Goal: Task Accomplishment & Management: Manage account settings

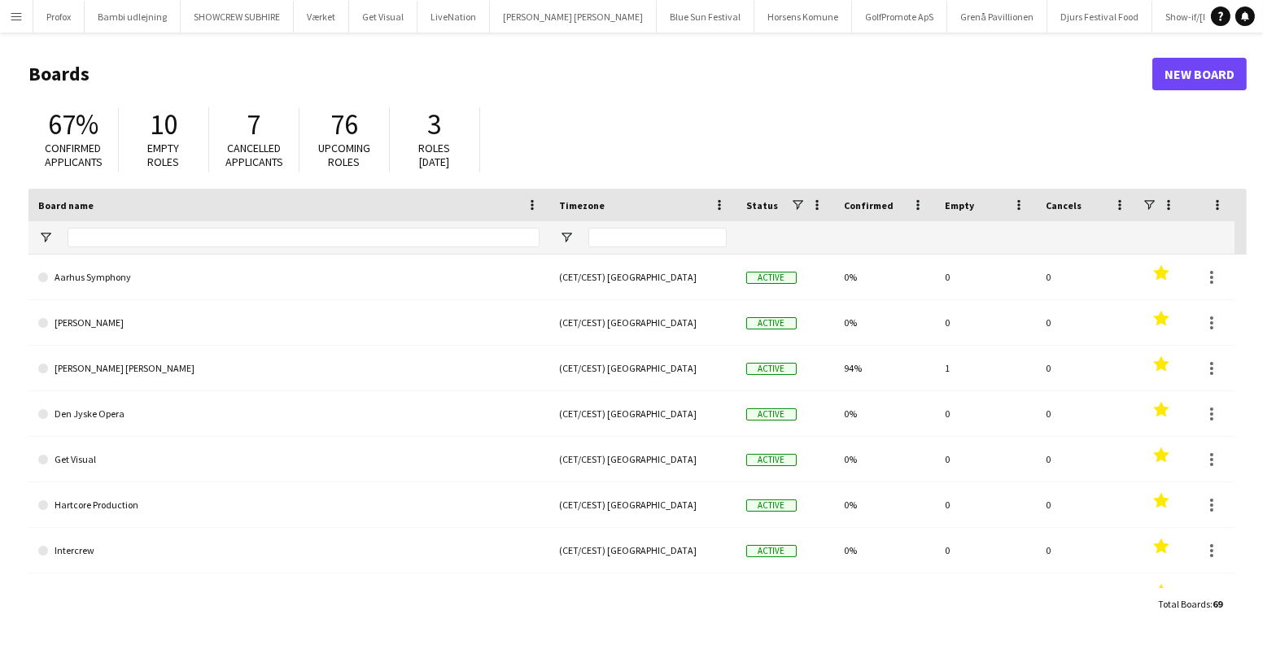
drag, startPoint x: 17, startPoint y: 22, endPoint x: 51, endPoint y: 48, distance: 43.0
click at [17, 22] on app-icon "Menu" at bounding box center [16, 16] width 13 height 13
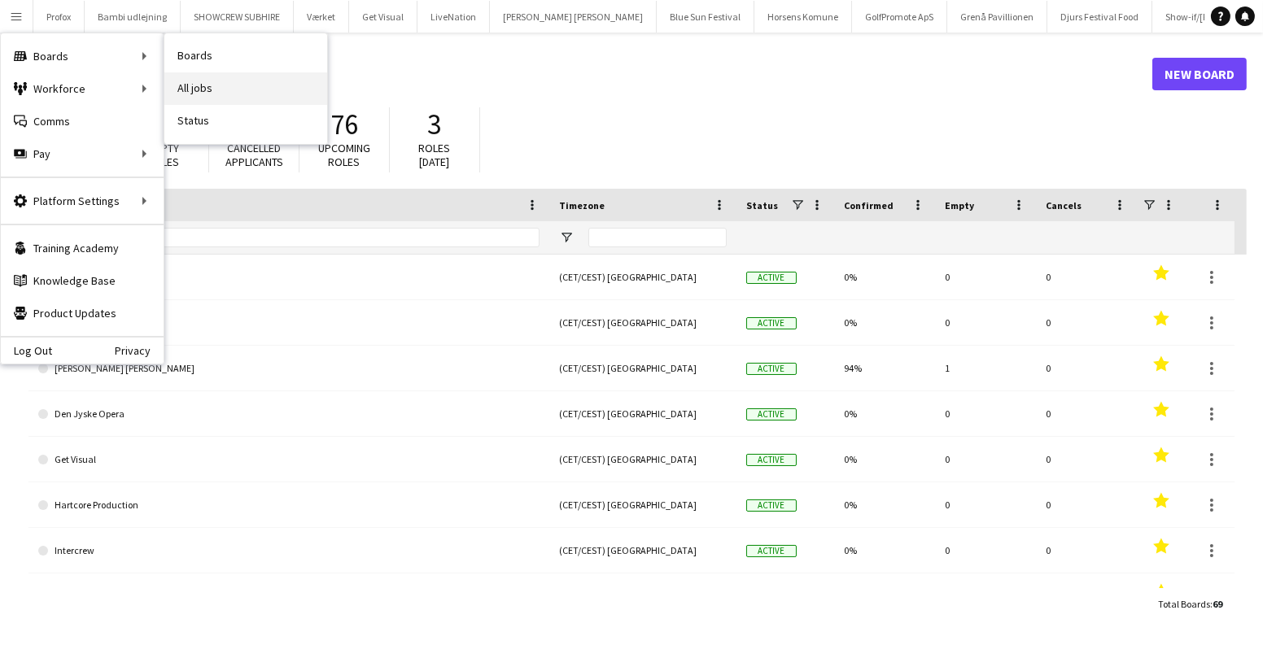
click at [199, 81] on link "All jobs" at bounding box center [245, 88] width 163 height 33
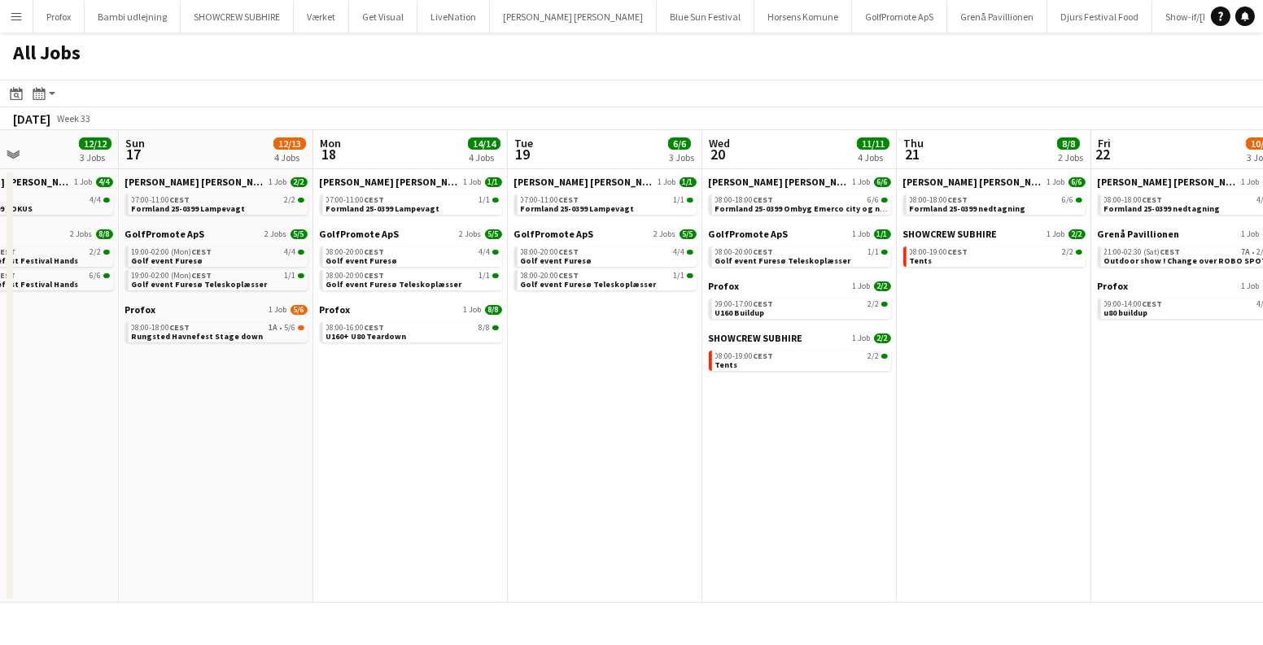
scroll to position [0, 584]
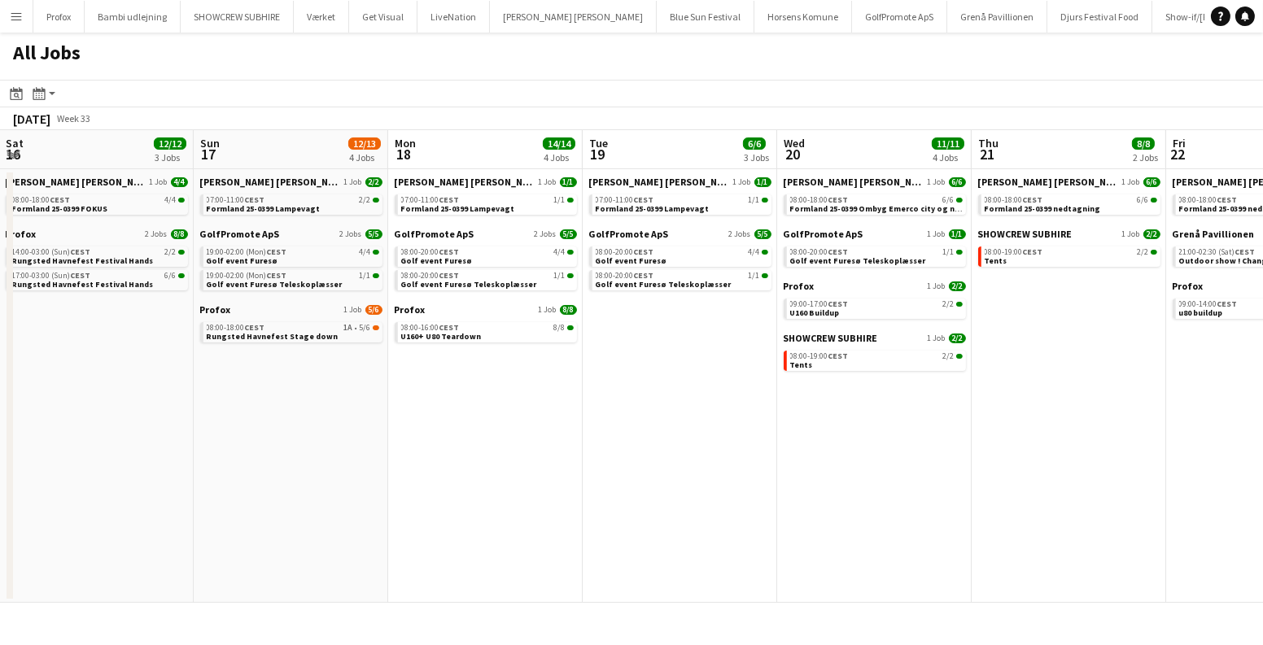
drag, startPoint x: 1062, startPoint y: 339, endPoint x: 478, endPoint y: 347, distance: 584.3
click at [478, 347] on app-calendar-viewport "Wed 13 13/13 2 Jobs Thu 14 19/19 4 Jobs Fri 15 20/21 3 Jobs Sat 16 12/12 3 Jobs…" at bounding box center [631, 366] width 1263 height 473
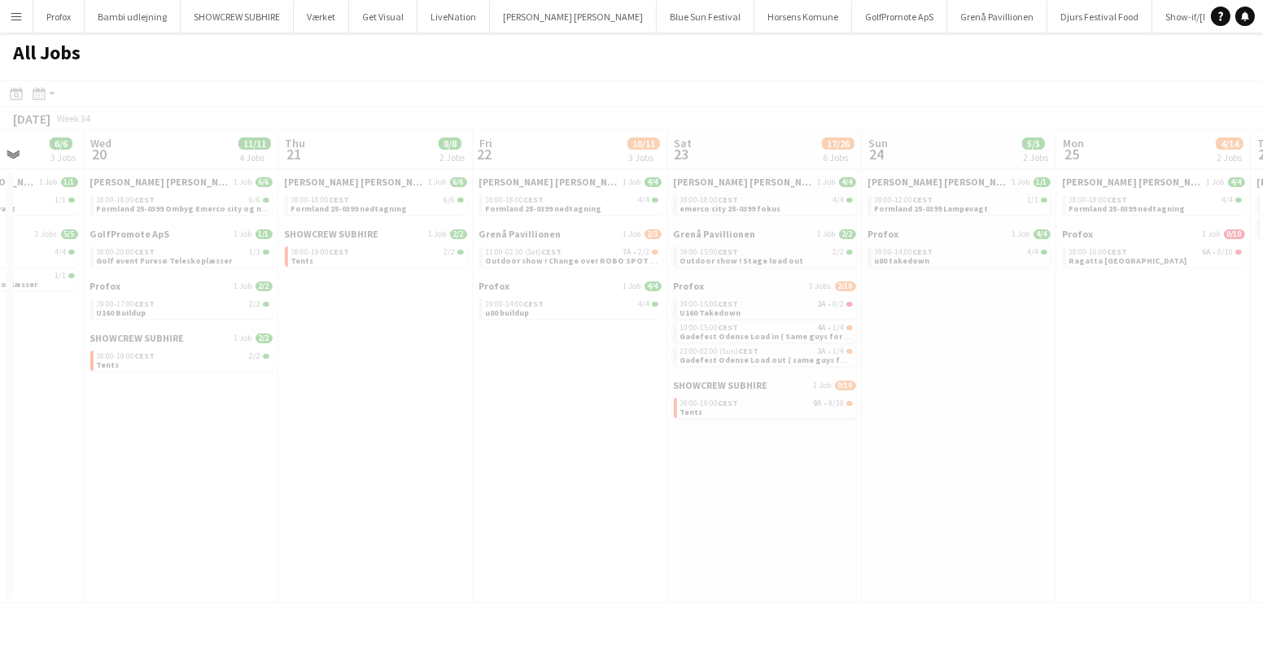
scroll to position [0, 552]
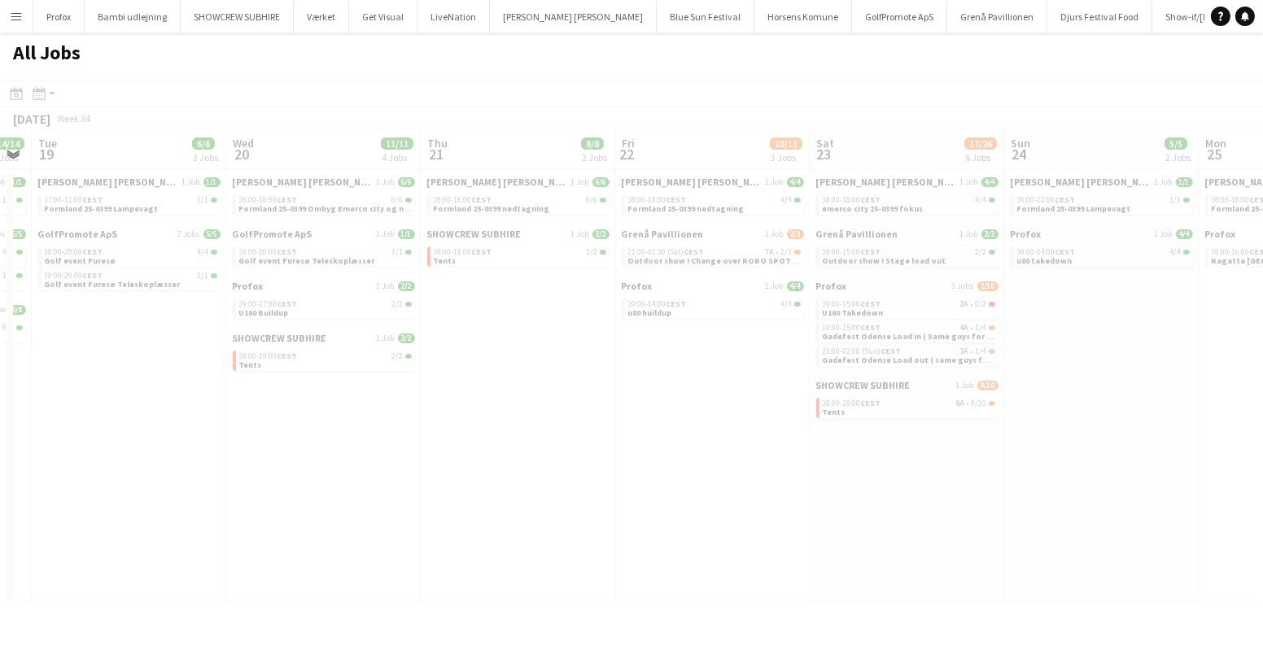
drag, startPoint x: 1008, startPoint y: 444, endPoint x: 645, endPoint y: 435, distance: 363.0
click at [647, 435] on app-all-jobs "All Jobs Date picker AUG 2025 AUG 2025 Monday M Tuesday T Wednesday W Thursday …" at bounding box center [631, 318] width 1263 height 570
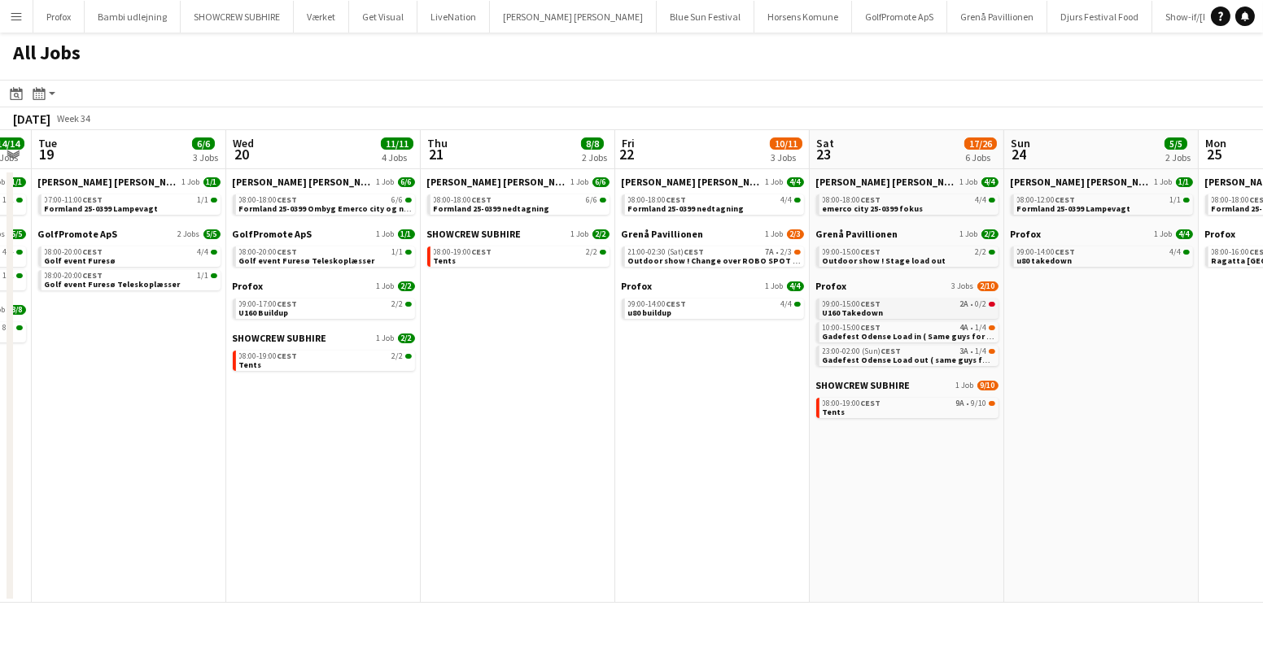
click at [861, 300] on span "09:00-15:00 CEST" at bounding box center [852, 304] width 59 height 8
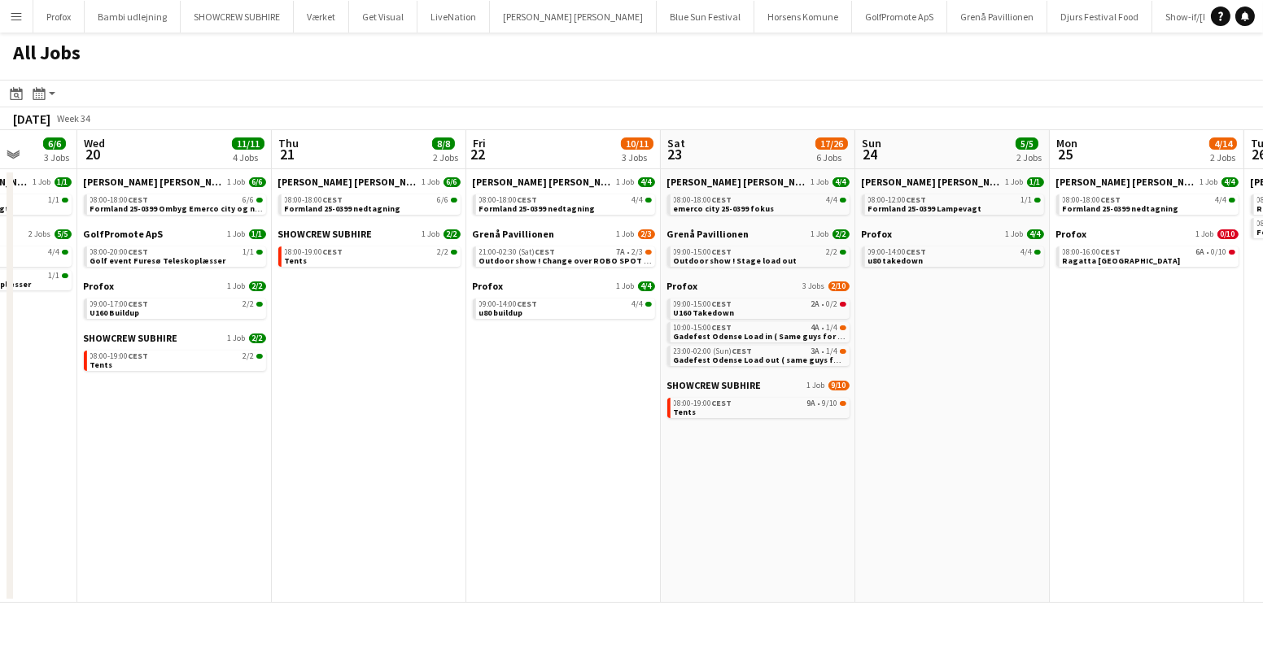
drag, startPoint x: 870, startPoint y: 386, endPoint x: 420, endPoint y: 397, distance: 450.1
click at [463, 397] on app-calendar-viewport "Sat 16 12/12 3 Jobs Sun 17 12/13 4 Jobs Mon 18 14/14 4 Jobs Tue 19 6/6 3 Jobs W…" at bounding box center [631, 366] width 1263 height 473
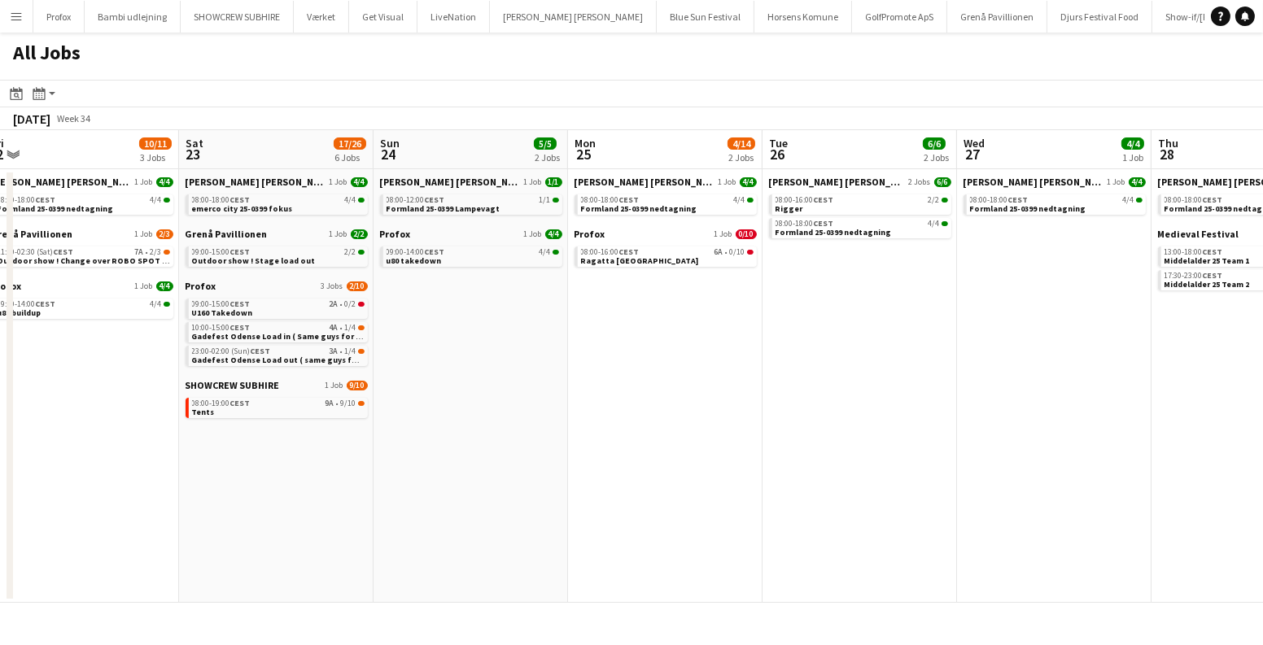
click at [829, 395] on app-calendar-viewport "Tue 19 6/6 3 Jobs Wed 20 11/11 4 Jobs Thu 21 8/8 2 Jobs Fri 22 10/11 3 Jobs Sat…" at bounding box center [631, 366] width 1263 height 473
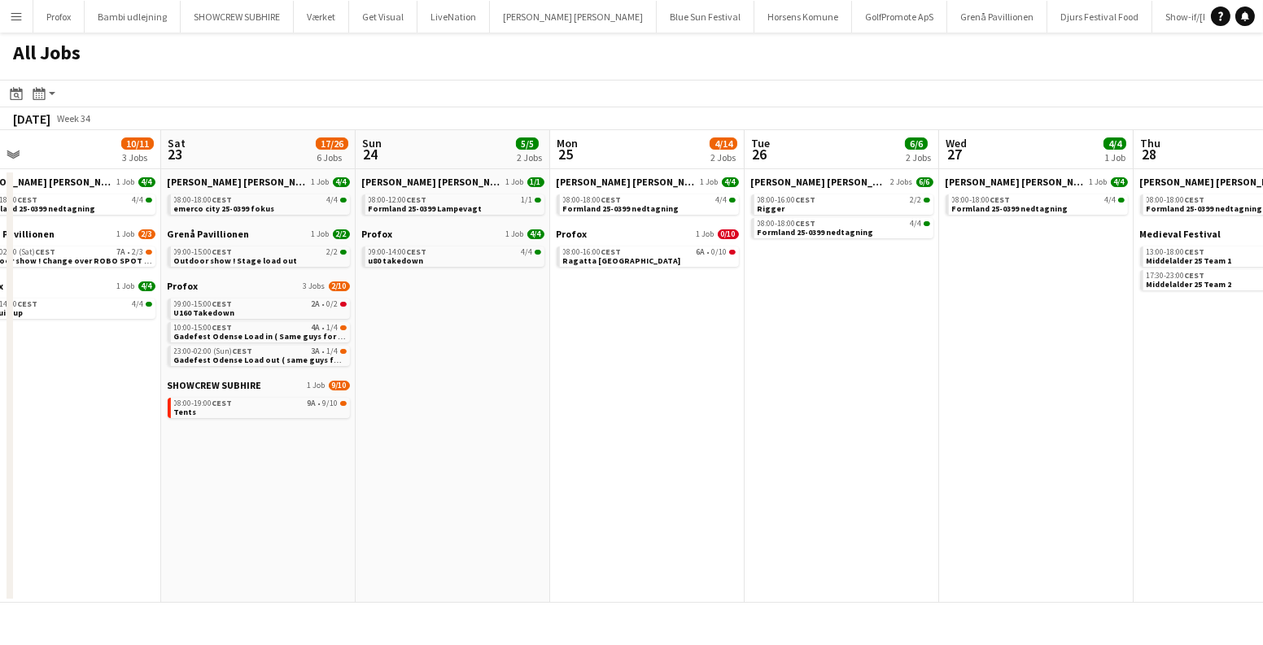
click at [264, 377] on app-calendar-viewport "Tue 19 6/6 3 Jobs Wed 20 11/11 4 Jobs Thu 21 8/8 2 Jobs Fri 22 10/11 3 Jobs Sat…" at bounding box center [631, 366] width 1263 height 473
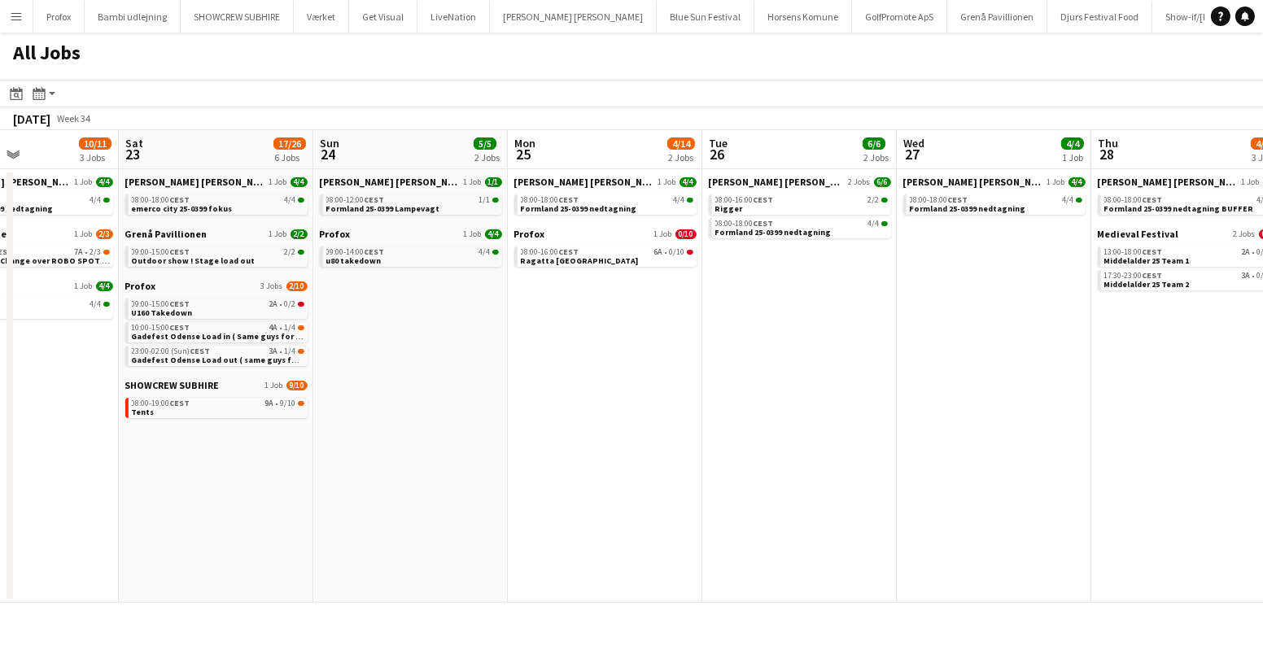
click at [702, 377] on app-date-cell "Danny Black Luna 2 Jobs 6/6 08:00-16:00 CEST 2/2 Rigger 08:00-18:00 CEST 4/4 Fo…" at bounding box center [799, 386] width 194 height 434
click at [96, 400] on app-date-cell "Danny Black Luna 1 Job 4/4 08:00-18:00 CEST 4/4 Formland 25-0399 nedtagning Gre…" at bounding box center [21, 386] width 194 height 434
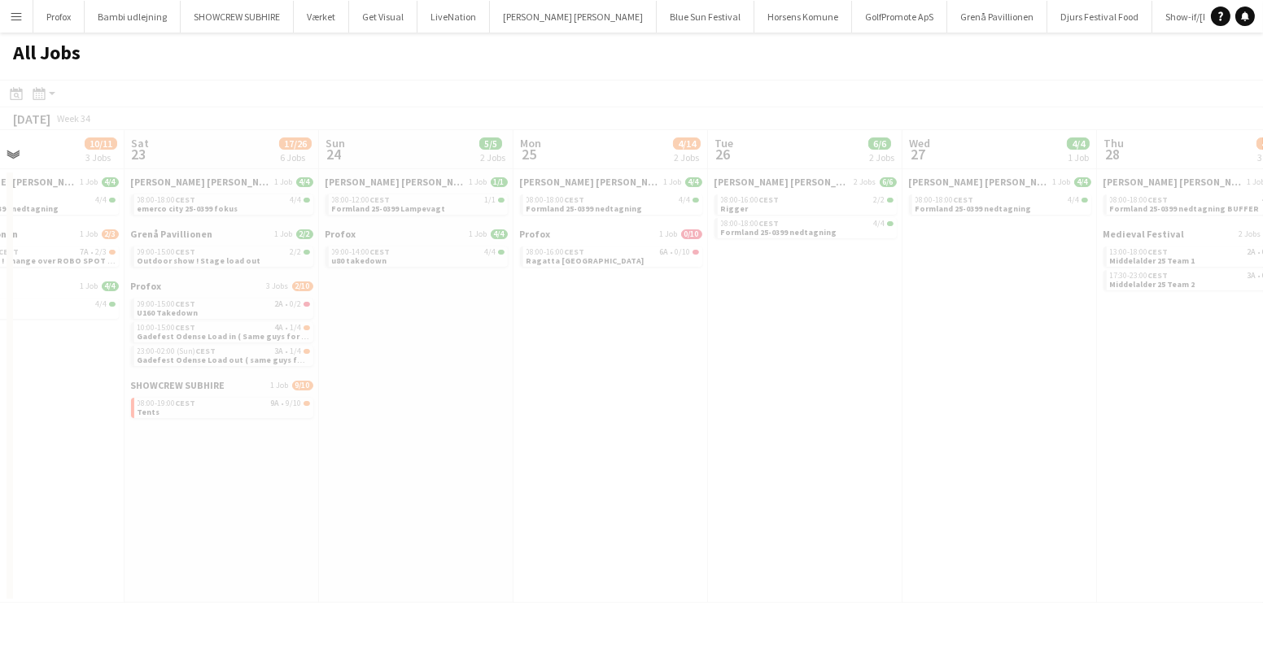
drag, startPoint x: 528, startPoint y: 397, endPoint x: 145, endPoint y: 422, distance: 384.1
click at [145, 422] on app-calendar-viewport "Wed 20 11/11 4 Jobs Thu 21 8/8 2 Jobs Fri 22 10/11 3 Jobs Sat 23 17/26 6 Jobs S…" at bounding box center [631, 366] width 1263 height 473
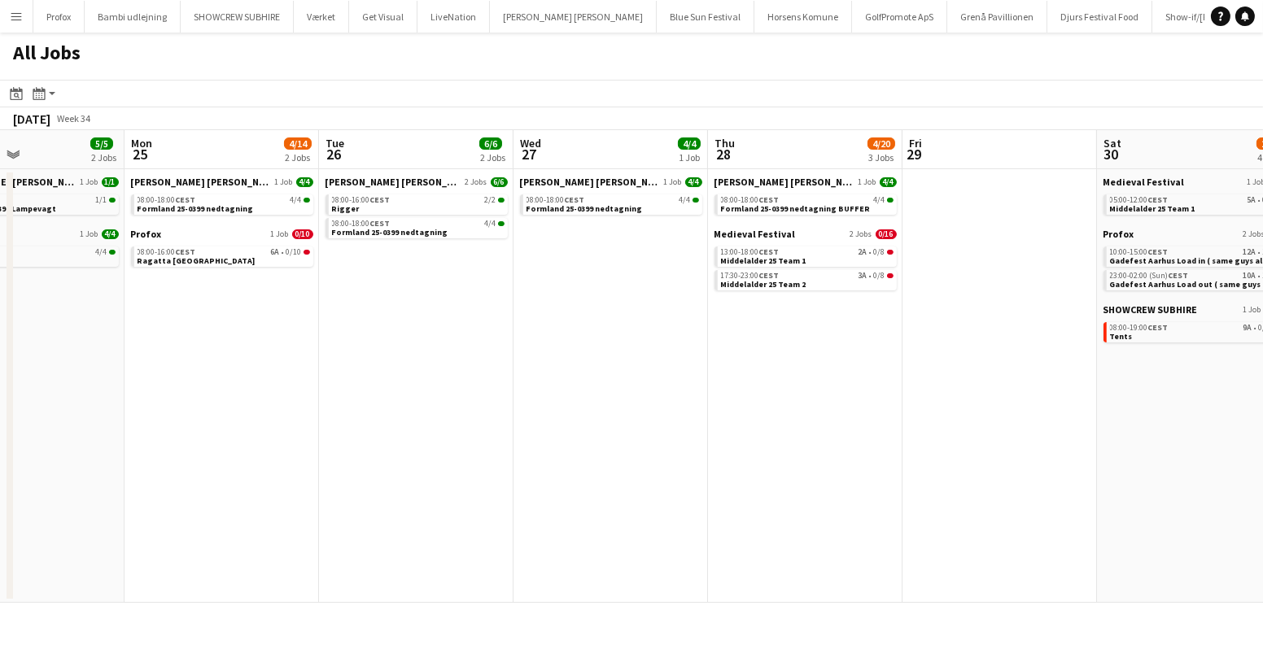
click at [689, 422] on app-date-cell "Danny Black Luna 1 Job 4/4 08:00-18:00 CEST 4/4 Formland 25-0399 nedtagning" at bounding box center [610, 386] width 194 height 434
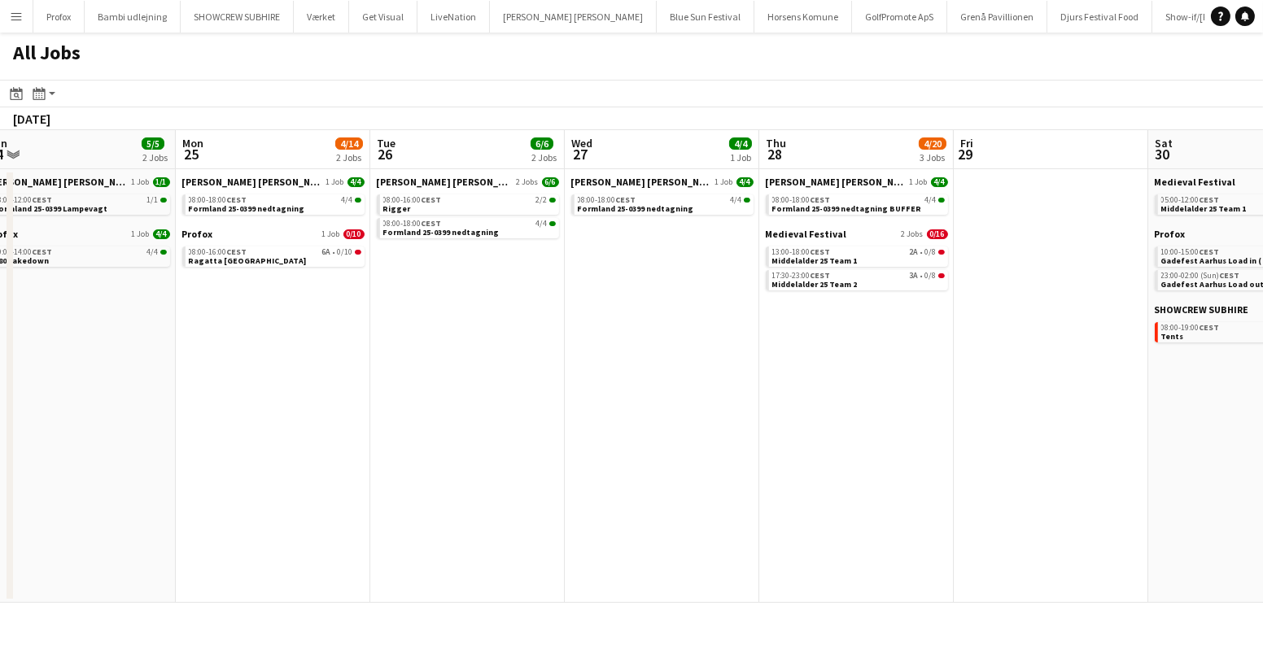
drag, startPoint x: 614, startPoint y: 426, endPoint x: 166, endPoint y: 435, distance: 448.4
click at [166, 435] on app-calendar-viewport "Fri 22 10/11 3 Jobs Sat 23 17/26 6 Jobs Sun 24 5/5 2 Jobs Mon 25 4/14 2 Jobs Tu…" at bounding box center [631, 366] width 1263 height 473
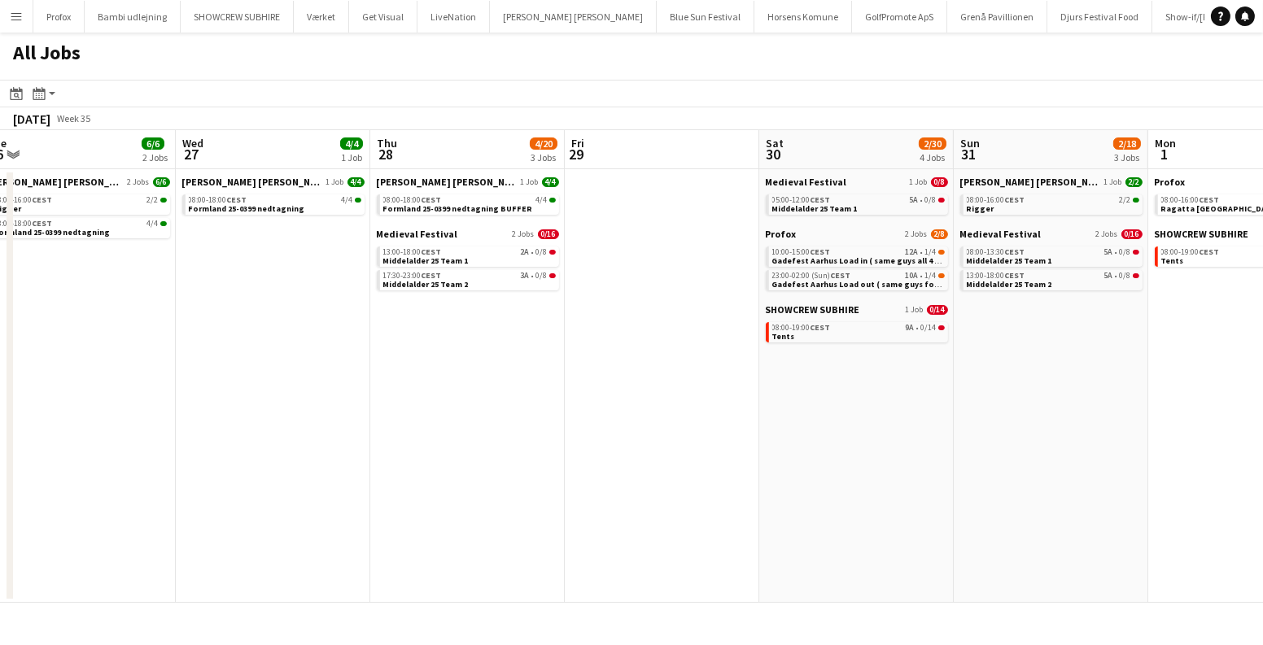
scroll to position [0, 553]
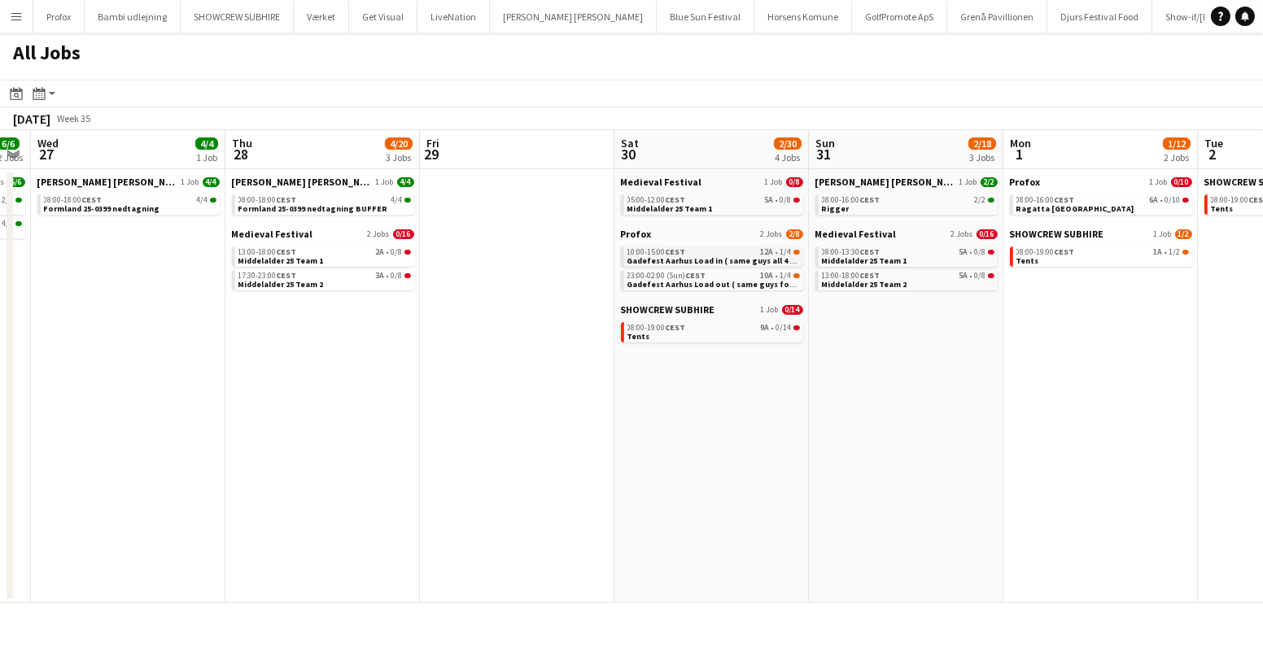
click at [693, 256] on span "Gadefest Aarhus Load in ( same guys all 4 dates )" at bounding box center [722, 261] width 190 height 11
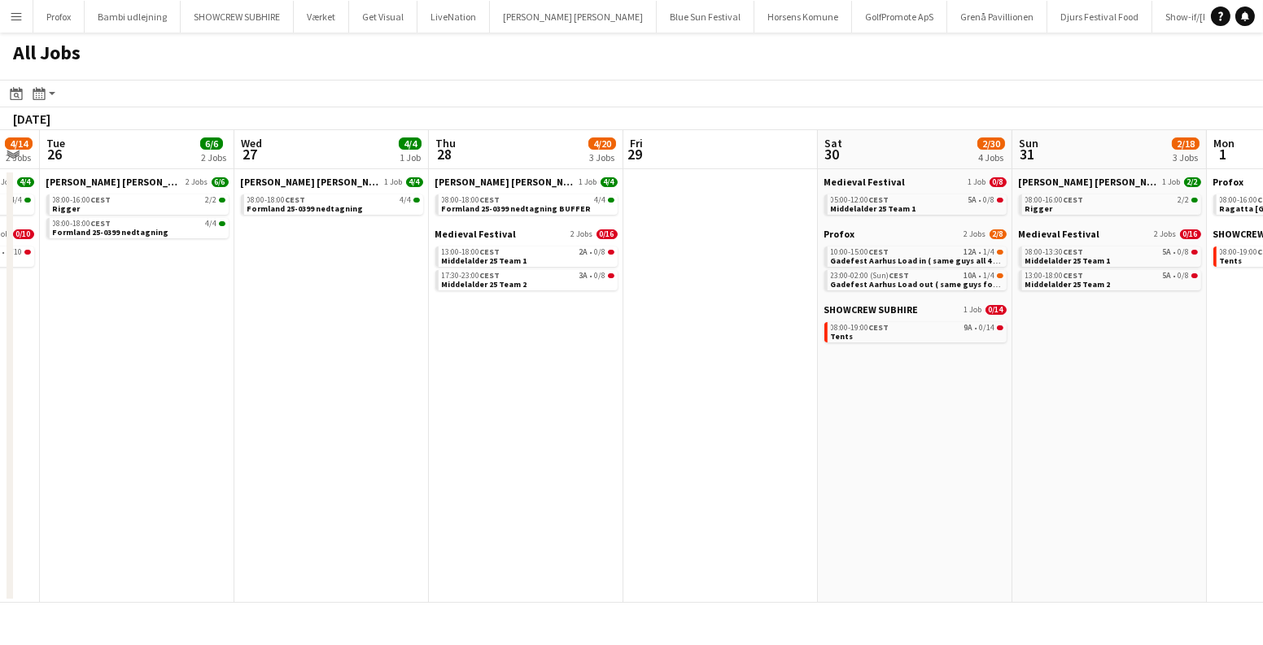
drag, startPoint x: 404, startPoint y: 343, endPoint x: 993, endPoint y: 400, distance: 591.9
click at [985, 406] on app-calendar-viewport "Sun 24 5/5 2 Jobs Mon 25 4/14 2 Jobs Tue 26 6/6 2 Jobs Wed 27 4/4 1 Job Thu 28 …" at bounding box center [631, 366] width 1263 height 473
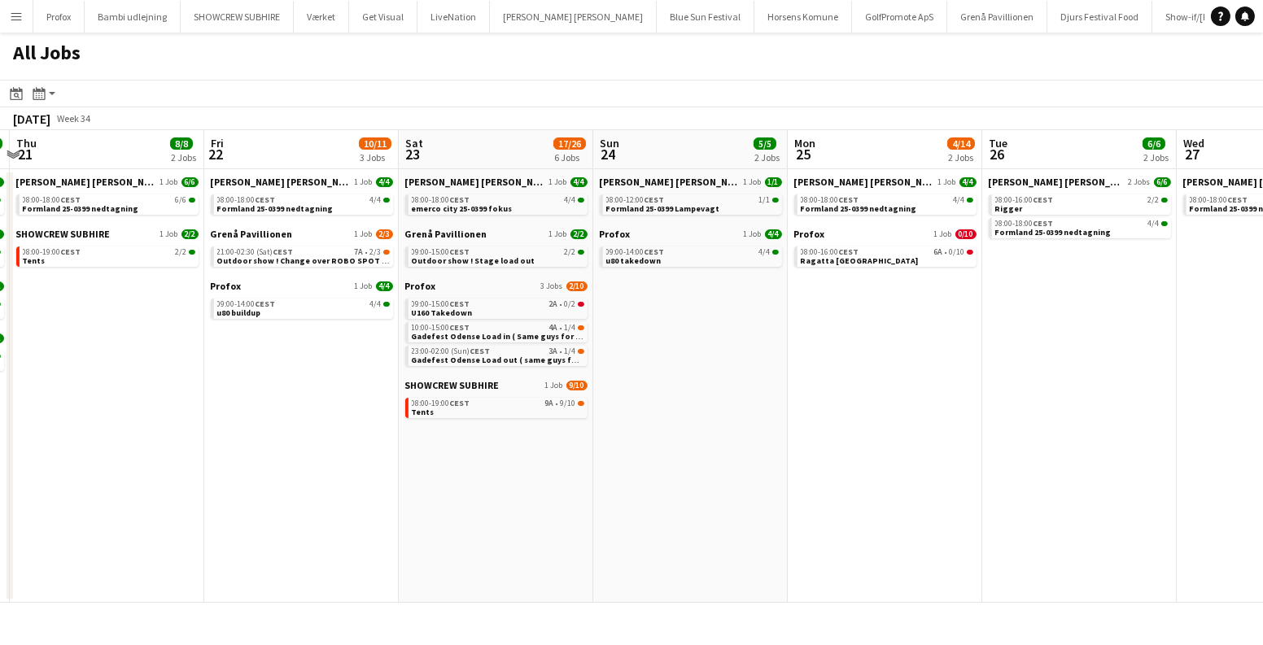
drag, startPoint x: 296, startPoint y: 300, endPoint x: 1182, endPoint y: 449, distance: 897.8
click at [1160, 448] on app-calendar-viewport "Tue 19 6/6 3 Jobs Wed 20 11/11 4 Jobs Thu 21 8/8 2 Jobs Fri 22 10/11 3 Jobs Sat…" at bounding box center [631, 366] width 1263 height 473
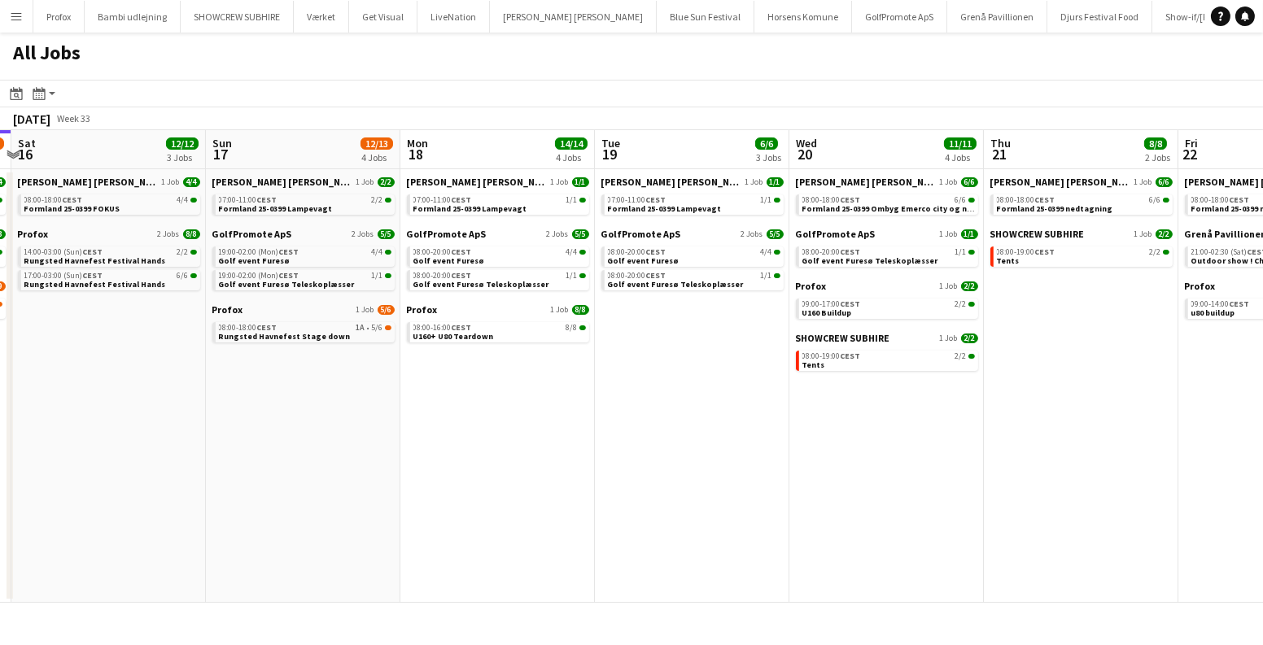
drag, startPoint x: 631, startPoint y: 395, endPoint x: 1261, endPoint y: 463, distance: 634.2
click at [1261, 463] on app-calendar-viewport "Thu 14 19/19 4 Jobs Fri 15 20/21 3 Jobs Sat 16 12/12 3 Jobs Sun 17 12/13 4 Jobs…" at bounding box center [631, 366] width 1263 height 473
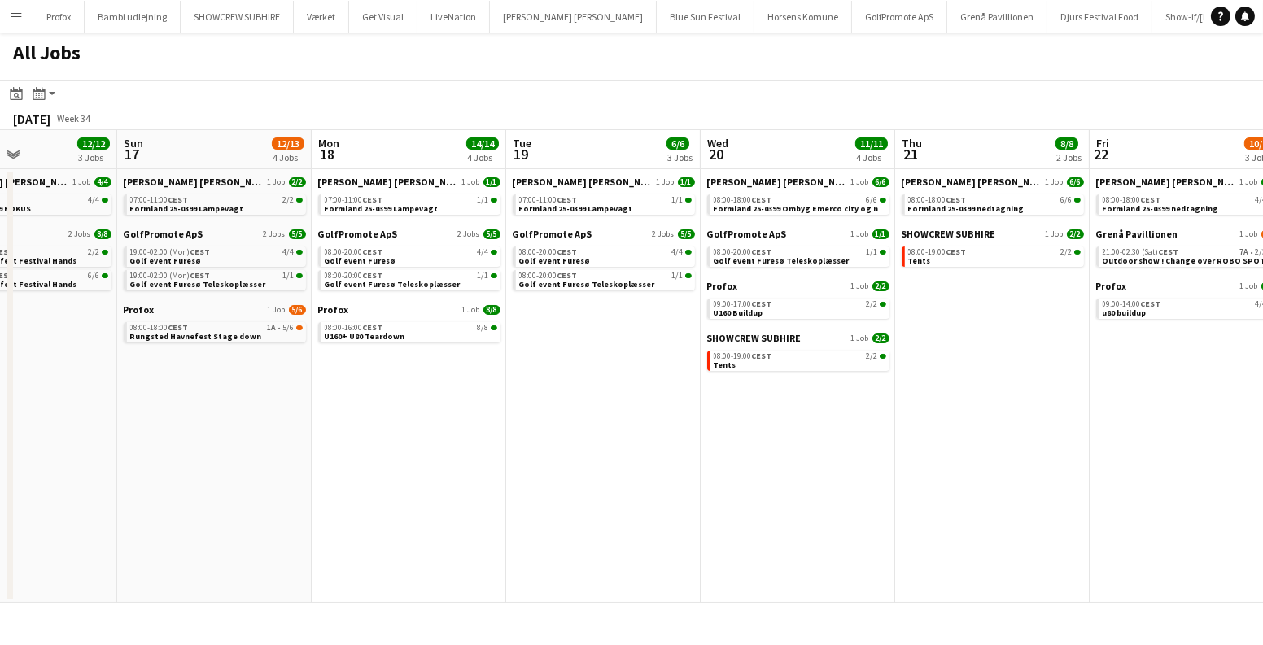
drag, startPoint x: 682, startPoint y: 417, endPoint x: 1023, endPoint y: 460, distance: 343.7
click at [1020, 458] on app-calendar-viewport "Thu 14 19/19 4 Jobs Fri 15 20/21 3 Jobs Sat 16 12/12 3 Jobs Sun 17 12/13 4 Jobs…" at bounding box center [631, 366] width 1263 height 473
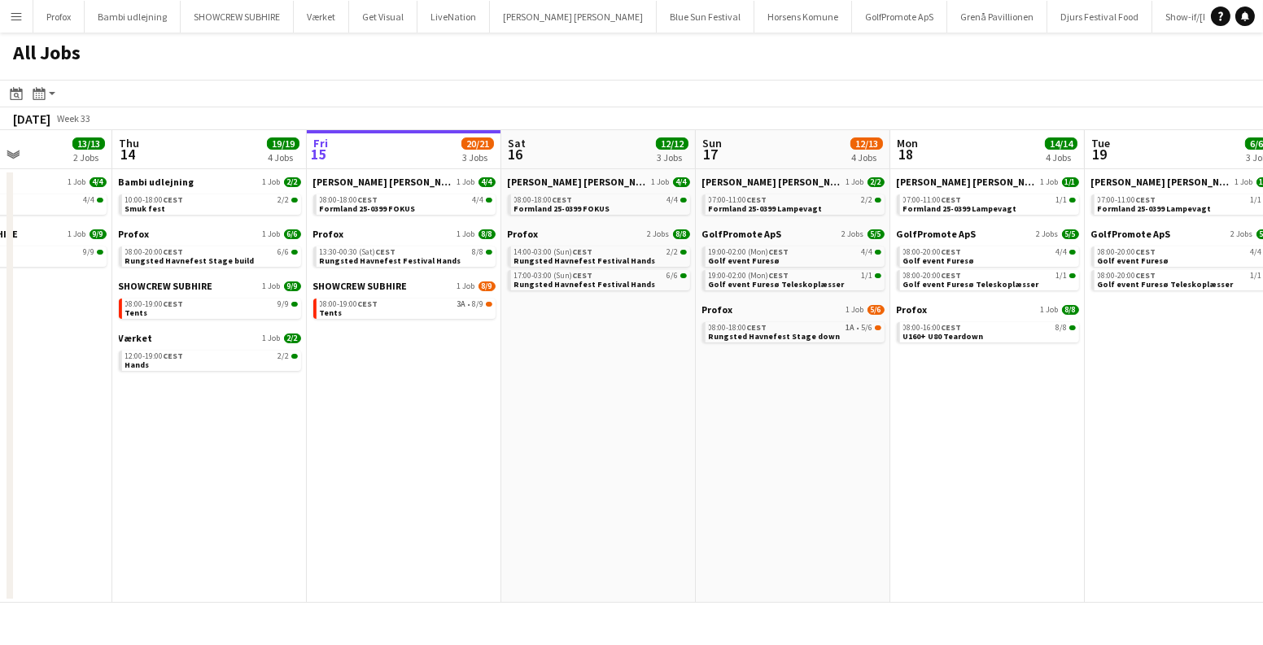
drag, startPoint x: 877, startPoint y: 430, endPoint x: 503, endPoint y: 412, distance: 374.7
click at [503, 412] on app-calendar-viewport "Sun 10 1/1 1 Job Mon 11 1/1 1 Job Tue 12 7/7 2 Jobs Wed 13 13/13 2 Jobs Thu 14 …" at bounding box center [631, 366] width 1263 height 473
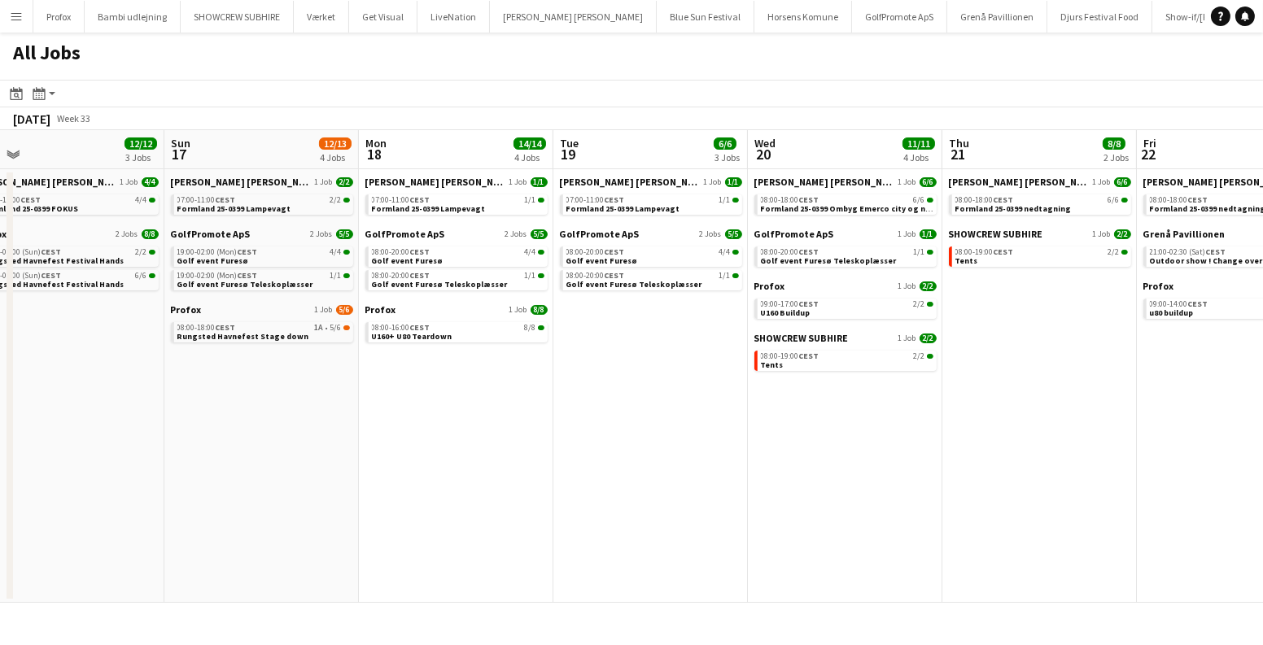
scroll to position [0, 638]
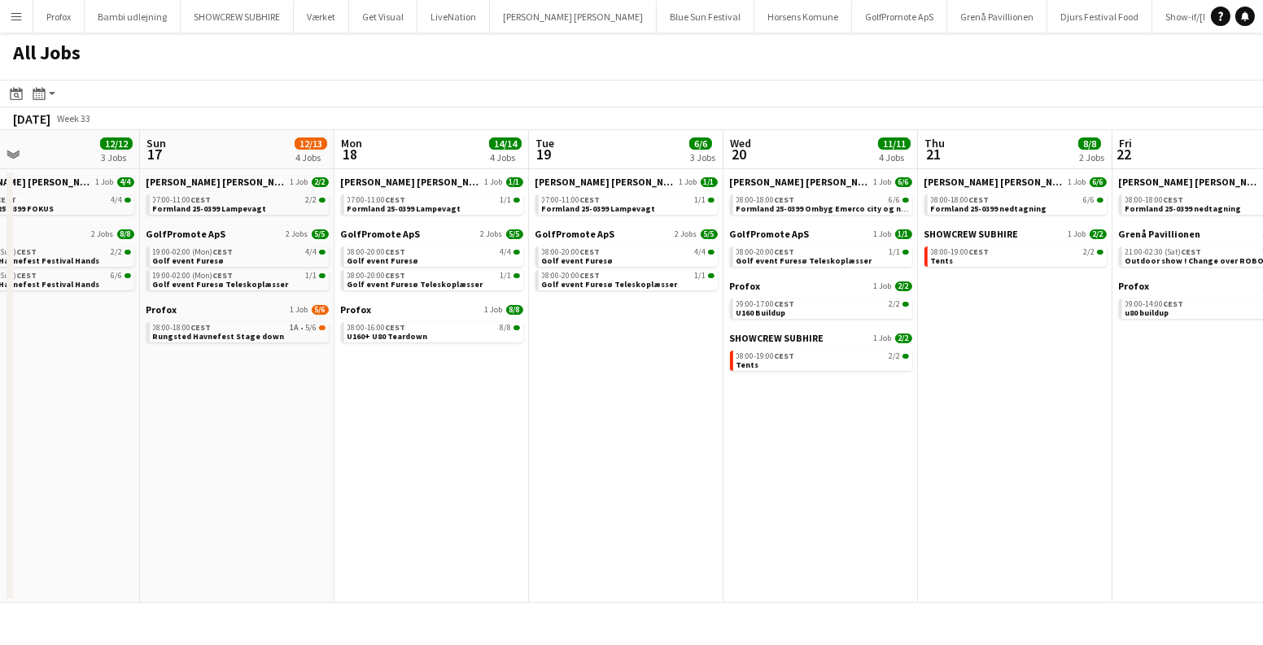
drag, startPoint x: 915, startPoint y: 395, endPoint x: 561, endPoint y: 401, distance: 354.0
click at [561, 401] on app-calendar-viewport "Wed 13 13/13 2 Jobs Thu 14 19/19 4 Jobs Fri 15 20/21 3 Jobs Sat 16 12/12 3 Jobs…" at bounding box center [631, 366] width 1263 height 473
click at [561, 401] on app-date-cell "Danny Black Luna 1 Job 1/1 07:00-11:00 CEST 1/1 Formland 25-0399 Lampevagt Golf…" at bounding box center [626, 386] width 194 height 434
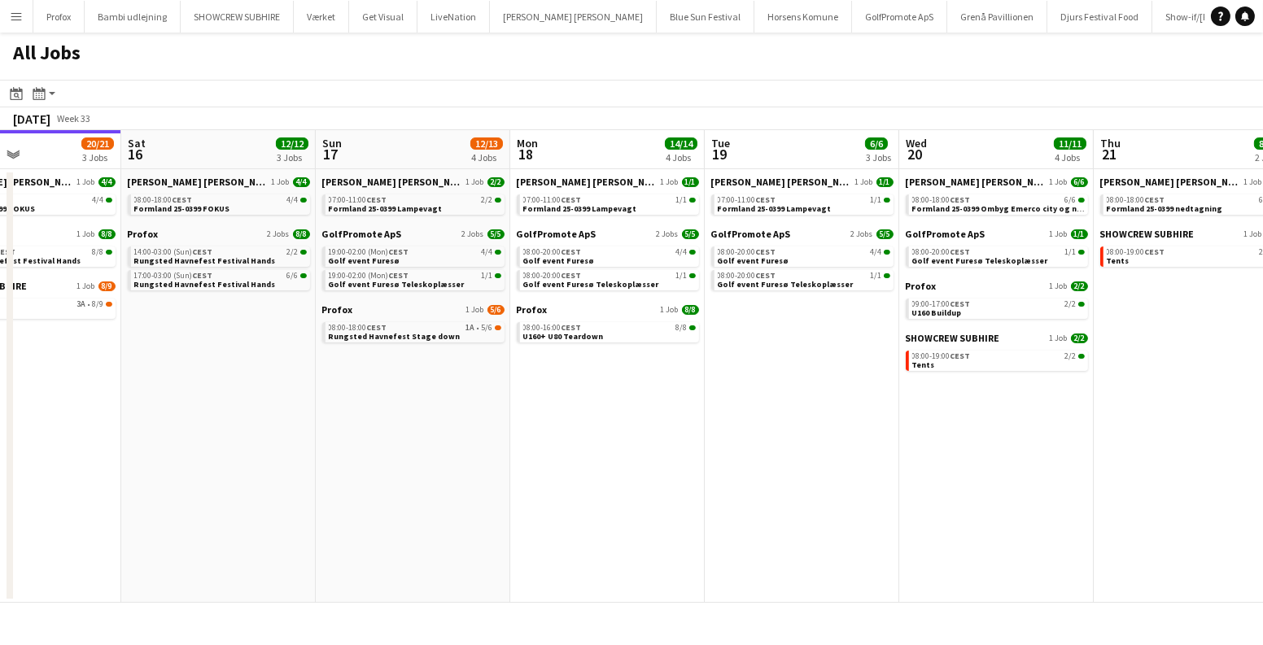
drag, startPoint x: 752, startPoint y: 430, endPoint x: 1260, endPoint y: 476, distance: 509.9
click at [1260, 476] on app-calendar-viewport "Wed 13 13/13 2 Jobs Thu 14 19/19 4 Jobs Fri 15 20/21 3 Jobs Sat 16 12/12 3 Jobs…" at bounding box center [631, 366] width 1263 height 473
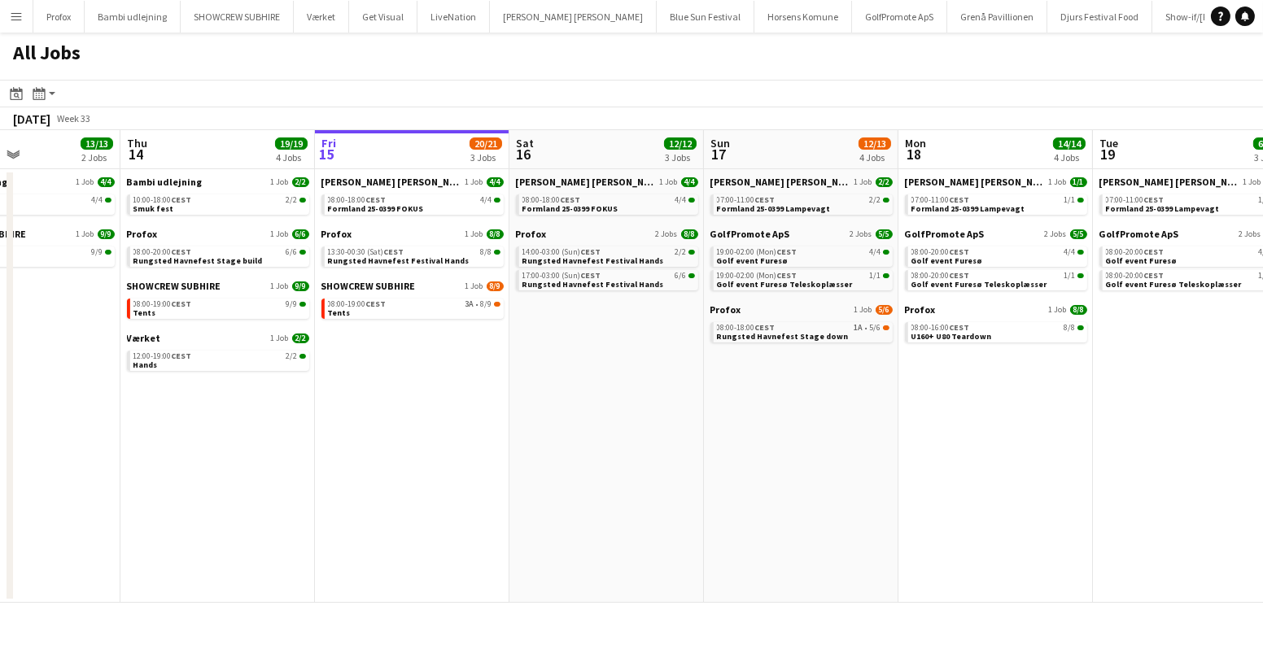
click at [320, 402] on app-calendar-viewport "Mon 11 1/1 1 Job Tue 12 7/7 2 Jobs Wed 13 13/13 2 Jobs Thu 14 19/19 4 Jobs Fri …" at bounding box center [631, 366] width 1263 height 473
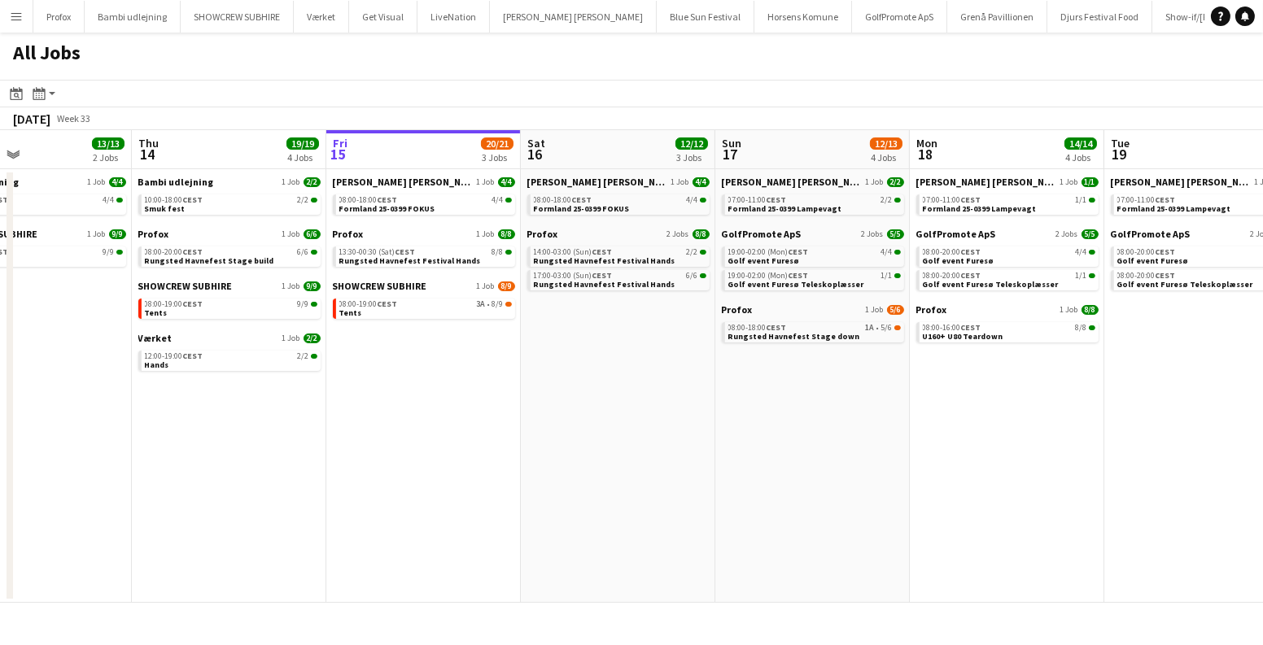
scroll to position [0, 420]
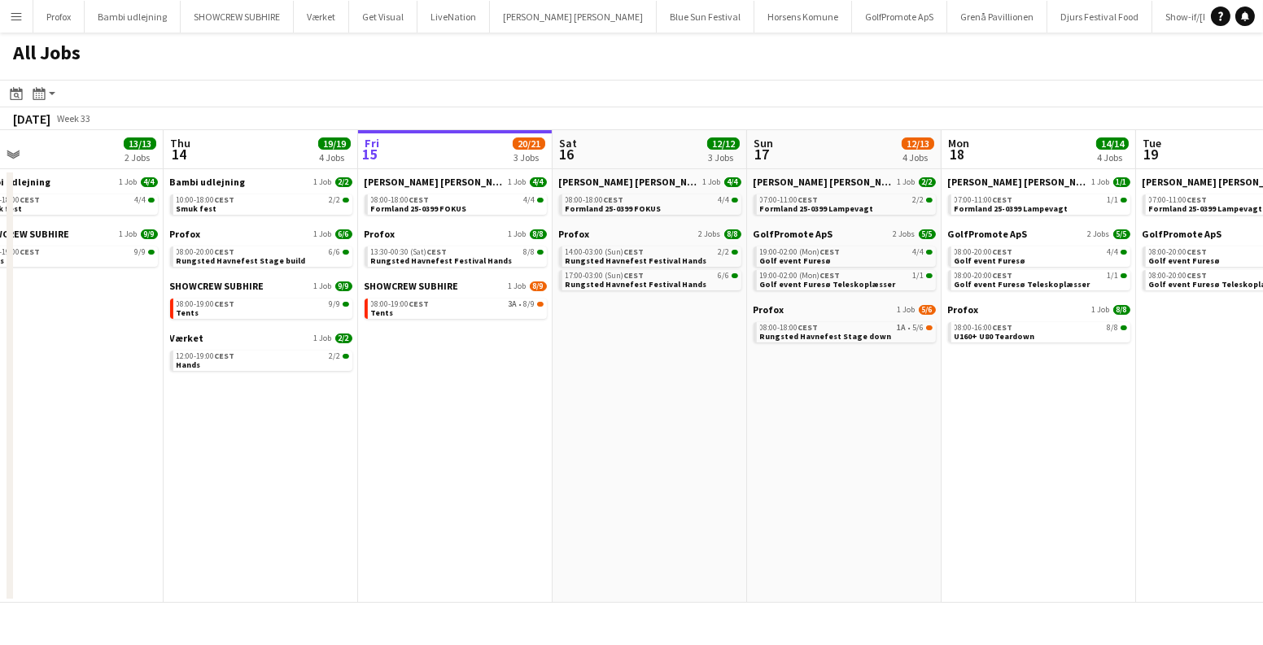
drag, startPoint x: 474, startPoint y: 416, endPoint x: 485, endPoint y: 417, distance: 10.7
click at [485, 417] on app-calendar-viewport "Mon 11 1/1 1 Job Tue 12 7/7 2 Jobs Wed 13 13/13 2 Jobs Thu 14 19/19 4 Jobs Fri …" at bounding box center [631, 366] width 1263 height 473
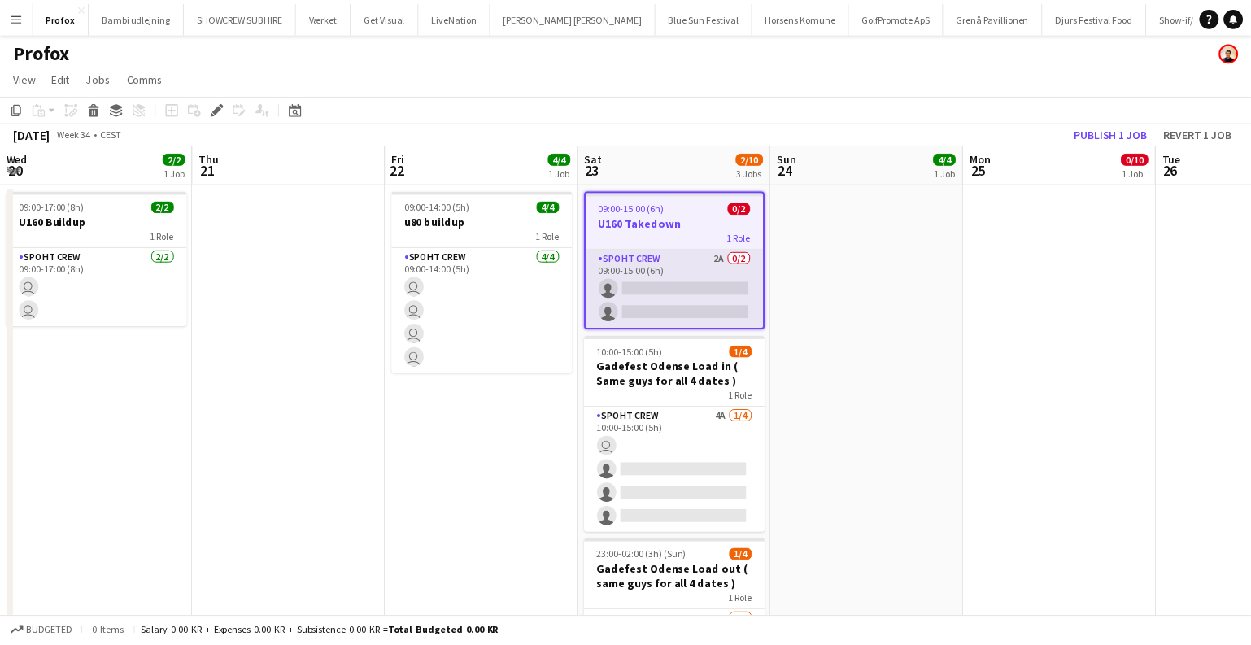
scroll to position [0, 559]
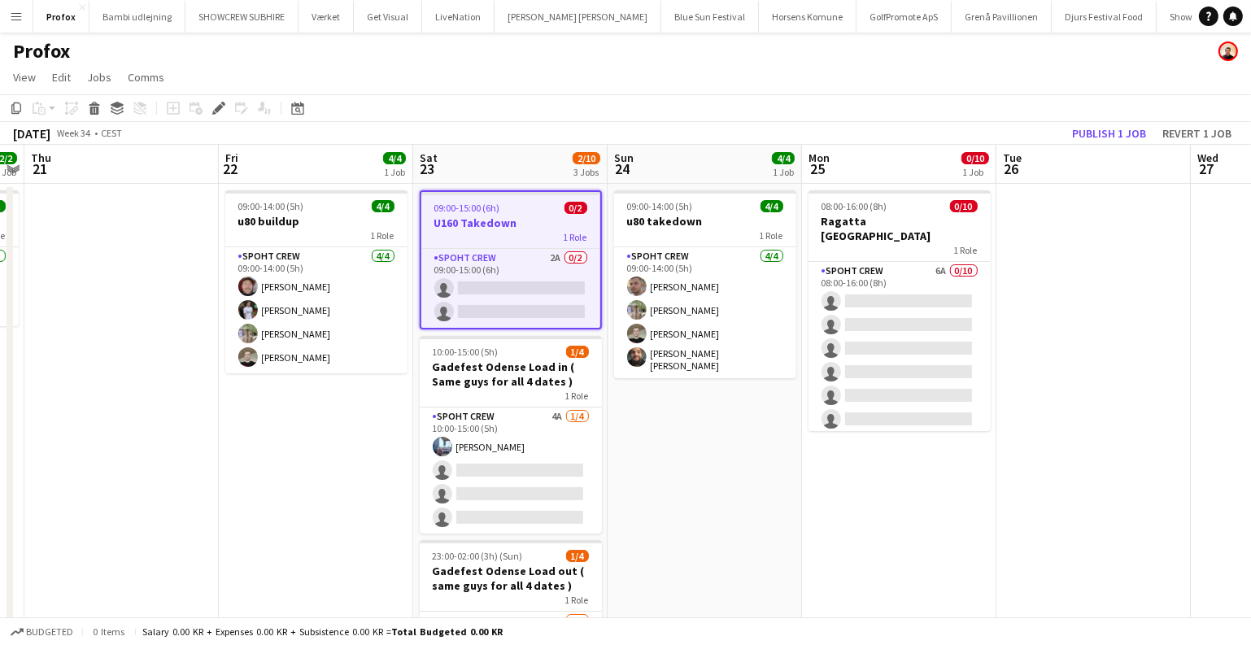
click at [508, 199] on app-job-card "09:00-15:00 (6h) 0/2 U160 Takedown 1 Role Spoht Crew 2A 0/2 09:00-15:00 (6h) si…" at bounding box center [511, 259] width 182 height 139
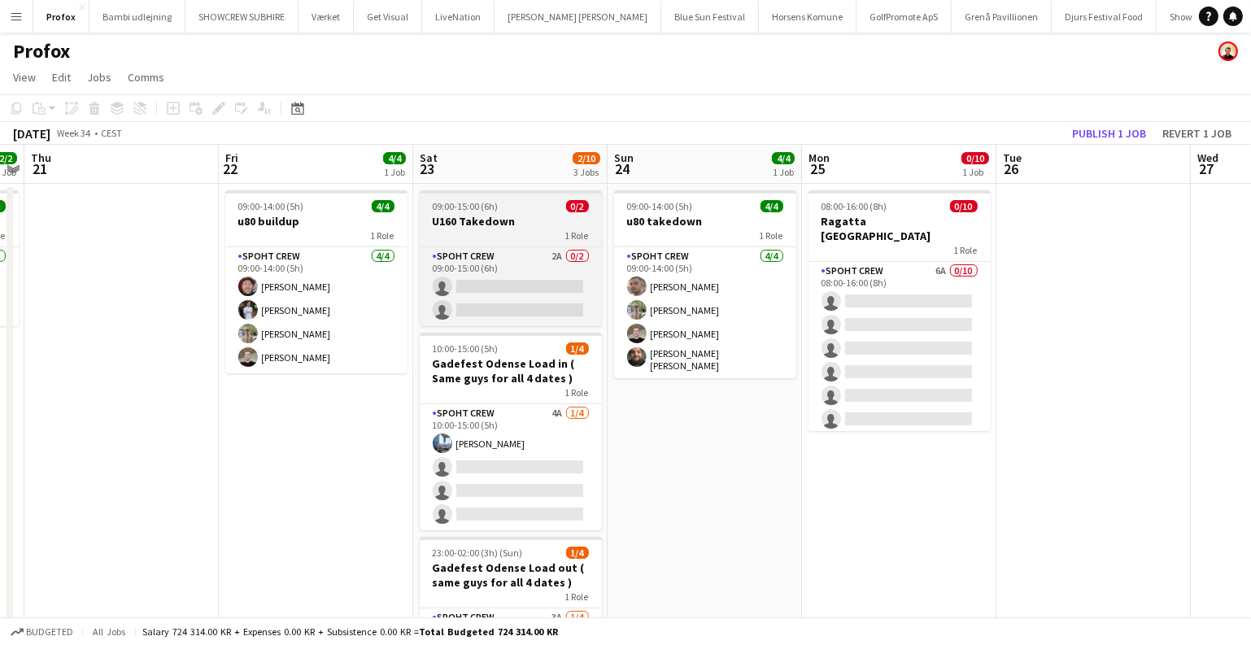
click at [492, 221] on h3 "U160 Takedown" at bounding box center [511, 221] width 182 height 15
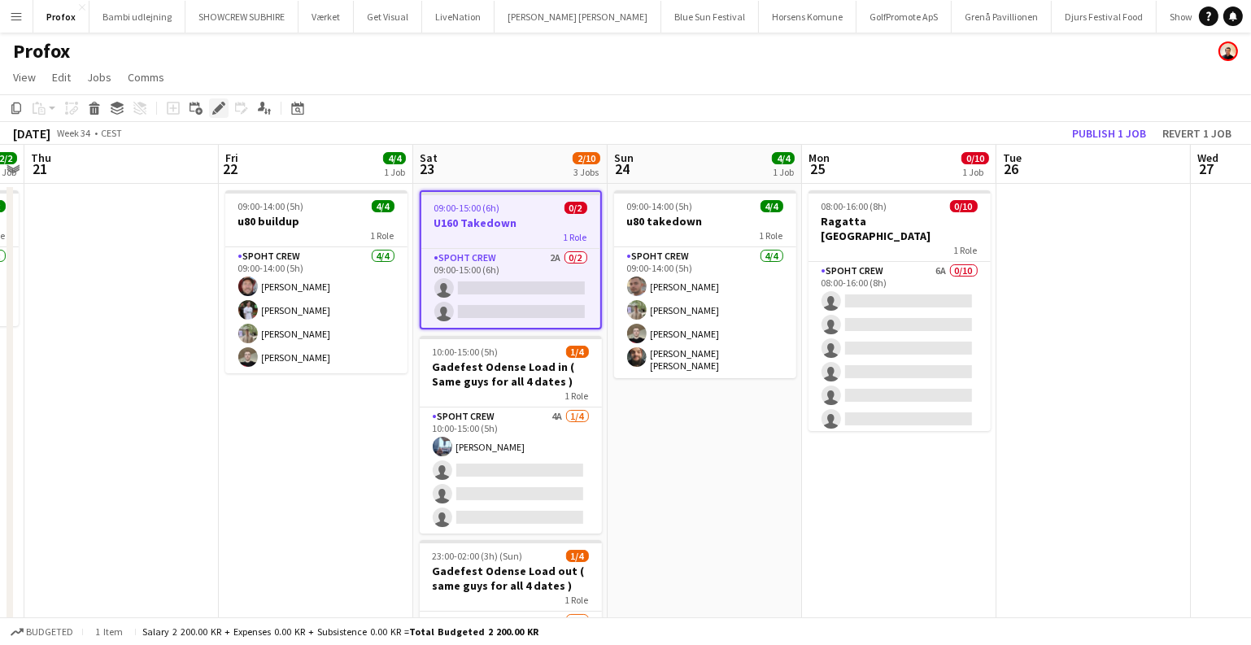
click at [217, 108] on icon at bounding box center [218, 108] width 9 height 9
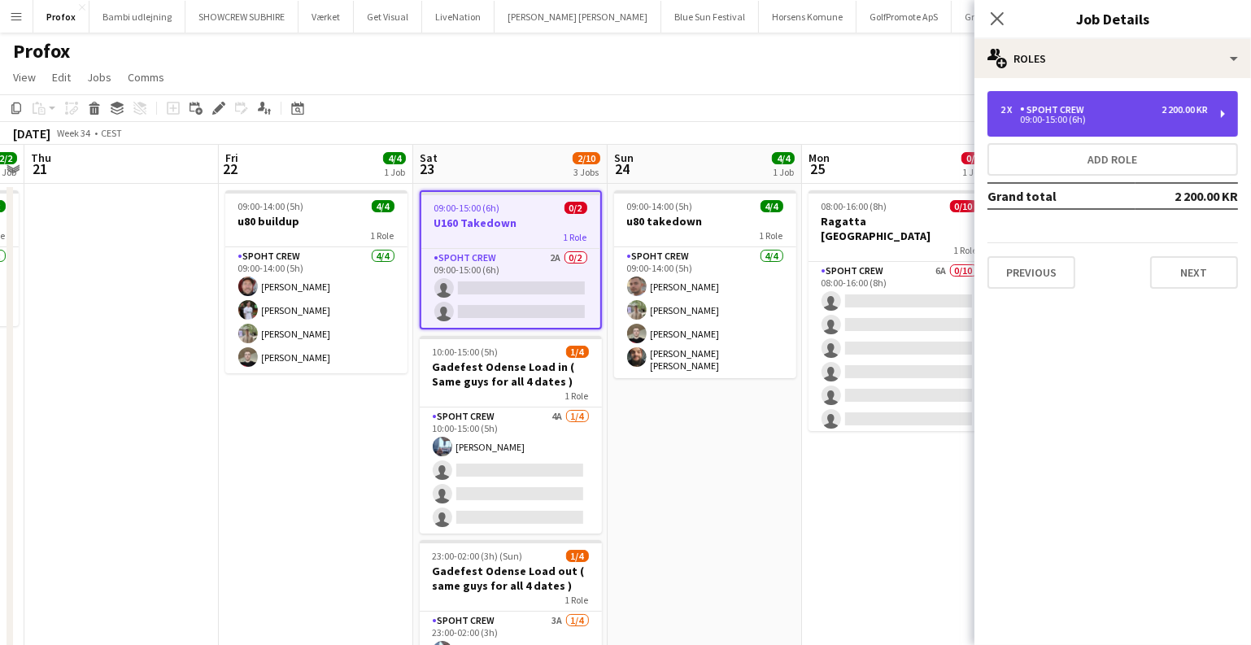
click at [1046, 125] on div "2 x Spoht Crew 2 200.00 KR 09:00-15:00 (6h)" at bounding box center [1113, 114] width 251 height 46
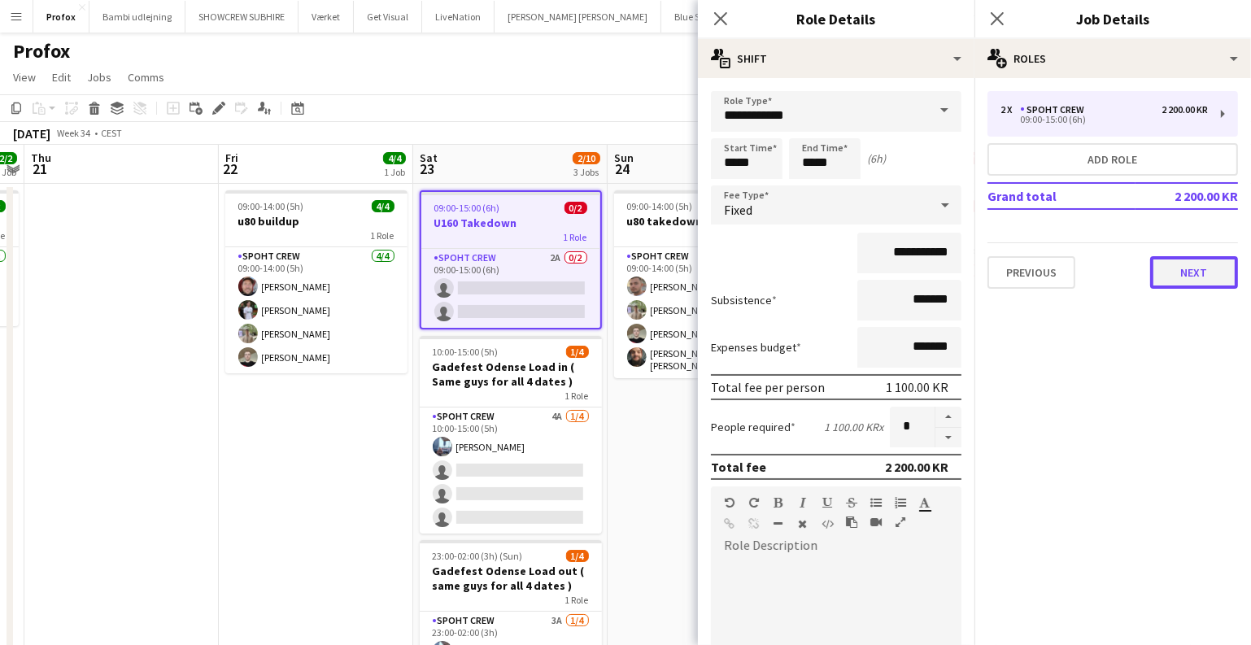
click at [1207, 268] on button "Next" at bounding box center [1195, 272] width 88 height 33
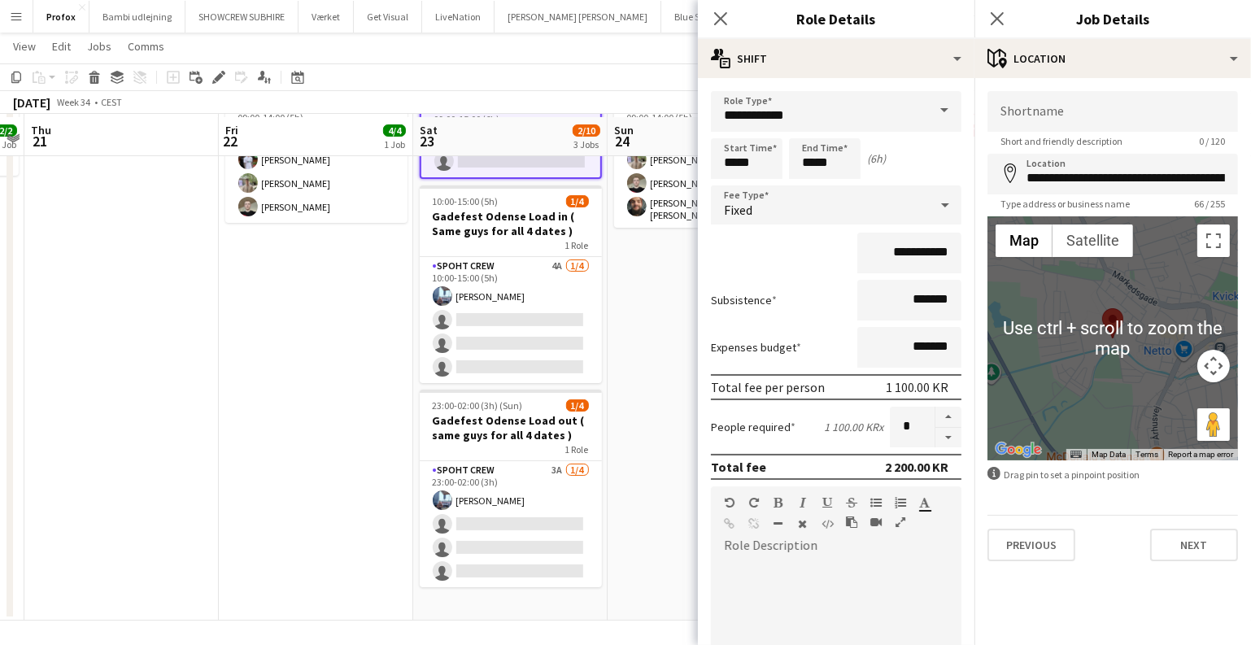
scroll to position [151, 0]
click at [636, 360] on app-date-cell "09:00-14:00 (5h) 4/4 u80 takedown 1 Role Spoht Crew 4/4 09:00-14:00 (5h) Tomas …" at bounding box center [705, 324] width 194 height 587
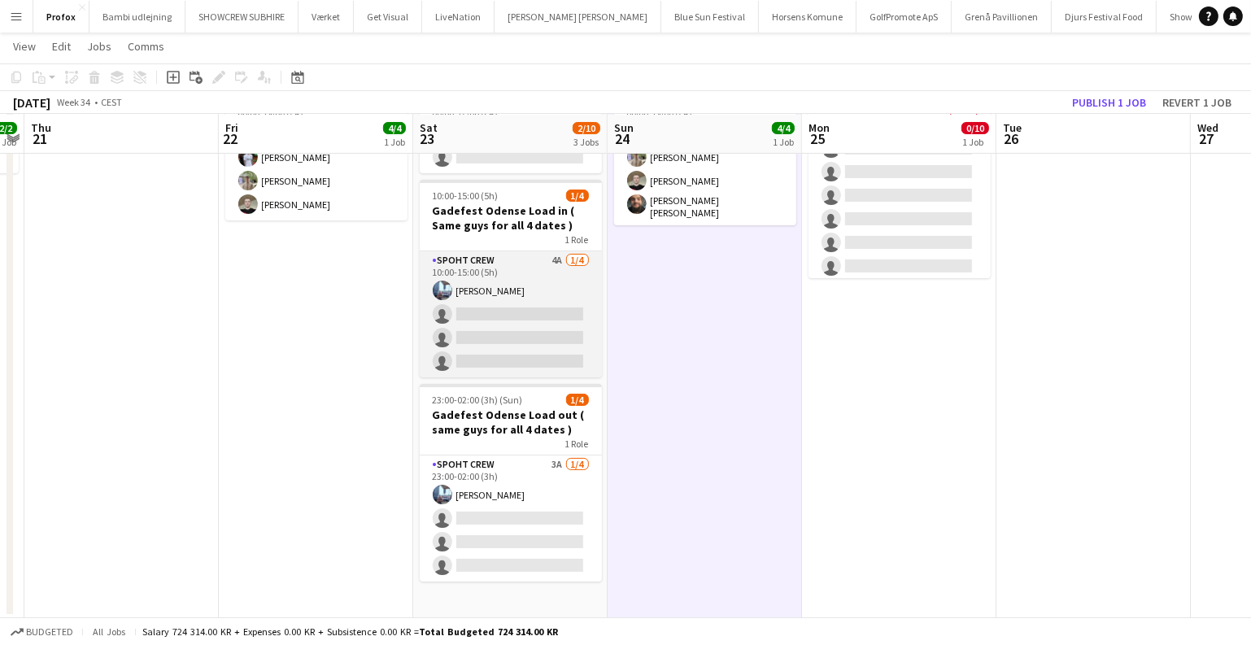
click at [527, 316] on app-card-role "Spoht Crew 4A 1/4 10:00-15:00 (5h) Armando Irom single-neutral-actions single-n…" at bounding box center [511, 314] width 182 height 126
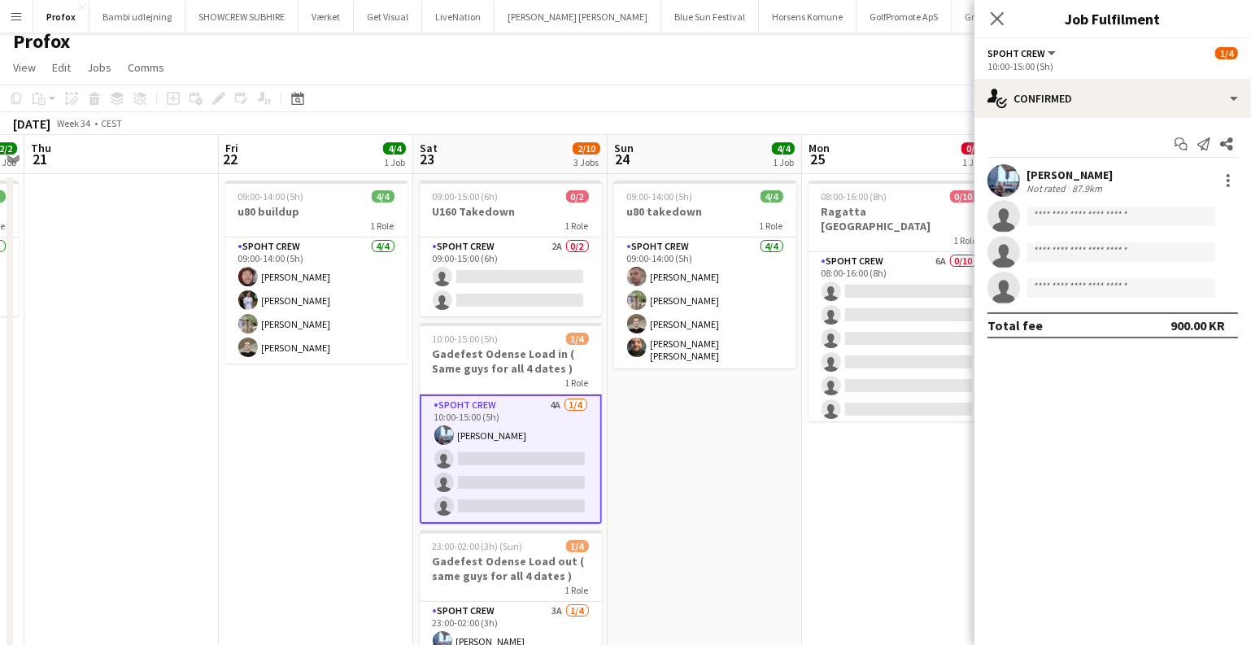
scroll to position [3, 0]
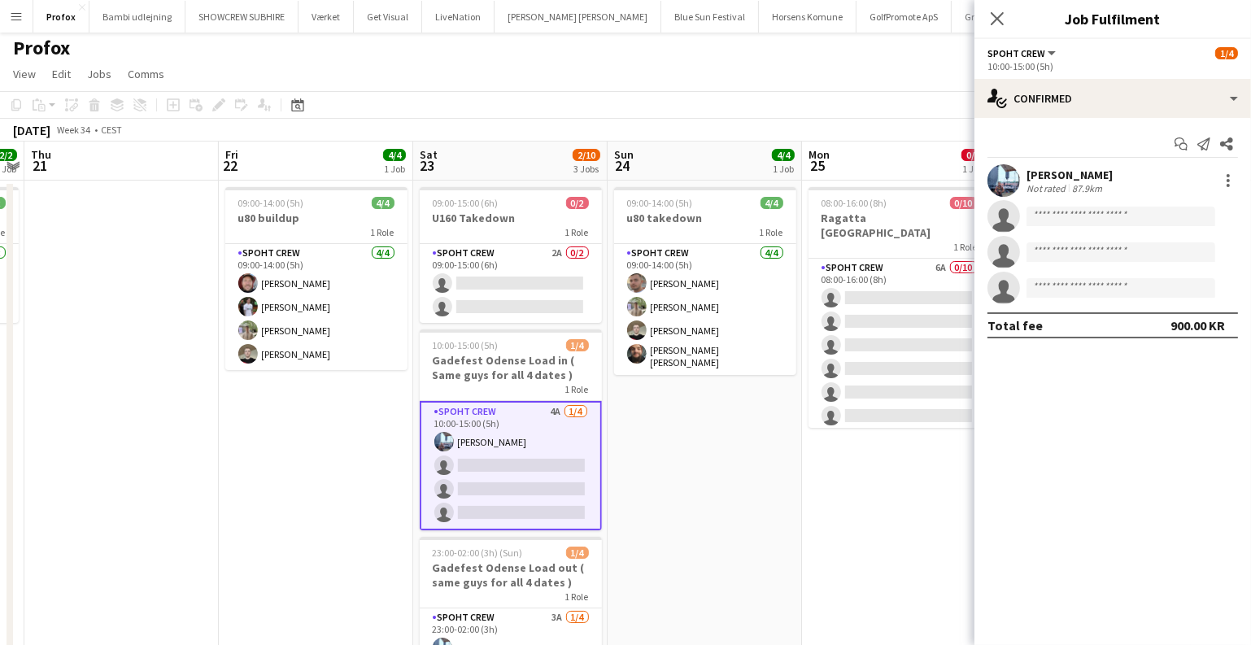
click at [780, 410] on app-date-cell "09:00-14:00 (5h) 4/4 u80 takedown 1 Role Spoht Crew 4/4 09:00-14:00 (5h) Tomas …" at bounding box center [705, 474] width 194 height 587
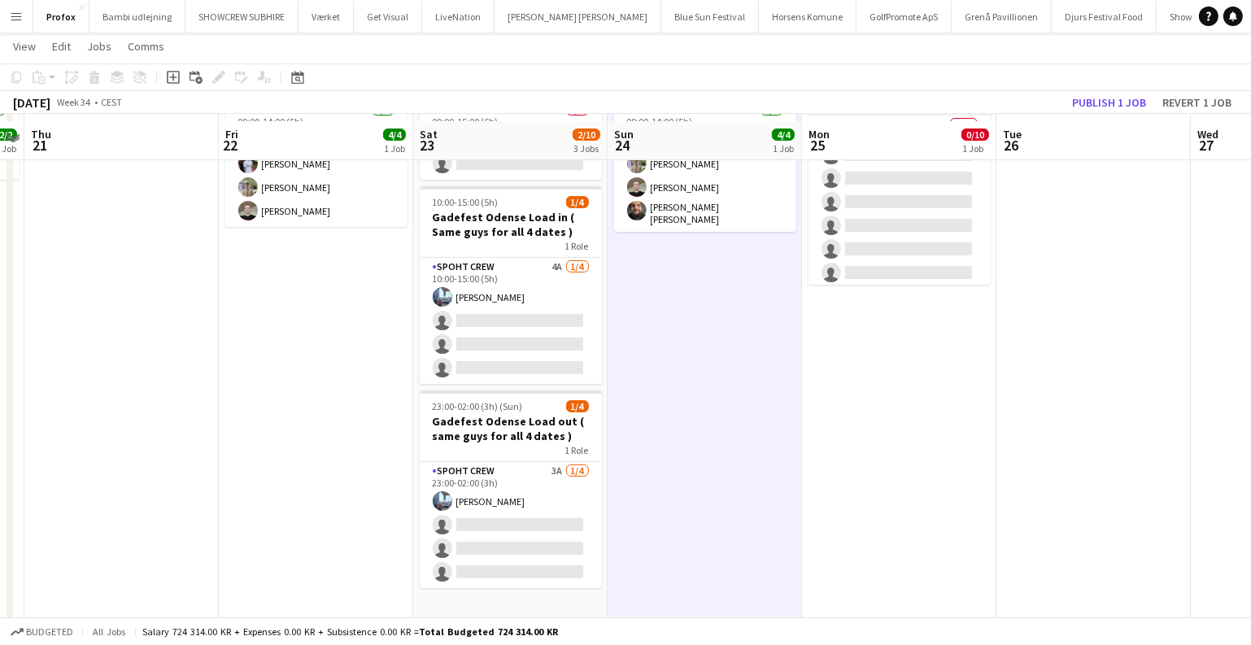
scroll to position [151, 0]
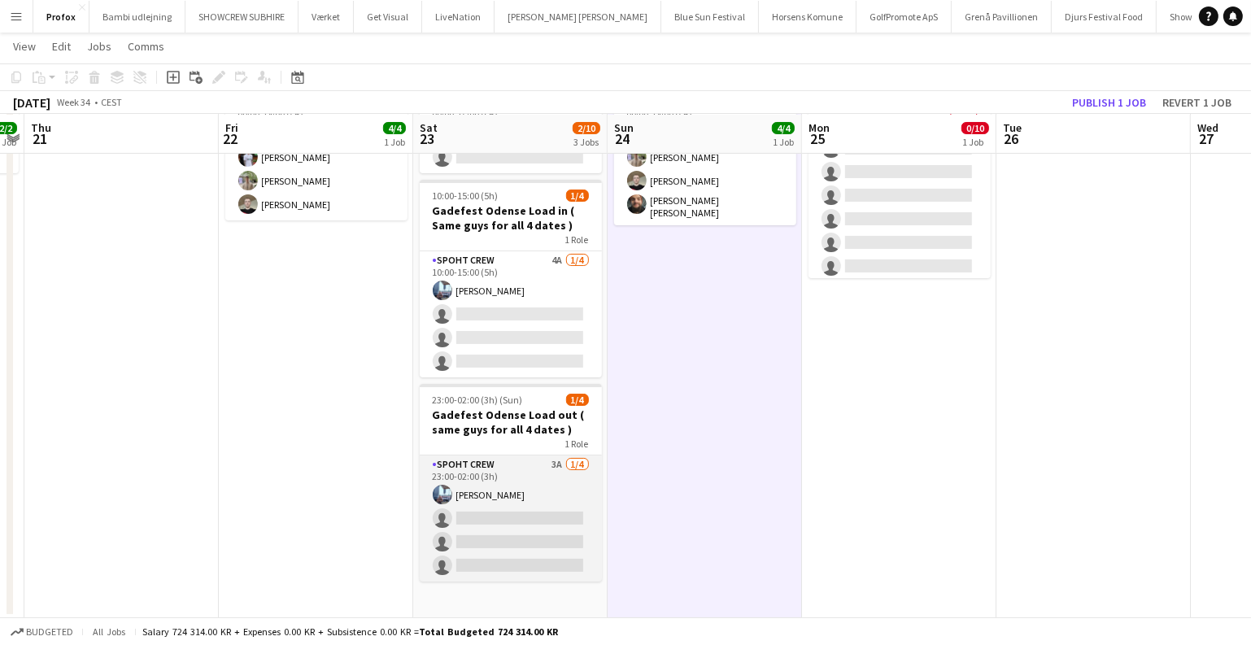
click at [561, 505] on app-card-role "Spoht Crew 3A 1/4 23:00-02:00 (3h) Armando Irom single-neutral-actions single-n…" at bounding box center [511, 519] width 182 height 126
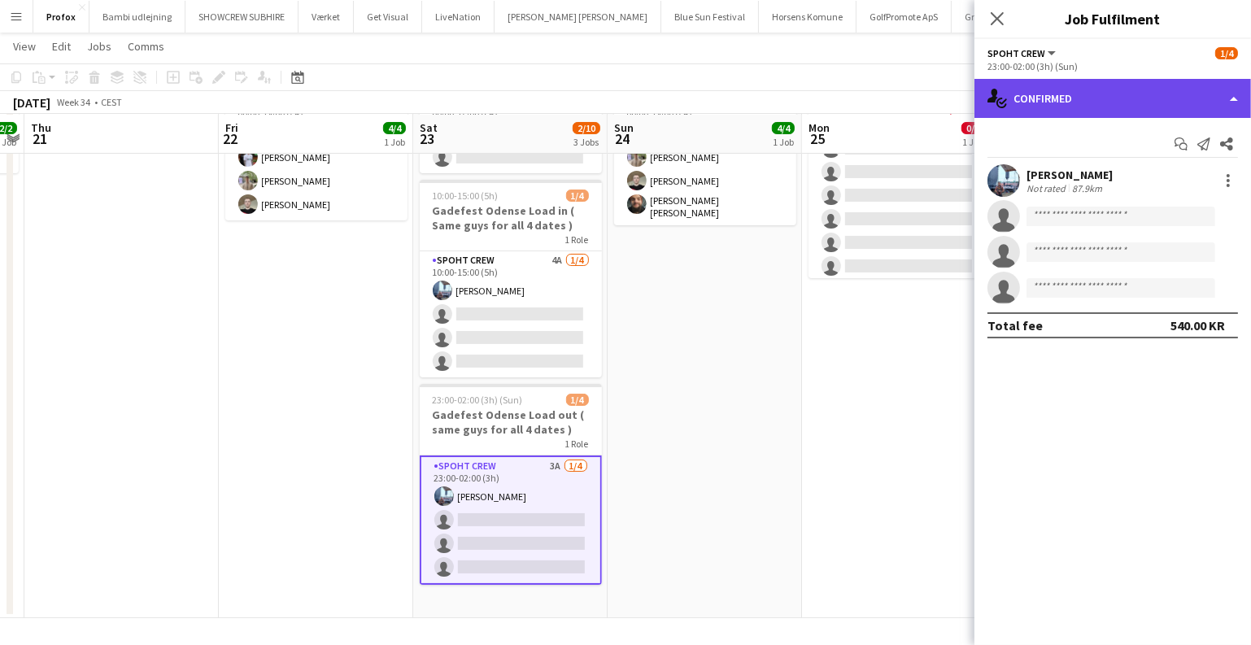
click at [1105, 100] on div "single-neutral-actions-check-2 Confirmed" at bounding box center [1113, 98] width 277 height 39
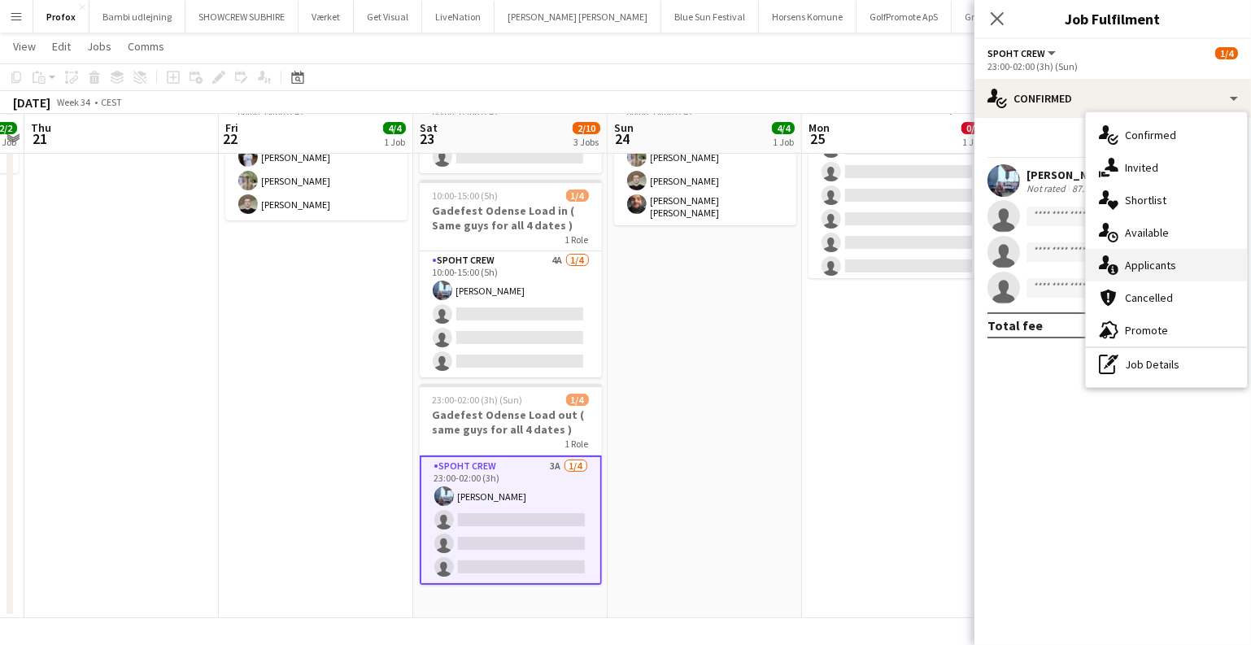
click at [1147, 260] on div "single-neutral-actions-information Applicants" at bounding box center [1166, 265] width 161 height 33
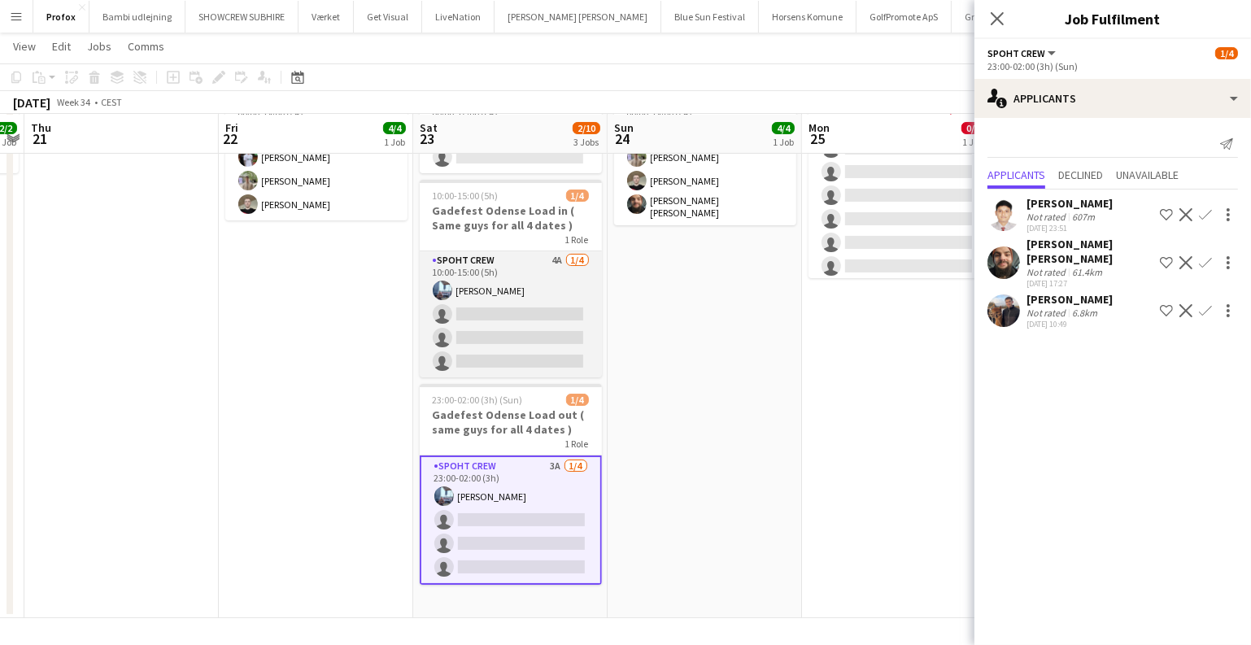
click at [545, 321] on app-card-role "Spoht Crew 4A 1/4 10:00-15:00 (5h) Armando Irom single-neutral-actions single-n…" at bounding box center [511, 314] width 182 height 126
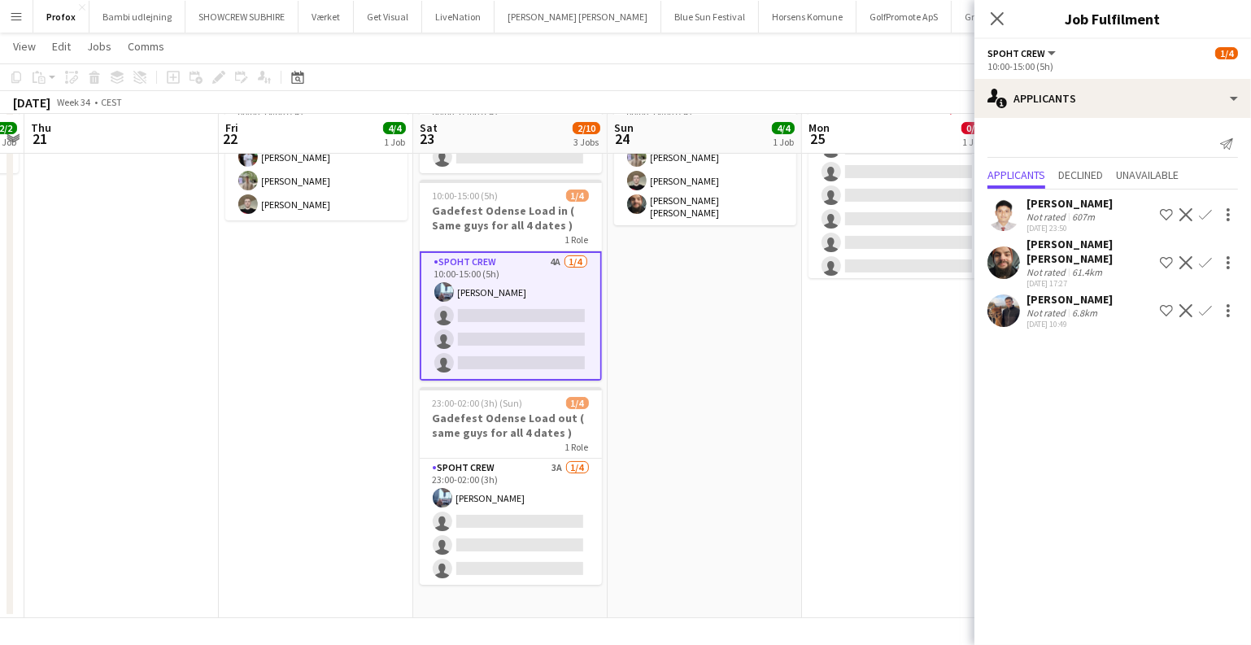
click at [719, 344] on app-date-cell "09:00-14:00 (5h) 4/4 u80 takedown 1 Role Spoht Crew 4/4 09:00-14:00 (5h) Tomas …" at bounding box center [705, 324] width 194 height 587
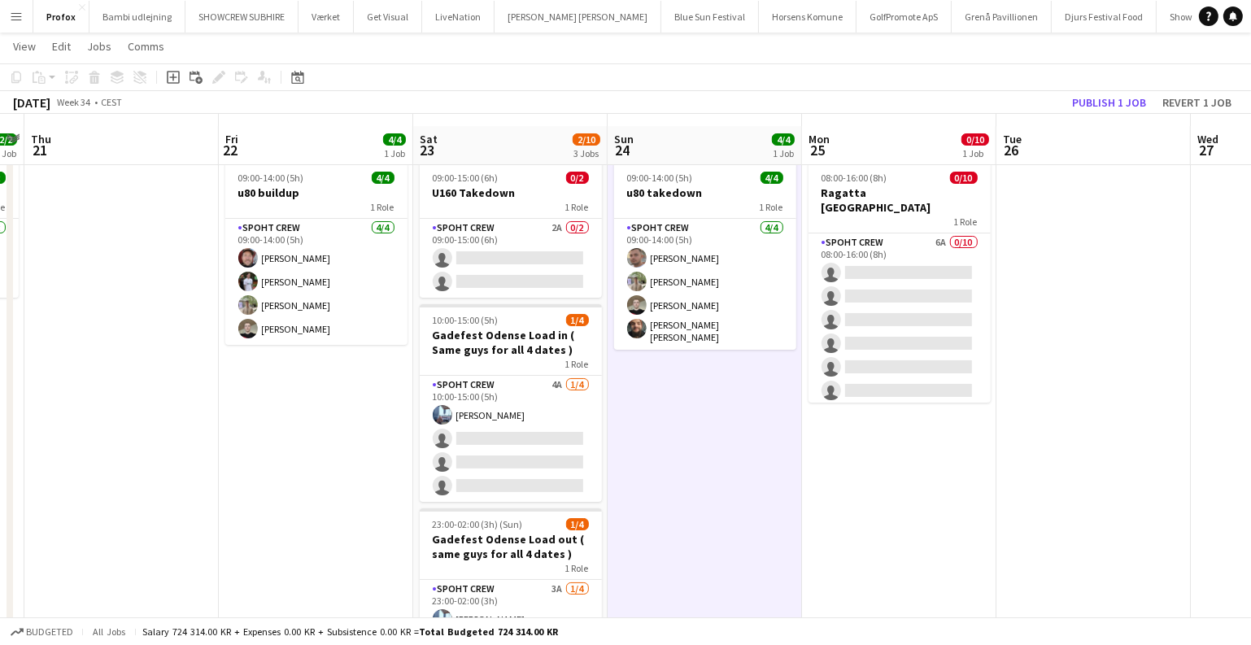
scroll to position [3, 0]
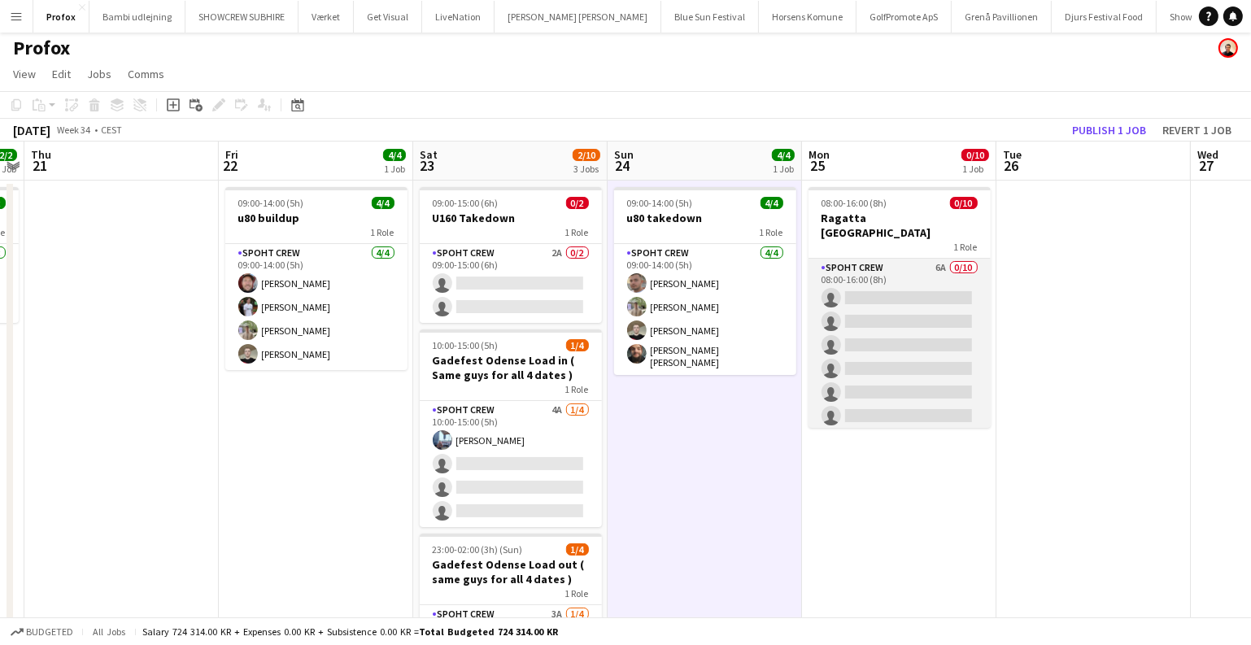
click at [917, 383] on app-card-role "Spoht Crew 6A 0/10 08:00-16:00 (8h) single-neutral-actions single-neutral-actio…" at bounding box center [900, 393] width 182 height 268
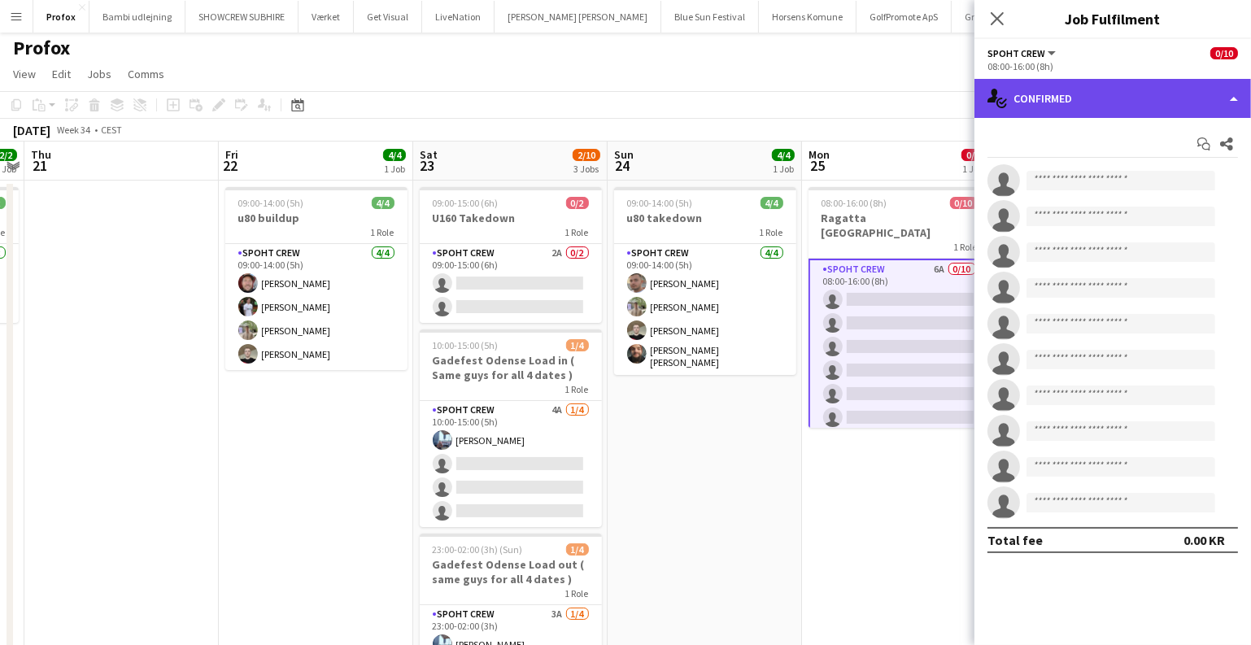
click at [1103, 100] on div "single-neutral-actions-check-2 Confirmed" at bounding box center [1113, 98] width 277 height 39
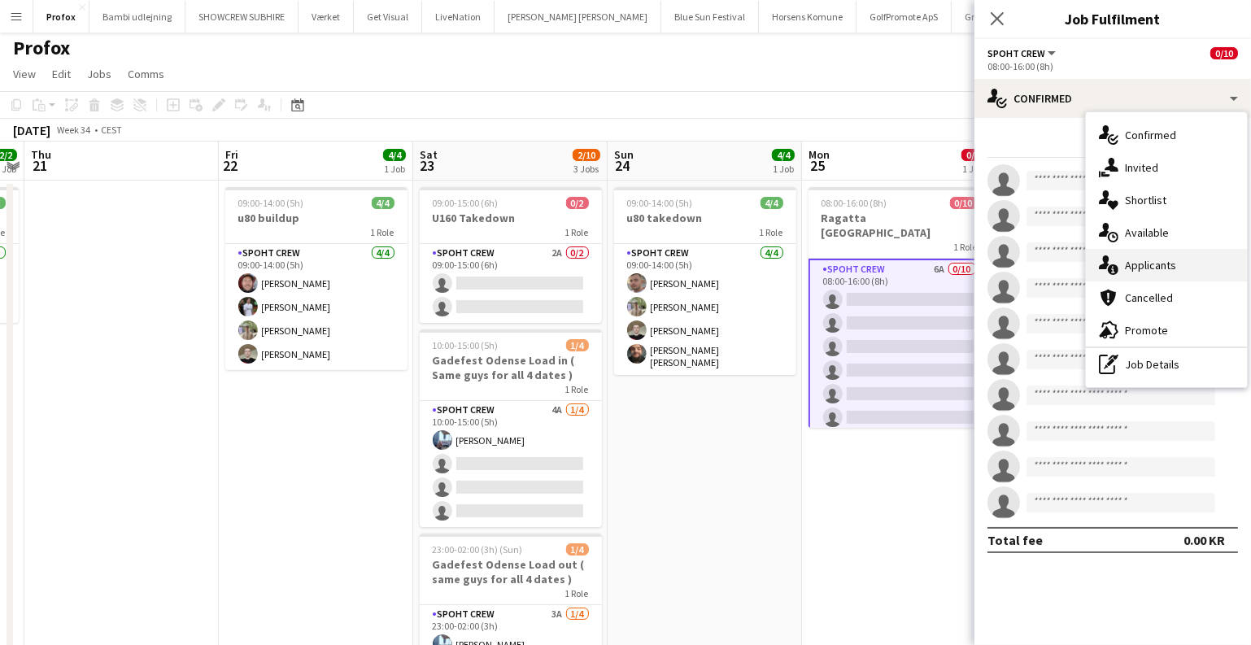
click at [1147, 264] on div "single-neutral-actions-information Applicants" at bounding box center [1166, 265] width 161 height 33
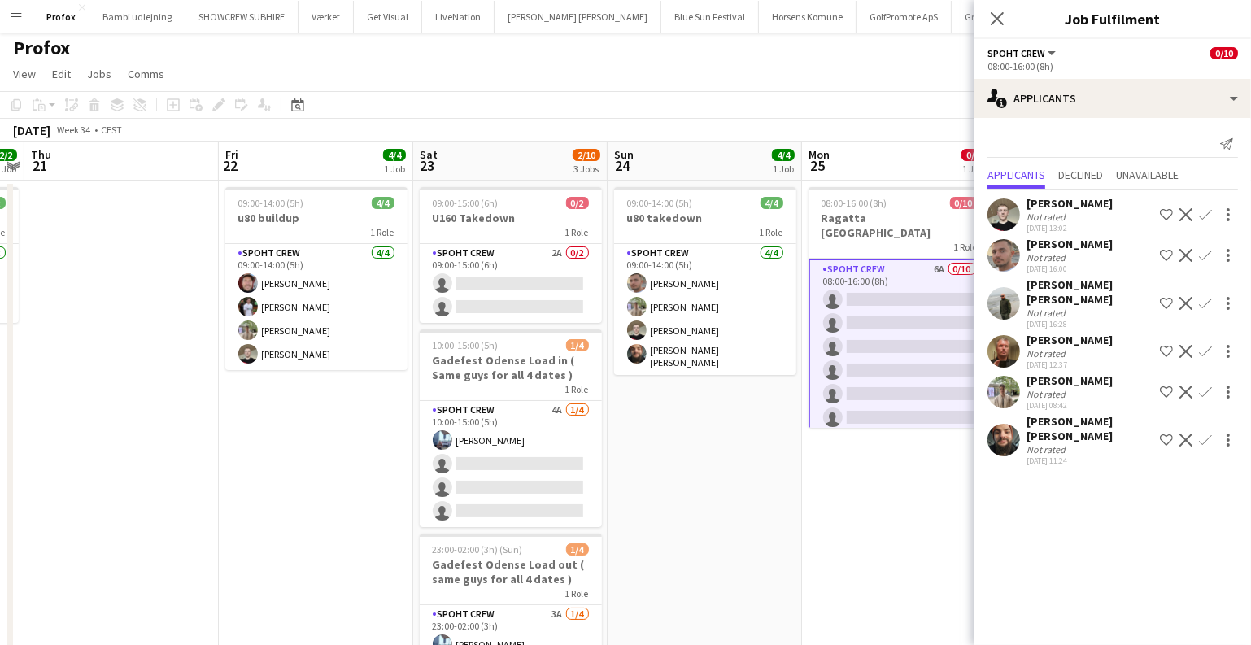
click at [758, 412] on app-date-cell "09:00-14:00 (5h) 4/4 u80 takedown 1 Role Spoht Crew 4/4 09:00-14:00 (5h) Tomas …" at bounding box center [705, 474] width 194 height 587
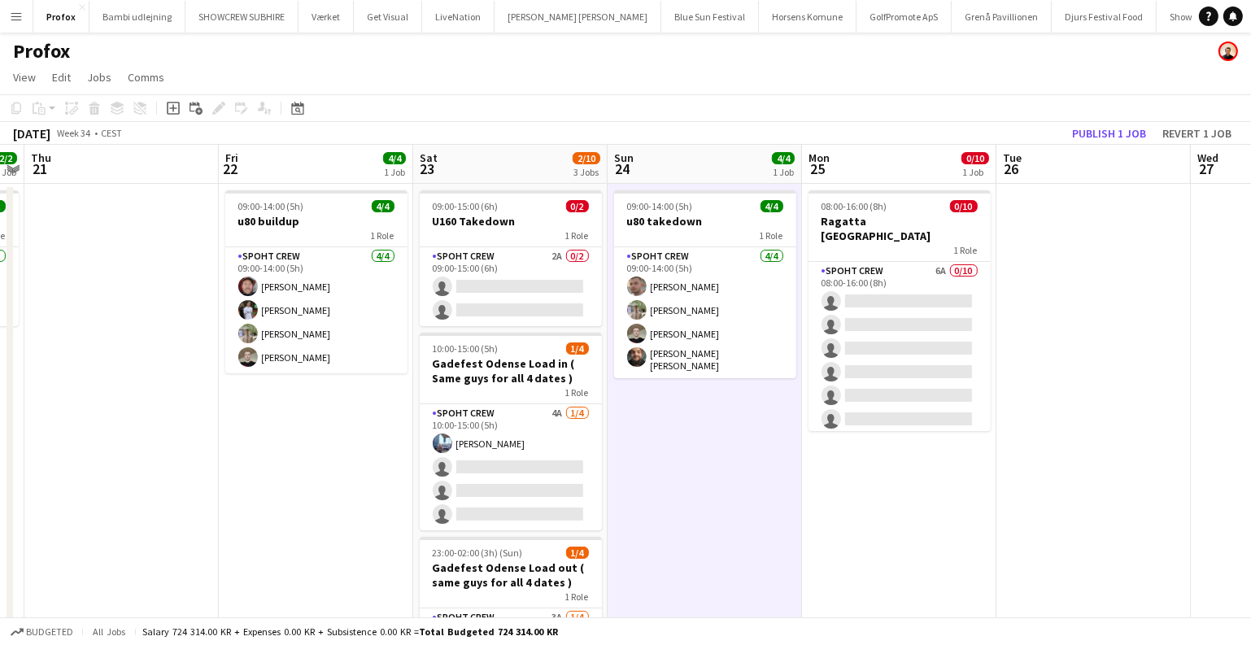
scroll to position [0, 0]
click at [987, 475] on app-calendar-viewport "Mon 18 8/8 1 Job Tue 19 Wed 20 2/2 1 Job Thu 21 Fri 22 4/4 1 Job Sat 23 2/10 3 …" at bounding box center [625, 458] width 1251 height 627
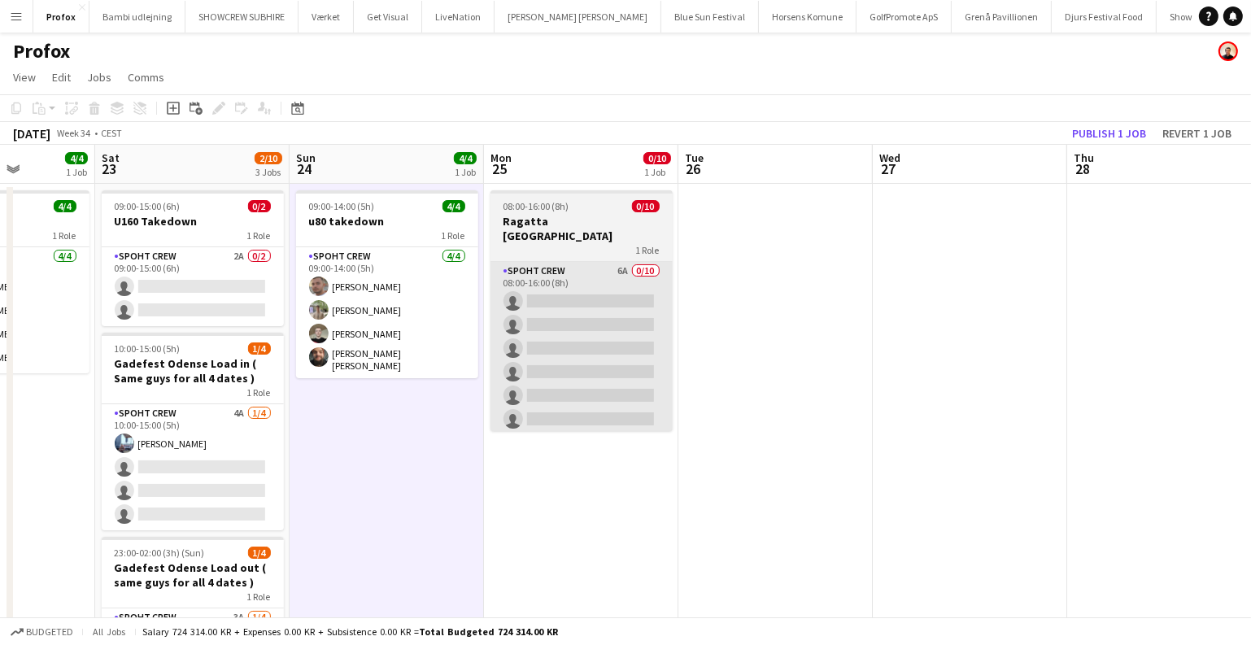
drag, startPoint x: 692, startPoint y: 474, endPoint x: 168, endPoint y: 411, distance: 527.0
click at [173, 411] on app-calendar-viewport "Tue 19 Wed 20 2/2 1 Job Thu 21 Fri 22 4/4 1 Job Sat 23 2/10 3 Jobs Sun 24 4/4 1…" at bounding box center [625, 458] width 1251 height 627
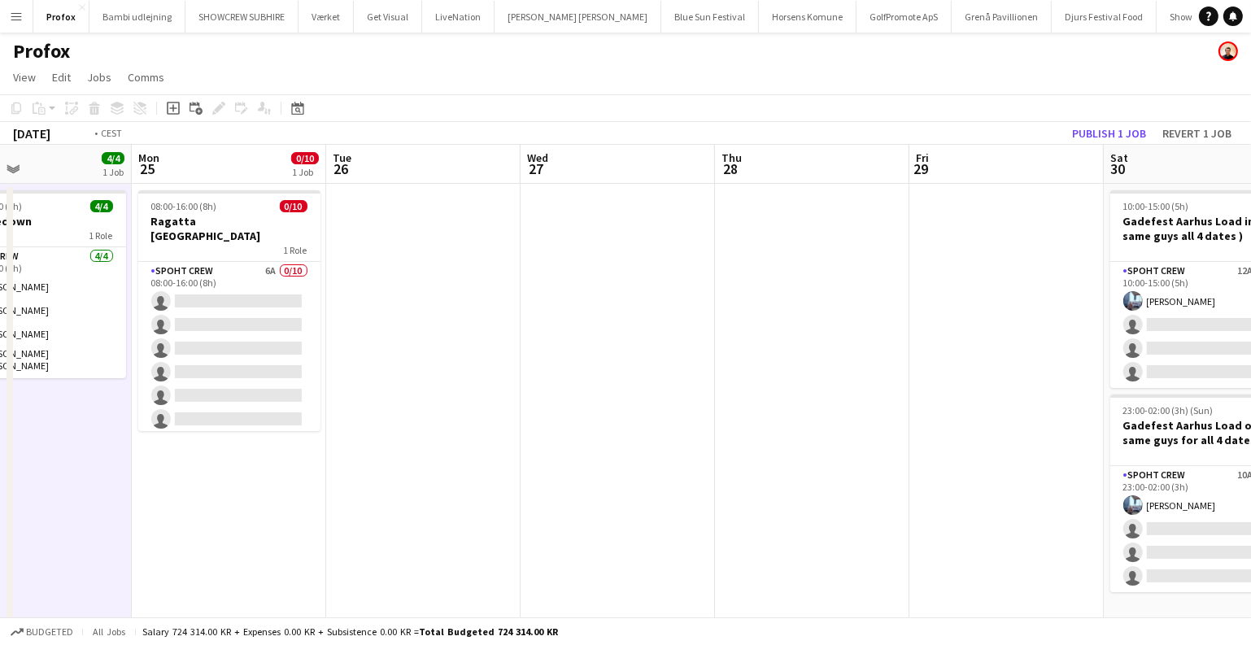
scroll to position [0, 680]
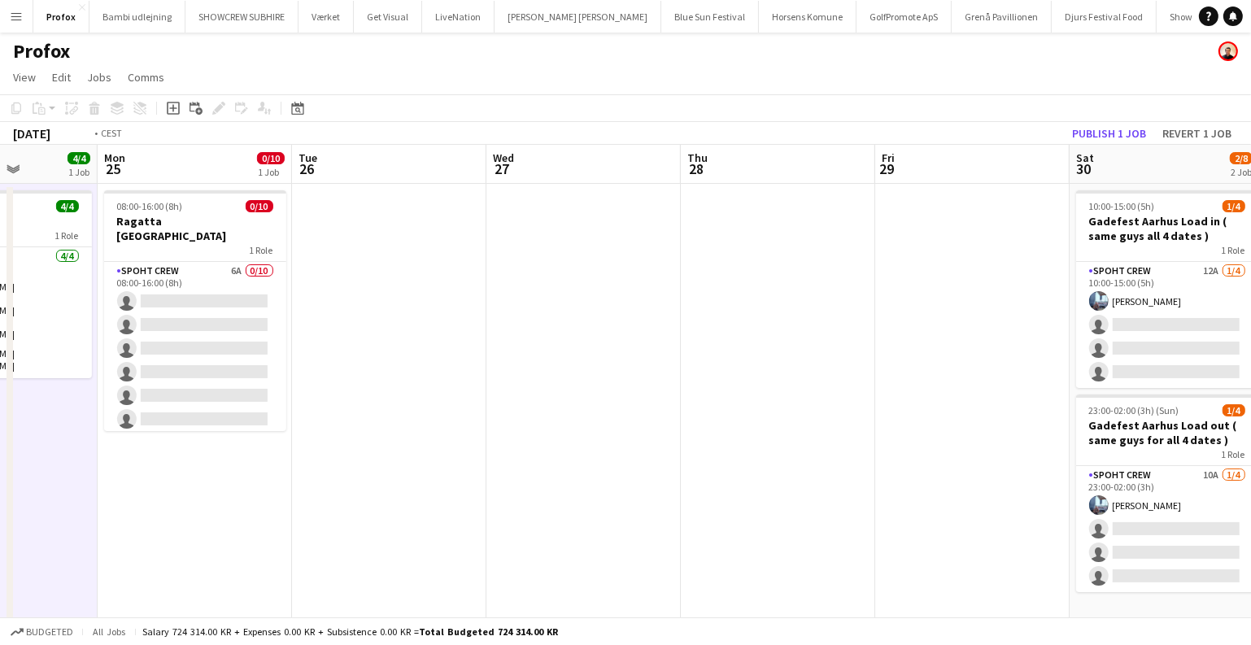
drag, startPoint x: 666, startPoint y: 412, endPoint x: 325, endPoint y: 382, distance: 342.3
click at [325, 382] on app-calendar-viewport "Thu 21 Fri 22 4/4 1 Job Sat 23 2/10 3 Jobs Sun 24 4/4 1 Job Mon 25 0/10 1 Job T…" at bounding box center [625, 458] width 1251 height 627
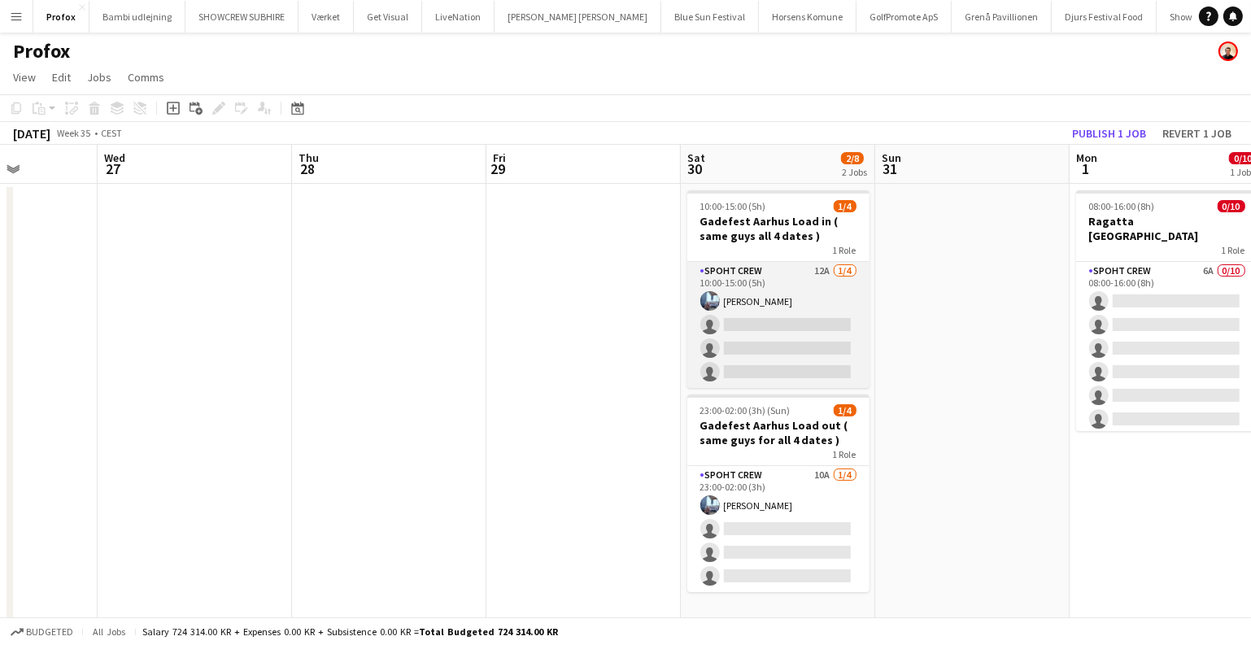
click at [749, 325] on app-card-role "Spoht Crew 12A 1/4 10:00-15:00 (5h) Armando Irom single-neutral-actions single-…" at bounding box center [779, 325] width 182 height 126
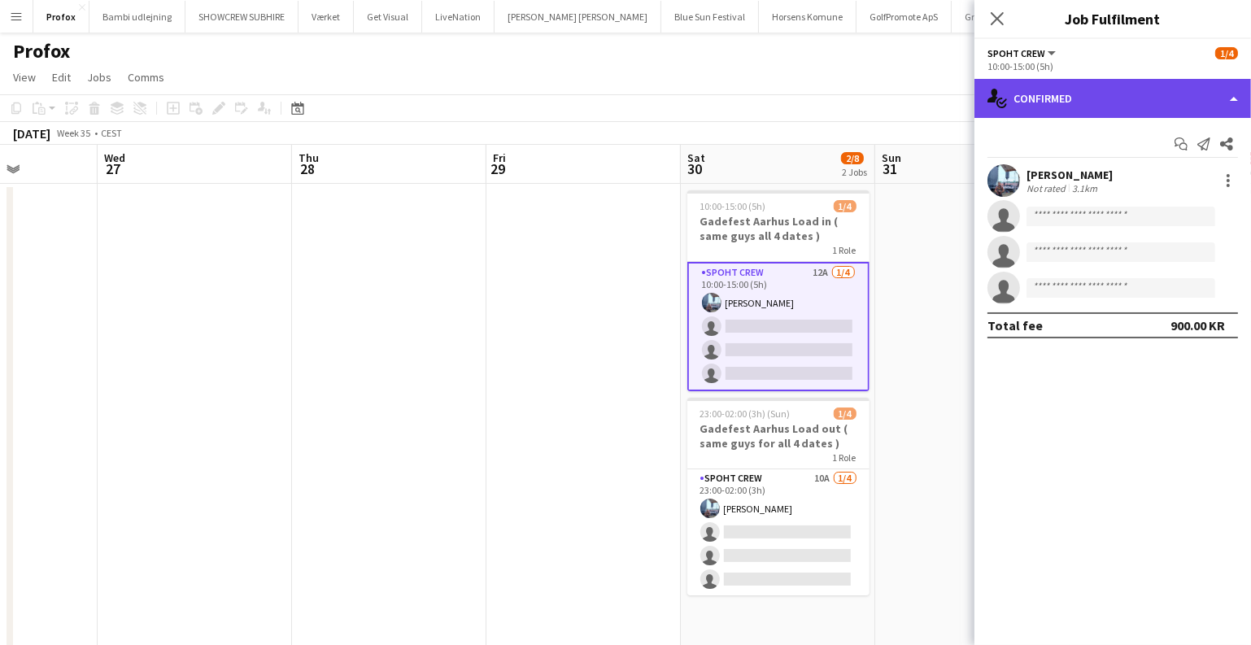
click at [1068, 100] on div "single-neutral-actions-check-2 Confirmed" at bounding box center [1113, 98] width 277 height 39
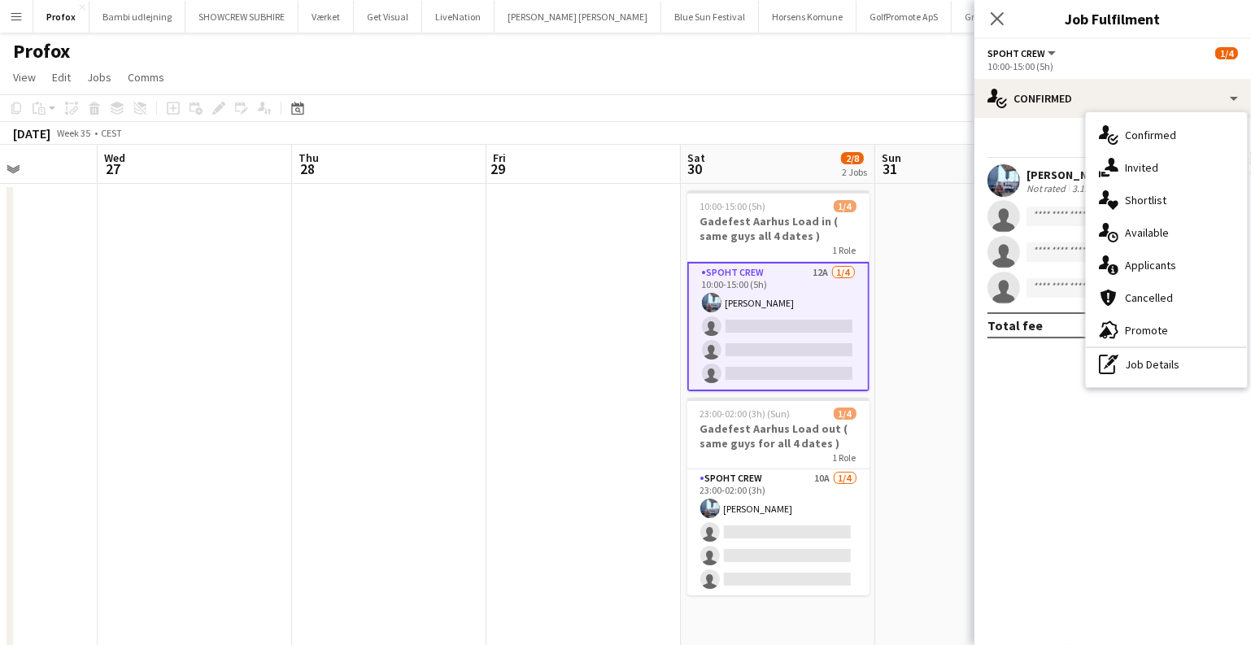
click at [497, 347] on app-date-cell at bounding box center [584, 477] width 194 height 587
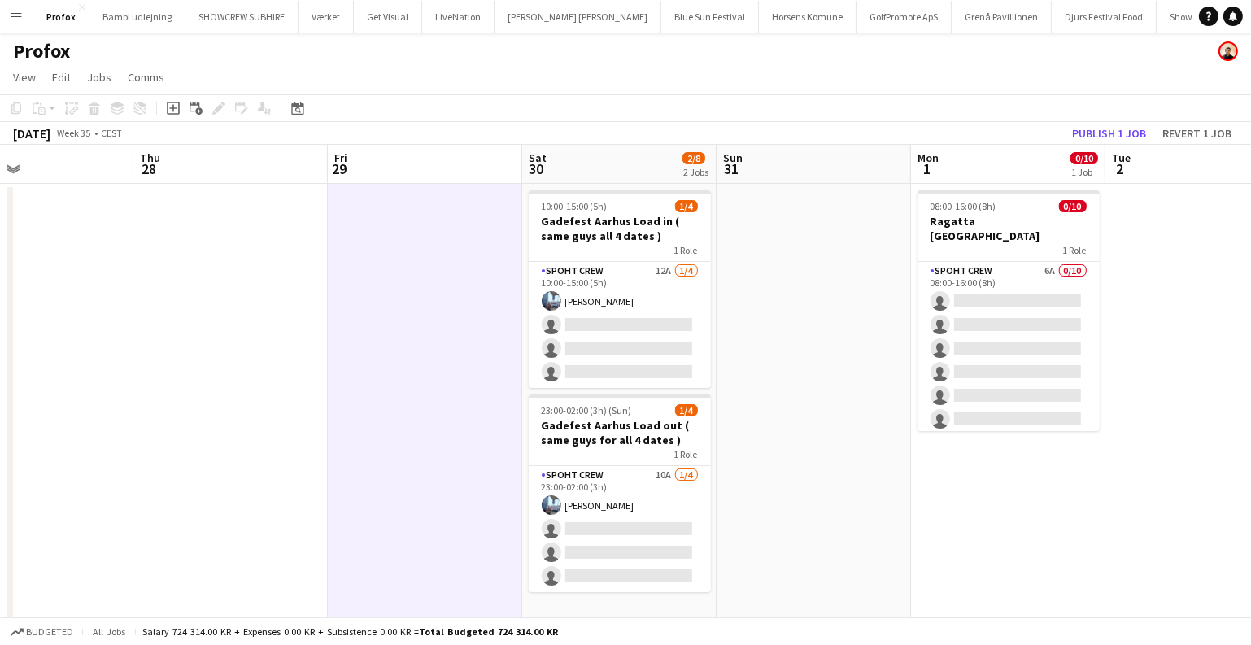
drag, startPoint x: 975, startPoint y: 398, endPoint x: 465, endPoint y: 374, distance: 509.9
click at [465, 374] on app-calendar-viewport "Mon 25 0/10 1 Job Tue 26 Wed 27 Thu 28 Fri 29 Sat 30 2/8 2 Jobs Sun 31 Mon 1 0/…" at bounding box center [625, 458] width 1251 height 627
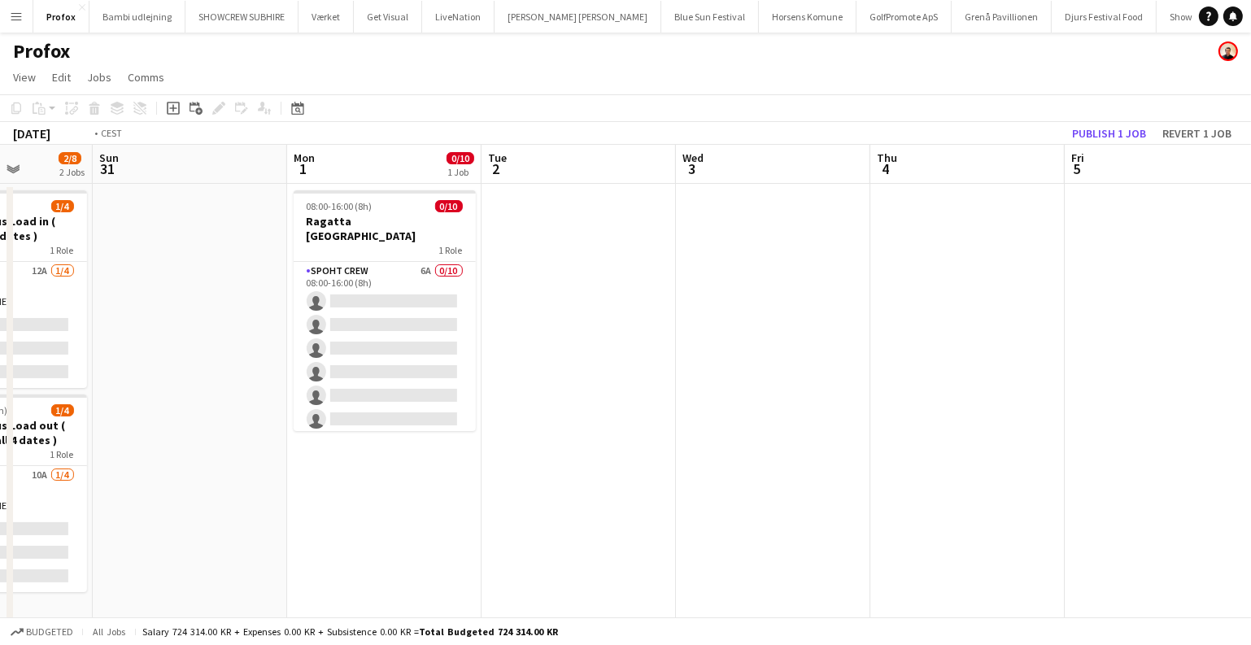
drag, startPoint x: 1007, startPoint y: 379, endPoint x: 134, endPoint y: 372, distance: 873.1
click at [194, 376] on app-calendar-viewport "Wed 27 Thu 28 Fri 29 Sat 30 2/8 2 Jobs Sun 31 Mon 1 0/10 1 Job Tue 2 Wed 3 Thu …" at bounding box center [625, 458] width 1251 height 627
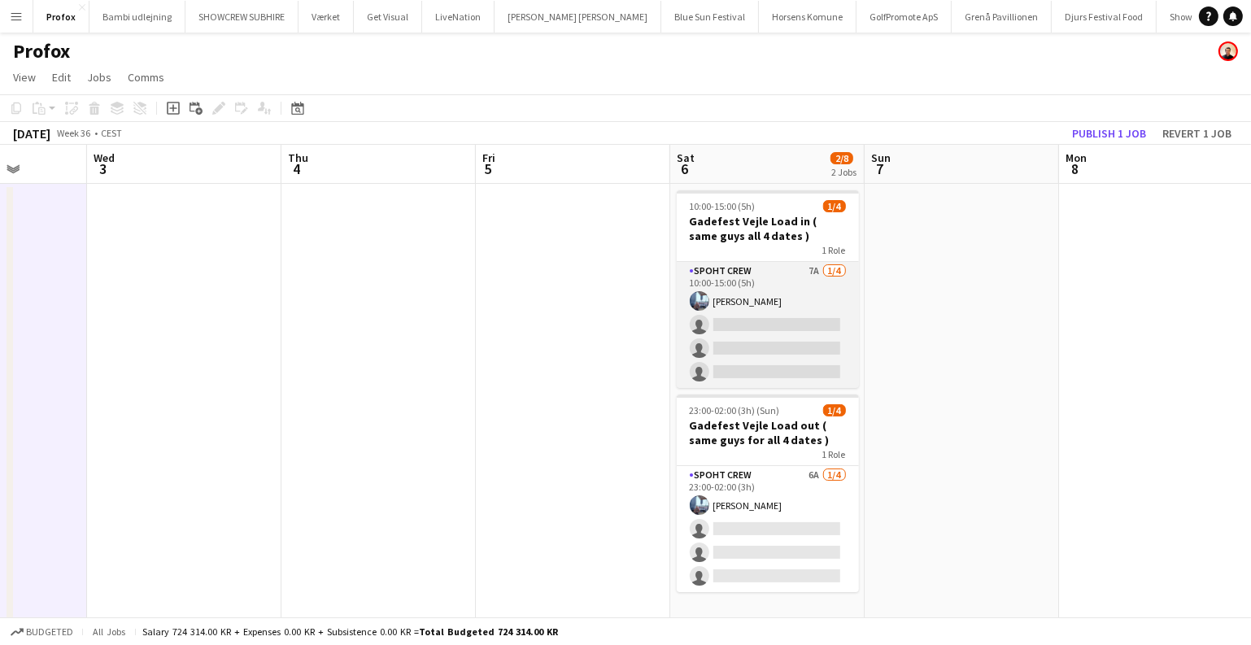
click at [703, 321] on app-card-role "Spoht Crew 7A 1/4 10:00-15:00 (5h) Armando Irom single-neutral-actions single-n…" at bounding box center [768, 325] width 182 height 126
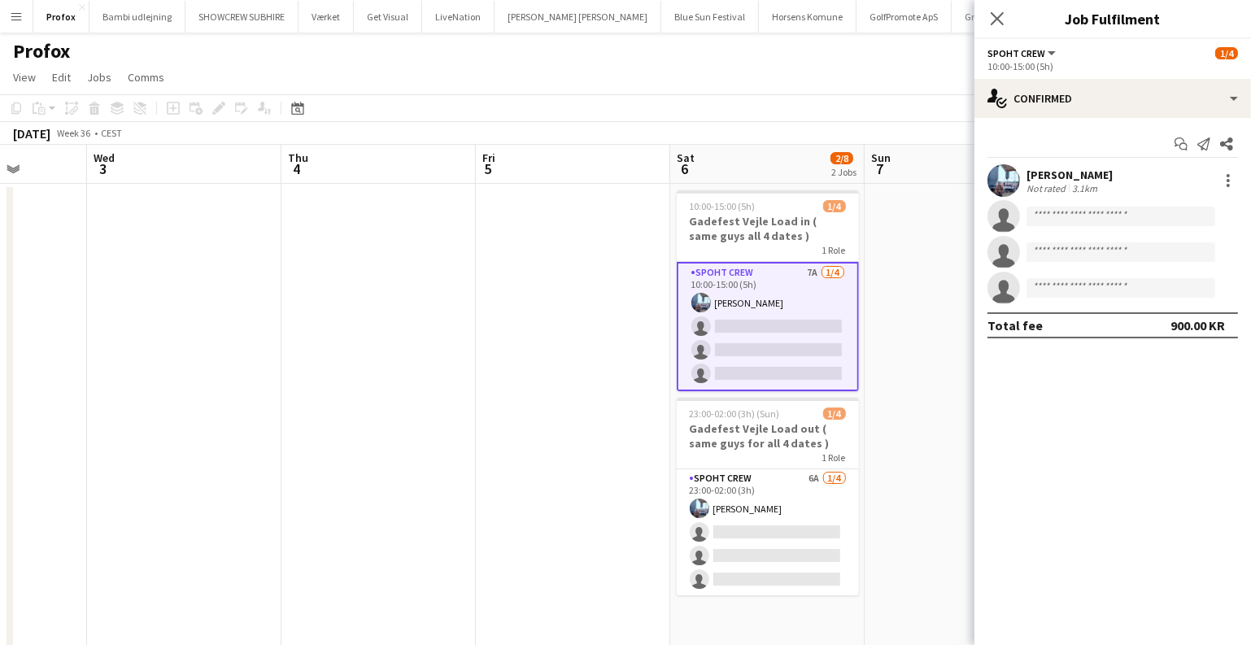
click at [1085, 72] on app-options-switcher "Spoht Crew All roles Spoht Crew 1/4 10:00-15:00 (5h)" at bounding box center [1113, 59] width 277 height 40
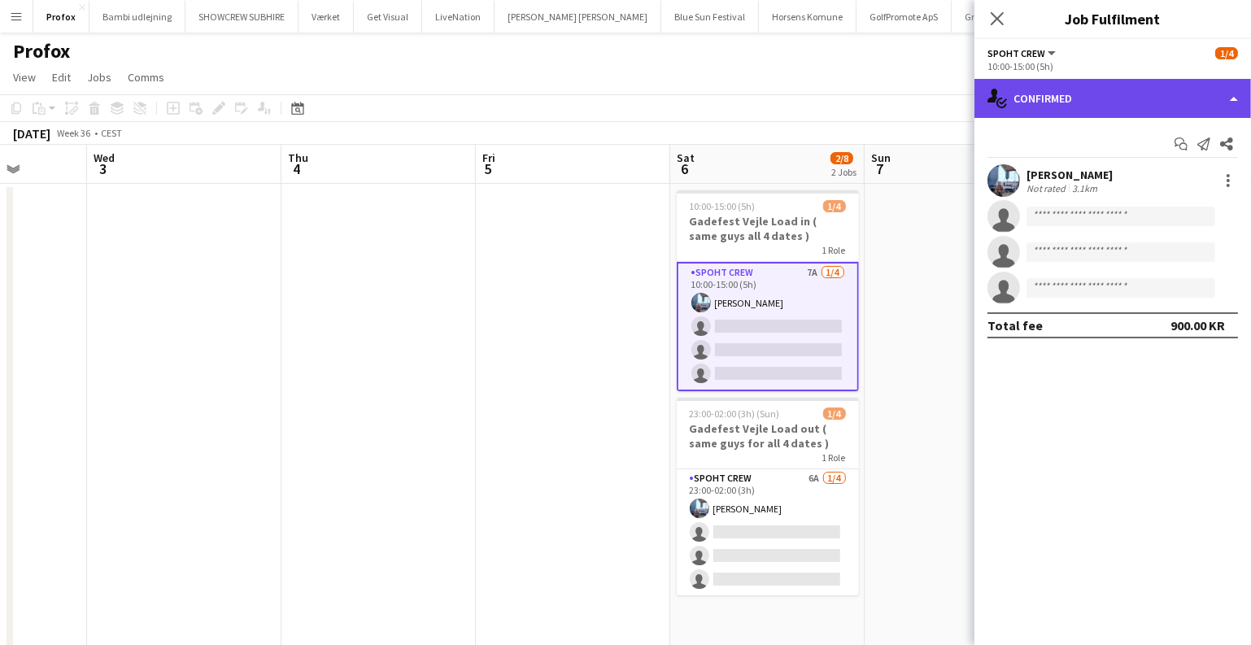
click at [1095, 94] on div "single-neutral-actions-check-2 Confirmed" at bounding box center [1113, 98] width 277 height 39
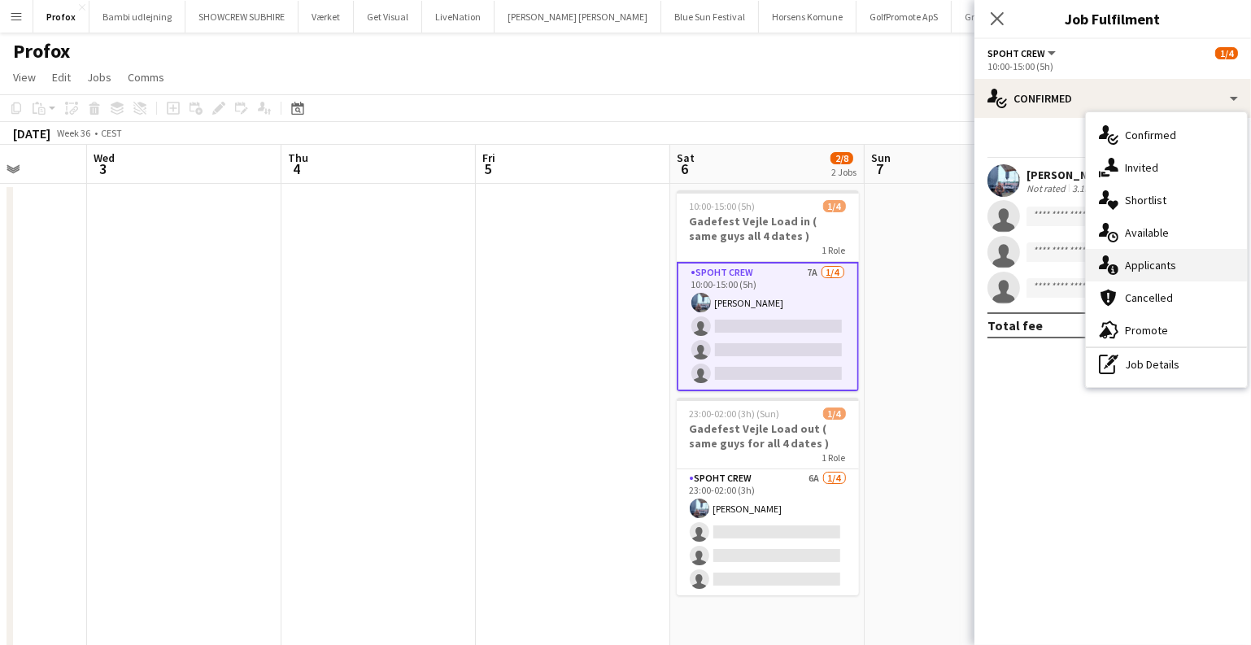
click at [1134, 264] on div "single-neutral-actions-information Applicants" at bounding box center [1166, 265] width 161 height 33
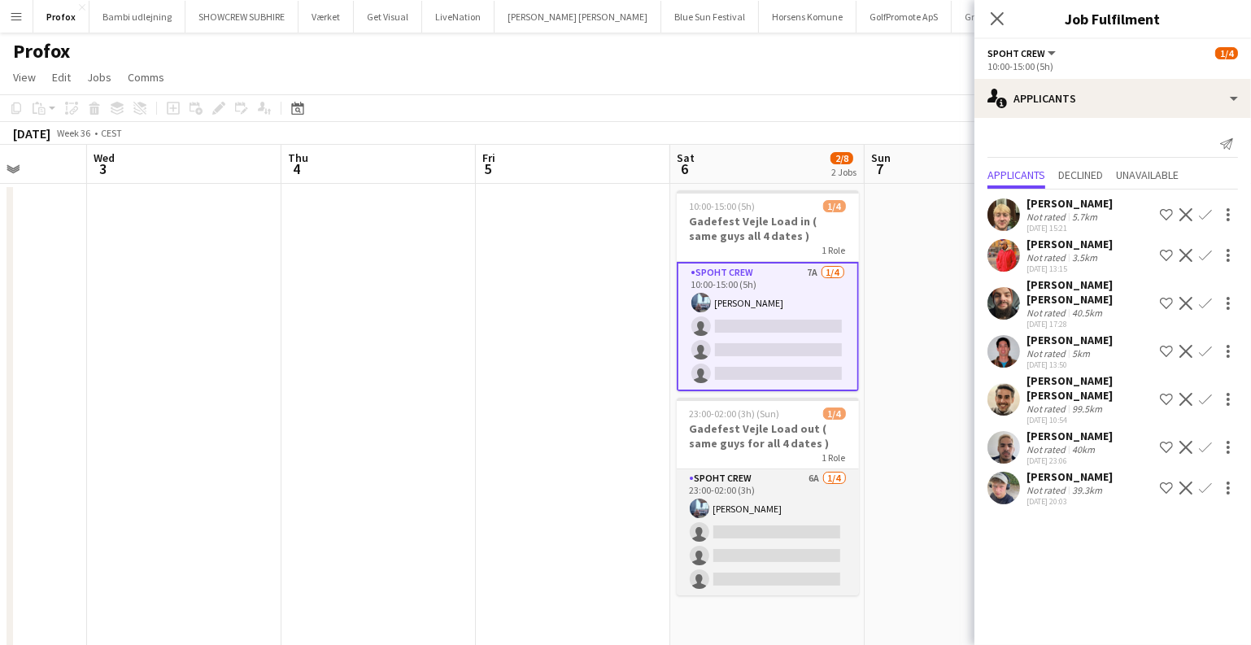
click at [836, 520] on app-card-role "Spoht Crew 6A 1/4 23:00-02:00 (3h) Armando Irom single-neutral-actions single-n…" at bounding box center [768, 533] width 182 height 126
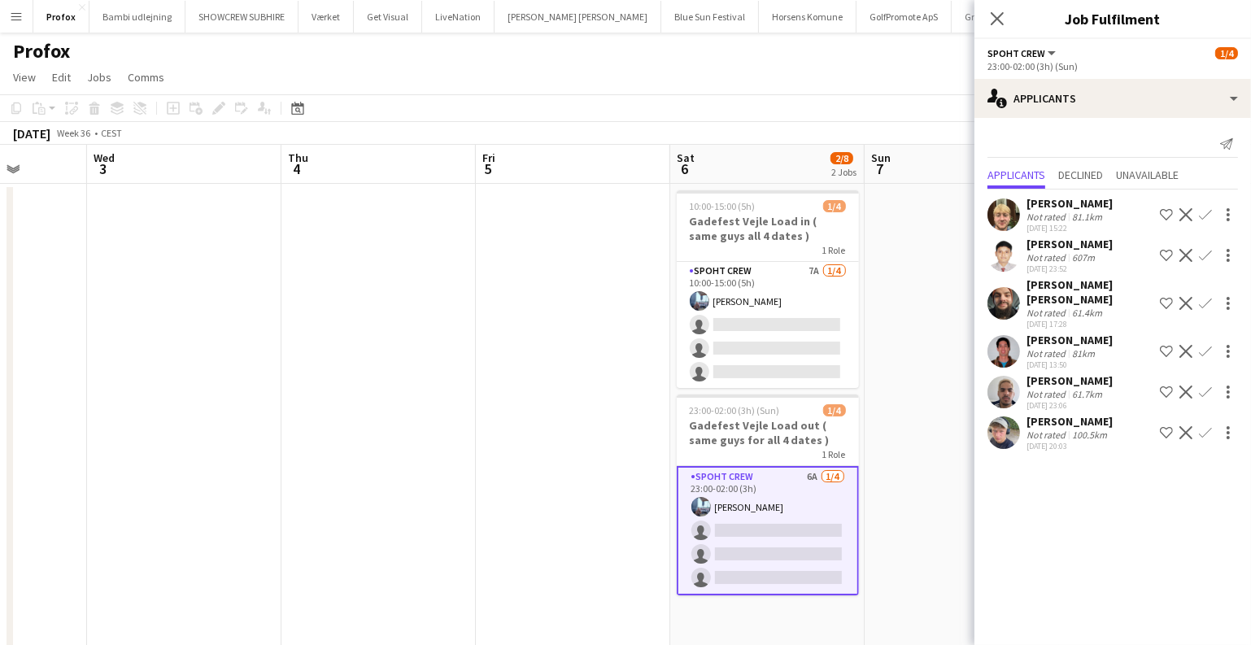
click at [347, 395] on app-date-cell at bounding box center [379, 477] width 194 height 587
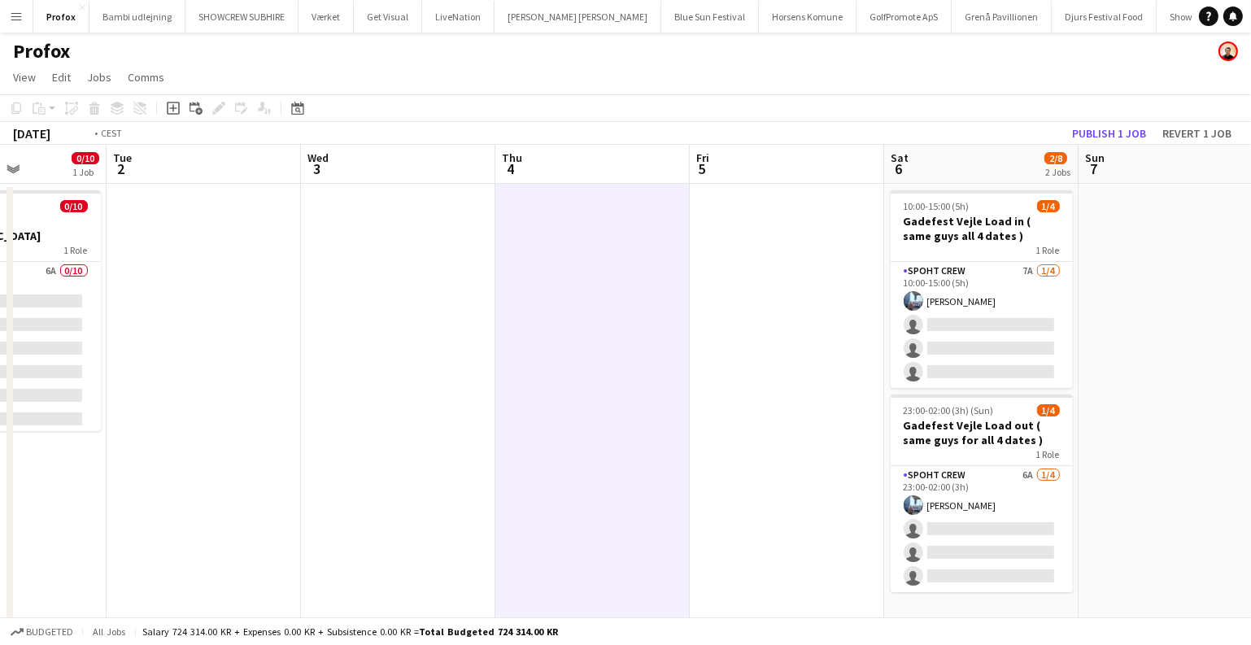
drag, startPoint x: 229, startPoint y: 354, endPoint x: 887, endPoint y: 444, distance: 664.5
click at [819, 430] on app-calendar-viewport "Sat 30 2/8 2 Jobs Sun 31 Mon 1 0/10 1 Job Tue 2 Wed 3 Thu 4 Fri 5 Sat 6 2/8 2 J…" at bounding box center [625, 458] width 1251 height 627
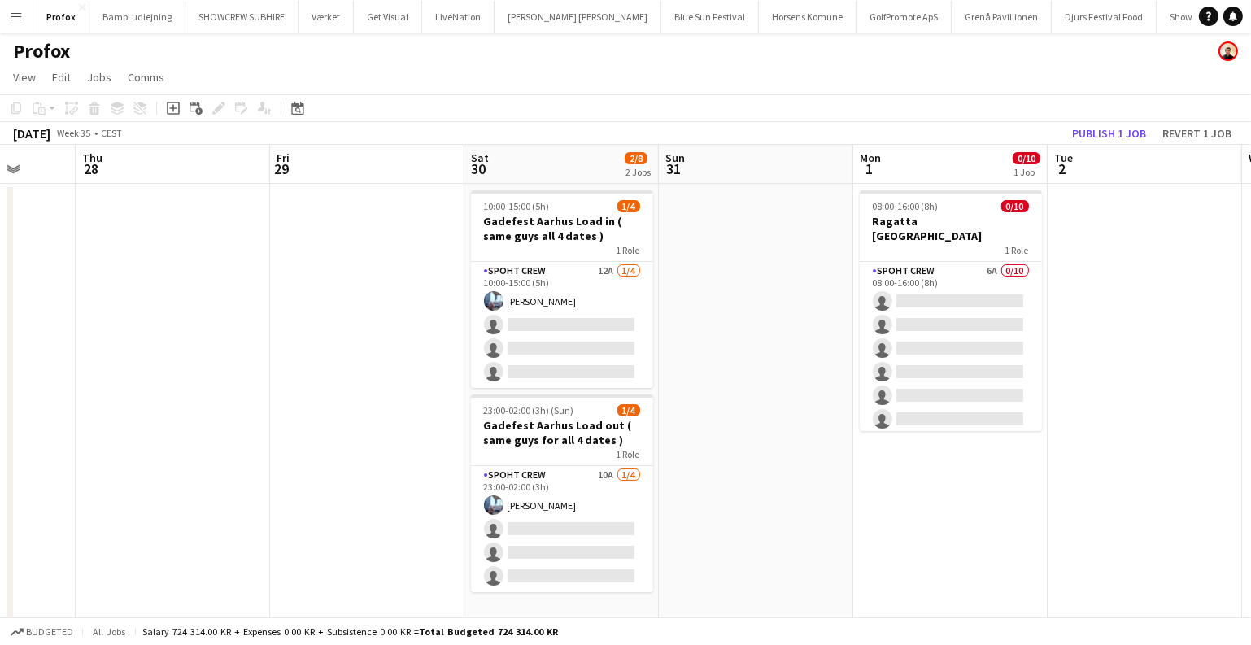
drag, startPoint x: 603, startPoint y: 415, endPoint x: 1030, endPoint y: 444, distance: 428.2
click at [1014, 443] on app-calendar-viewport "Tue 26 Wed 27 Thu 28 Fri 29 Sat 30 2/8 2 Jobs Sun 31 Mon 1 0/10 1 Job Tue 2 Wed…" at bounding box center [625, 458] width 1251 height 627
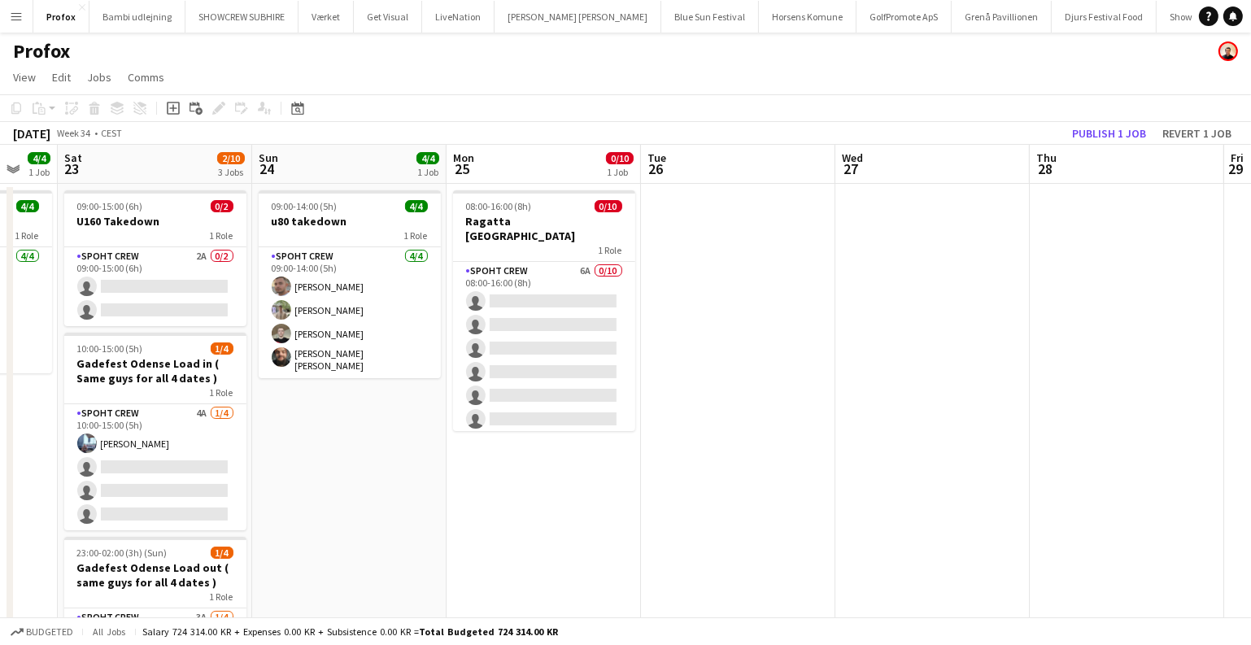
drag, startPoint x: 319, startPoint y: 352, endPoint x: 973, endPoint y: 390, distance: 655.3
click at [1056, 386] on app-calendar-viewport "Thu 21 Fri 22 4/4 1 Job Sat 23 2/10 3 Jobs Sun 24 4/4 1 Job Mon 25 0/10 1 Job T…" at bounding box center [625, 458] width 1251 height 627
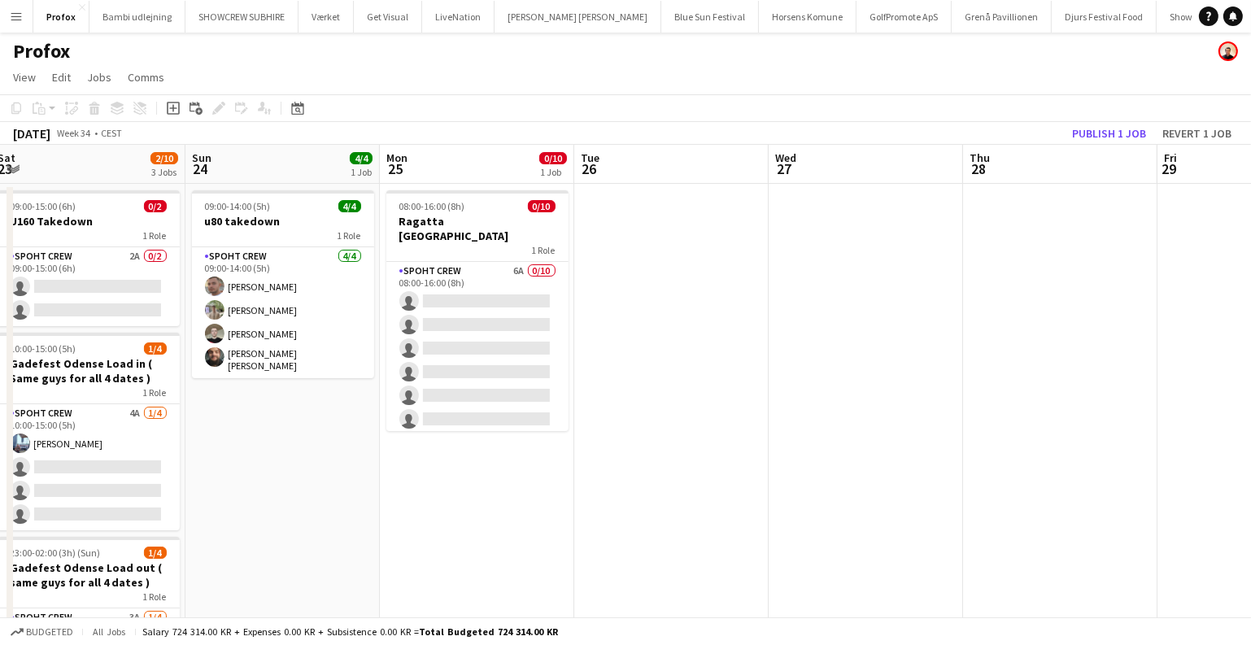
drag, startPoint x: 645, startPoint y: 381, endPoint x: 1224, endPoint y: 457, distance: 583.6
click at [1214, 453] on app-calendar-viewport "Thu 21 Fri 22 4/4 1 Job Sat 23 2/10 3 Jobs Sun 24 4/4 1 Job Mon 25 0/10 1 Job T…" at bounding box center [625, 458] width 1251 height 627
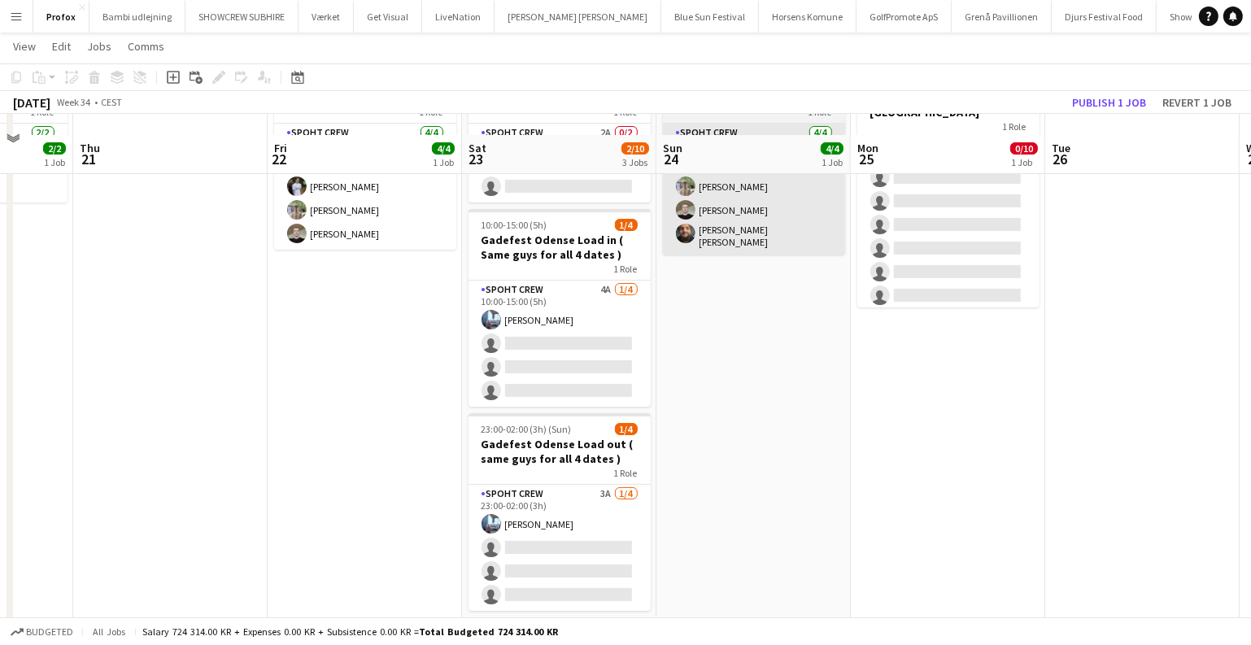
scroll to position [151, 0]
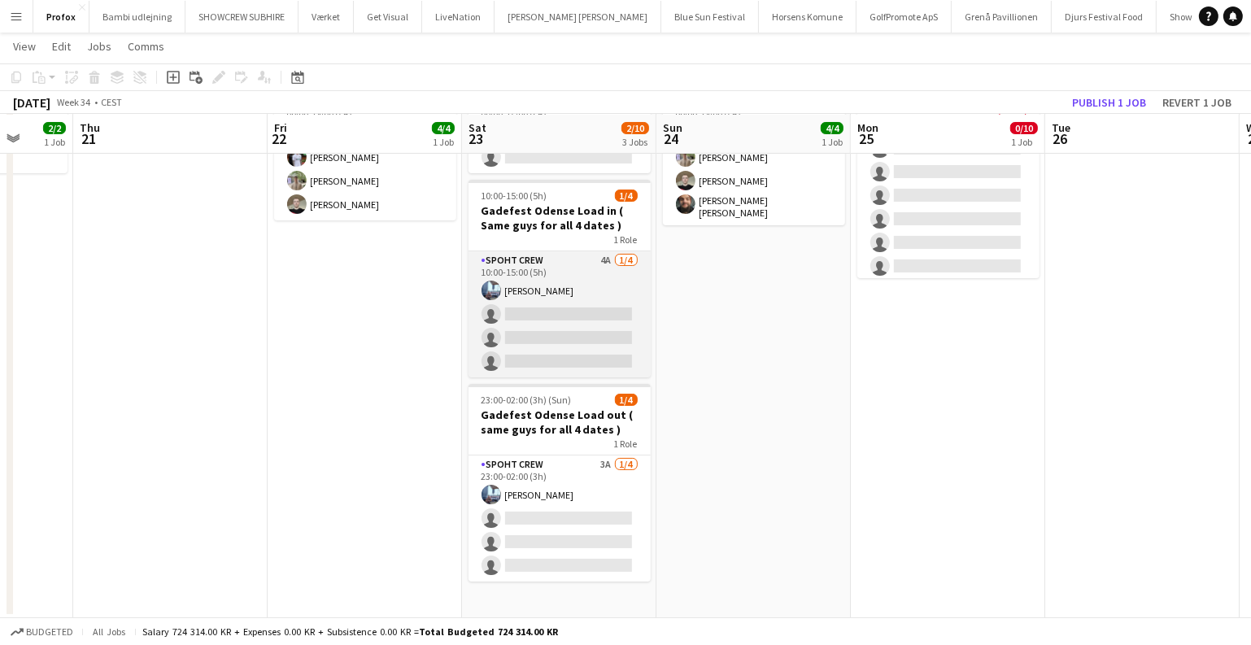
click at [583, 344] on app-card-role "Spoht Crew 4A 1/4 10:00-15:00 (5h) Armando Irom single-neutral-actions single-n…" at bounding box center [560, 314] width 182 height 126
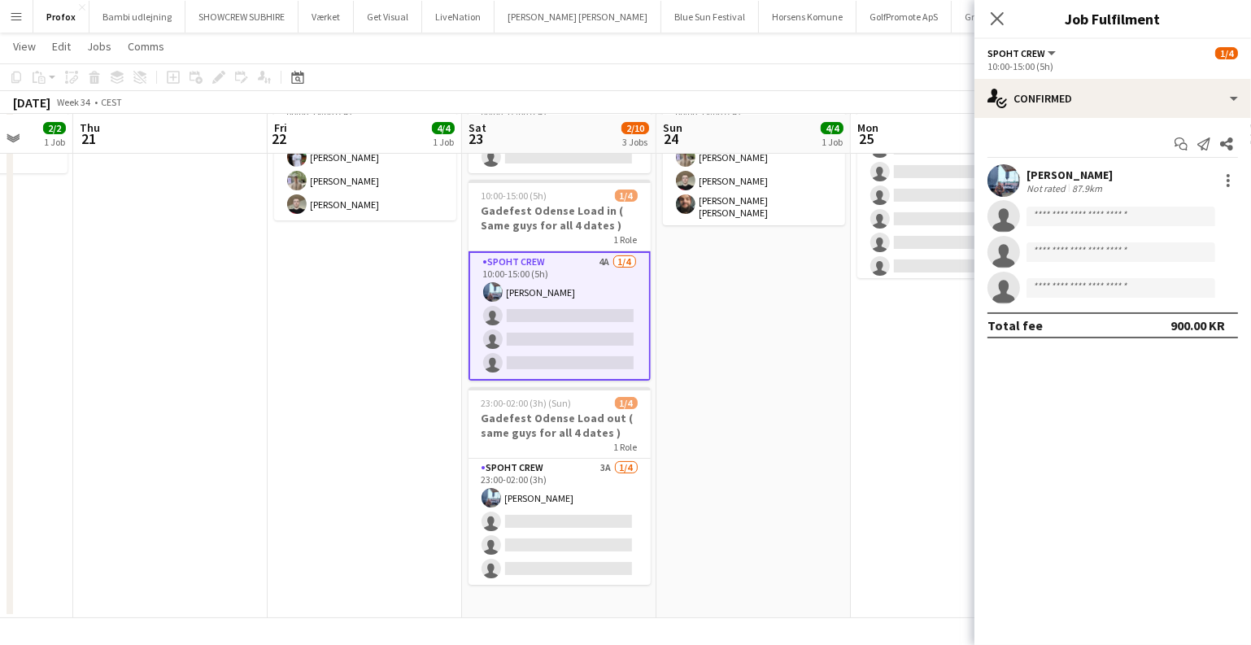
click at [800, 395] on app-date-cell "09:00-14:00 (5h) 4/4 u80 takedown 1 Role Spoht Crew 4/4 09:00-14:00 (5h) Tomas …" at bounding box center [754, 324] width 194 height 587
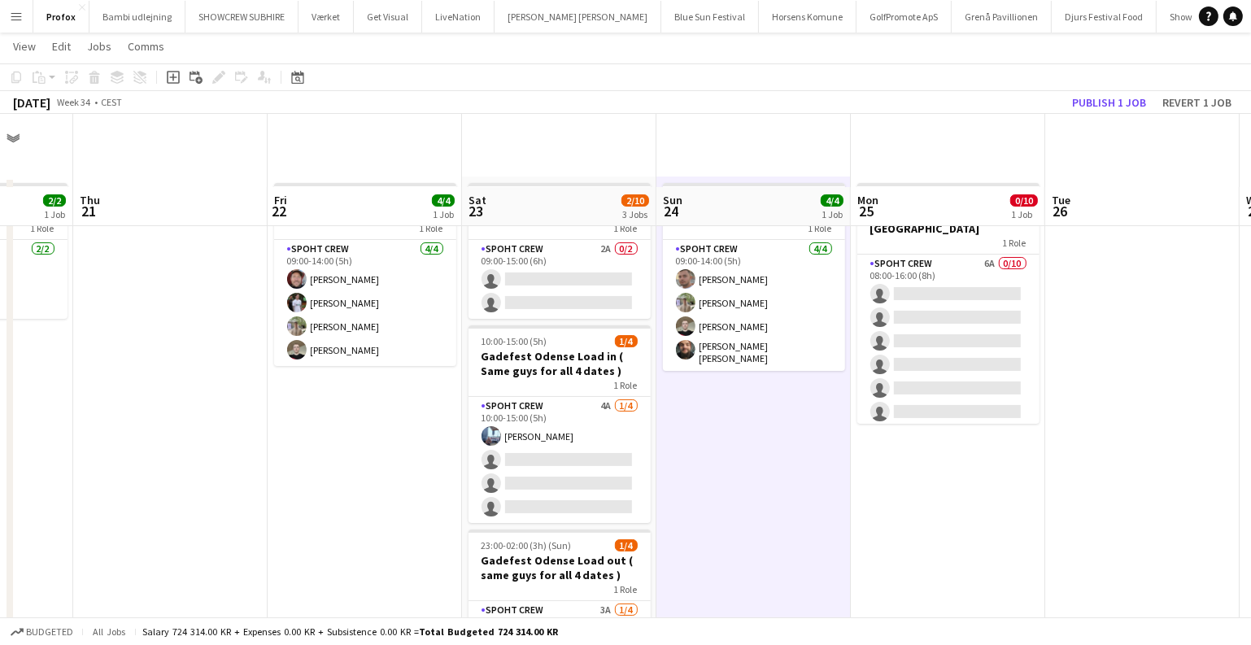
scroll to position [0, 0]
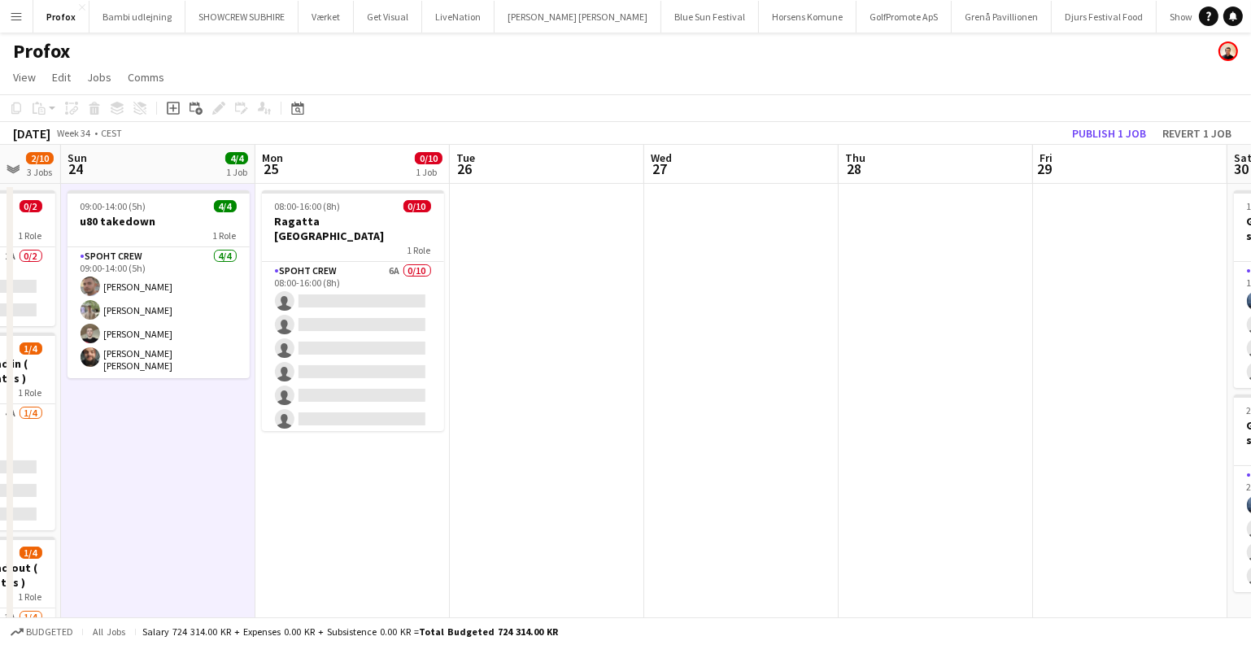
drag, startPoint x: 1130, startPoint y: 432, endPoint x: 279, endPoint y: 367, distance: 853.6
click at [318, 370] on app-calendar-viewport "Wed 20 2/2 1 Job Thu 21 Fri 22 4/4 1 Job Sat 23 2/10 3 Jobs Sun 24 4/4 1 Job Mo…" at bounding box center [625, 458] width 1251 height 627
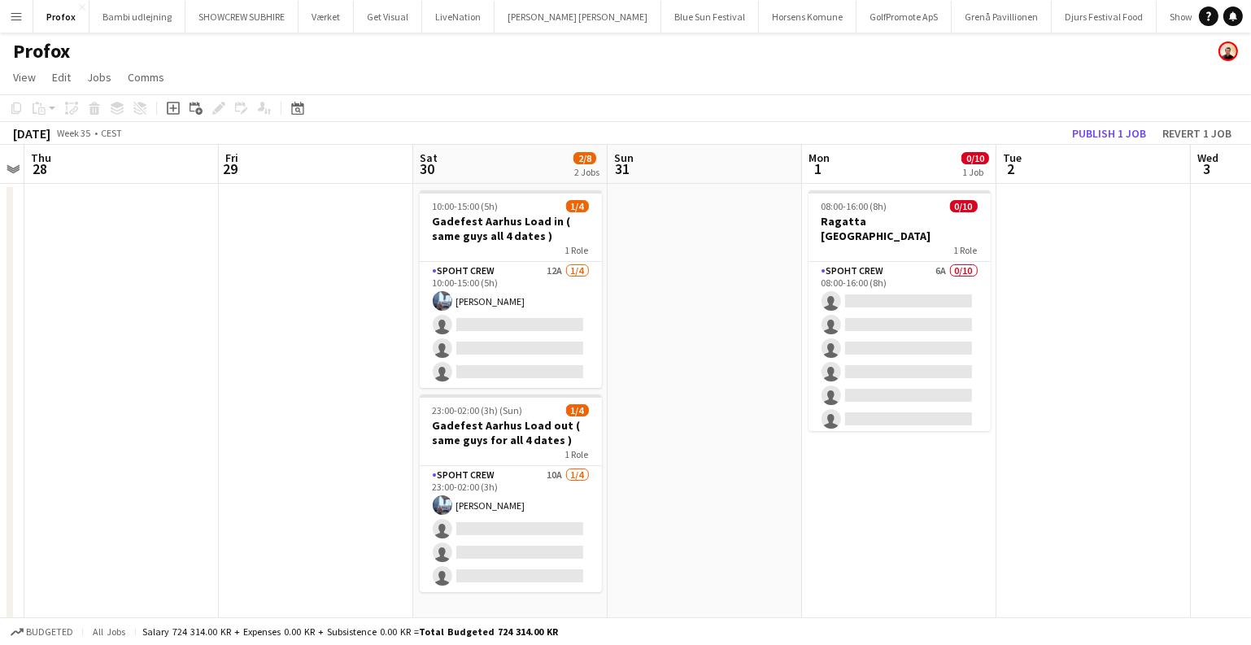
drag, startPoint x: 809, startPoint y: 392, endPoint x: 211, endPoint y: 330, distance: 601.3
click at [211, 330] on app-calendar-viewport "Mon 25 0/10 1 Job Tue 26 Wed 27 Thu 28 Fri 29 Sat 30 2/8 2 Jobs Sun 31 Mon 1 0/…" at bounding box center [625, 458] width 1251 height 627
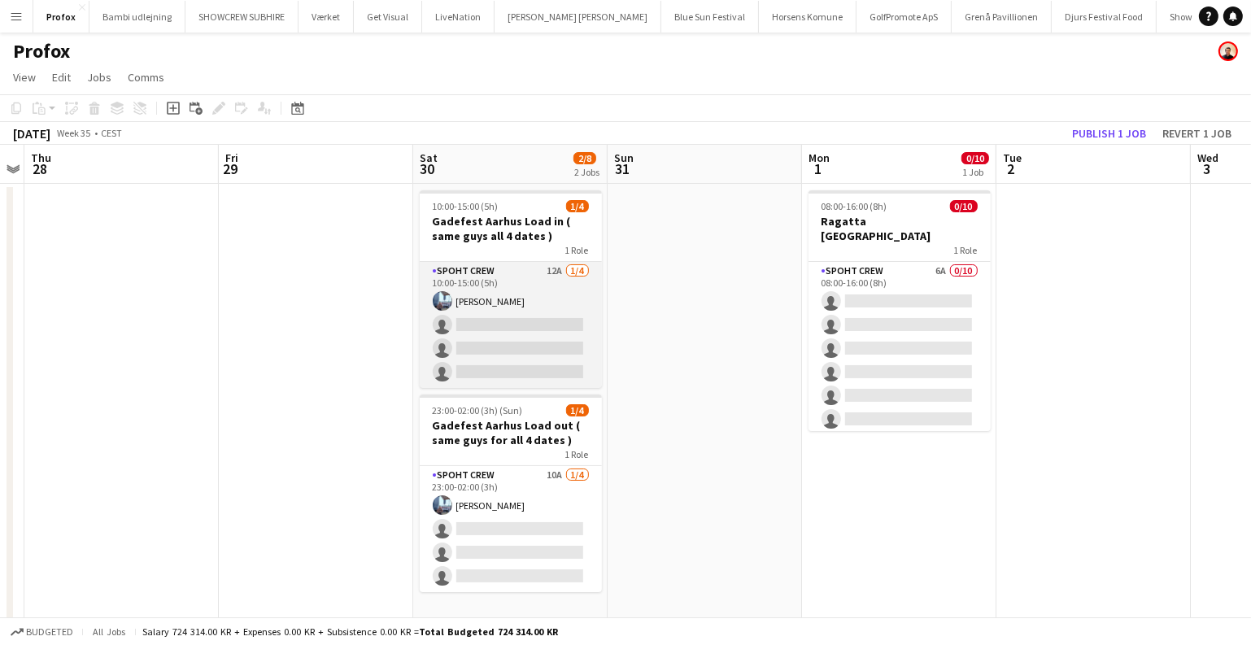
click at [586, 296] on app-card-role "Spoht Crew 12A 1/4 10:00-15:00 (5h) Armando Irom single-neutral-actions single-…" at bounding box center [511, 325] width 182 height 126
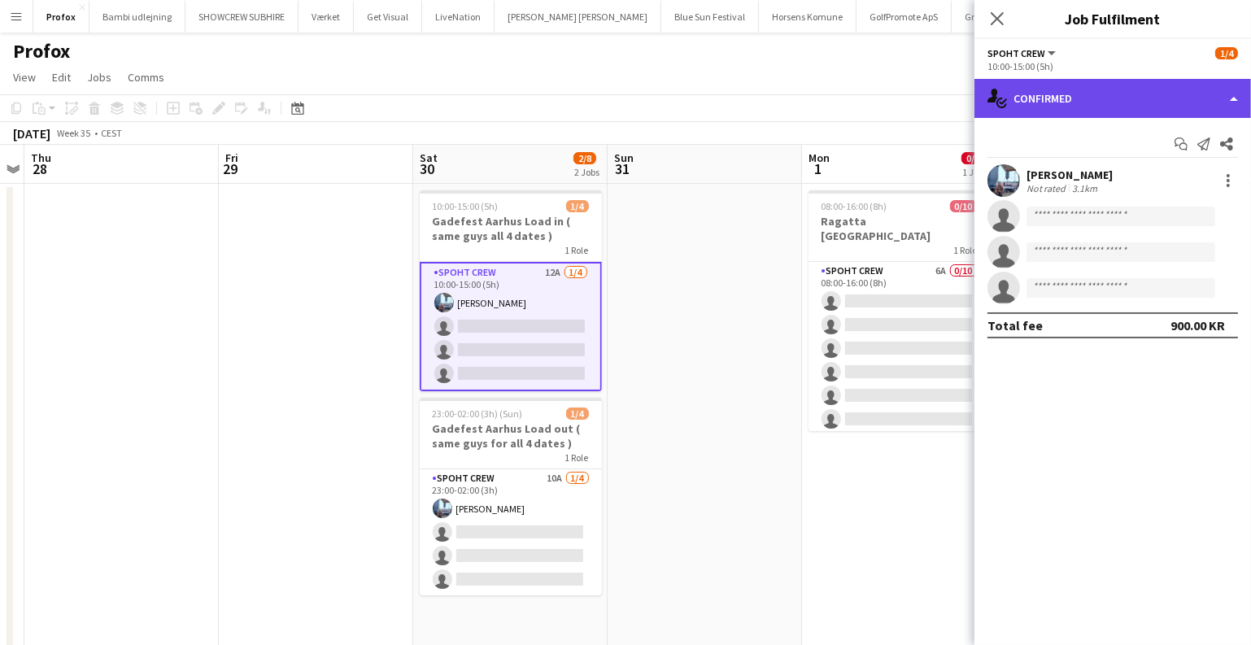
click at [1076, 104] on div "single-neutral-actions-check-2 Confirmed" at bounding box center [1113, 98] width 277 height 39
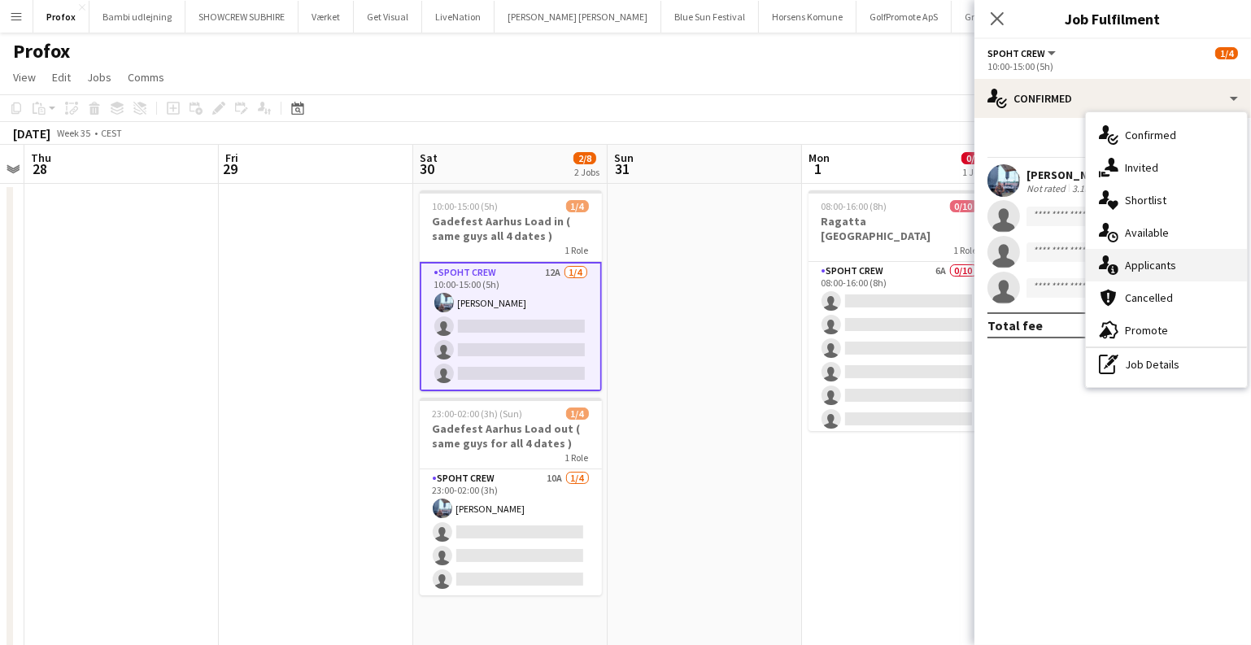
click at [1159, 269] on div "single-neutral-actions-information Applicants" at bounding box center [1166, 265] width 161 height 33
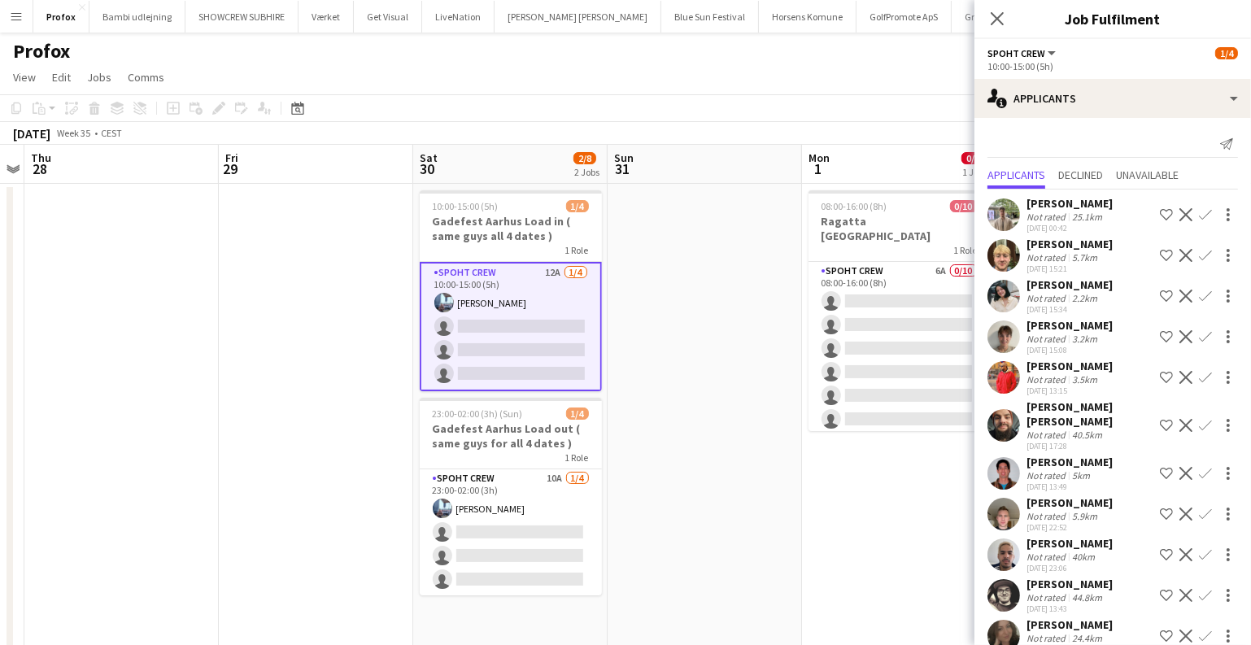
click at [767, 439] on app-date-cell at bounding box center [705, 477] width 194 height 587
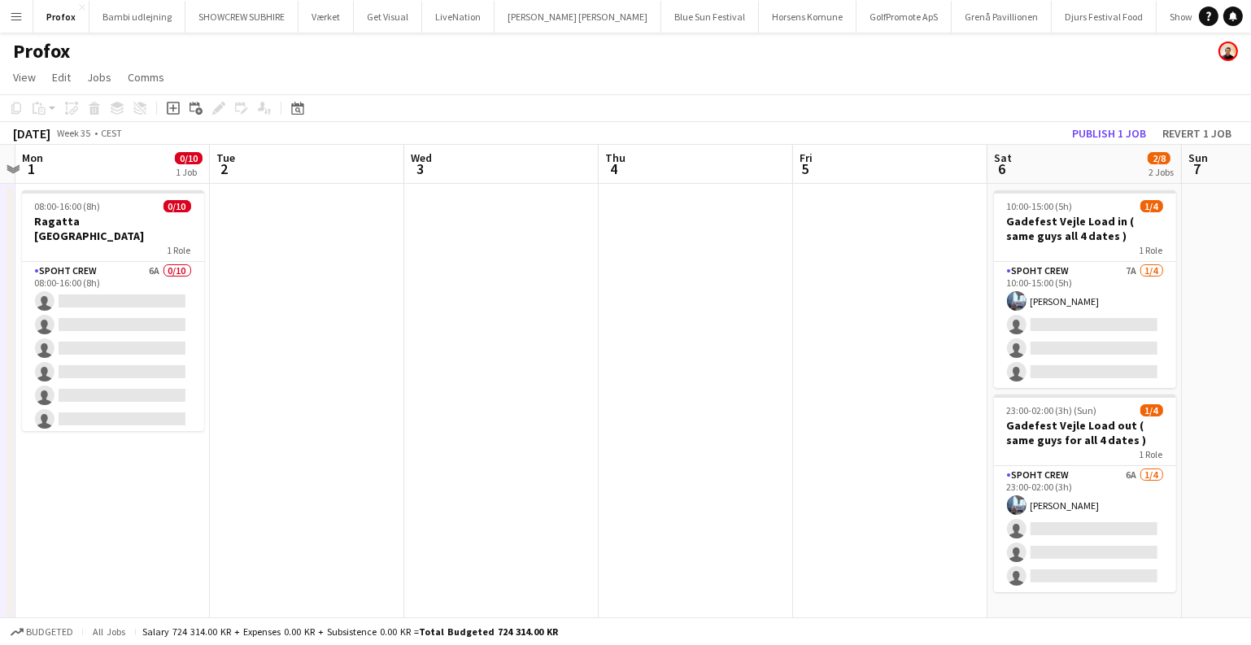
drag, startPoint x: 1130, startPoint y: 478, endPoint x: 499, endPoint y: 421, distance: 634.0
click at [382, 434] on app-calendar-viewport "Fri 29 Sat 30 2/8 2 Jobs Sun 31 Mon 1 0/10 1 Job Tue 2 Wed 3 Thu 4 Fri 5 Sat 6 …" at bounding box center [625, 458] width 1251 height 627
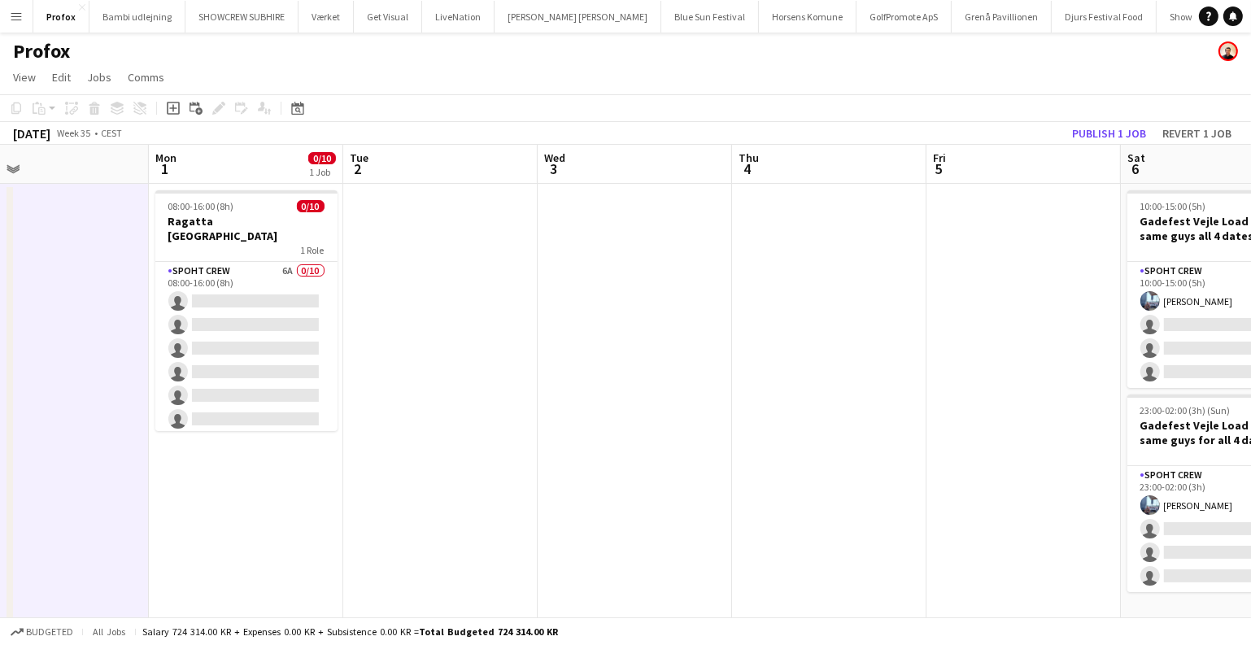
drag, startPoint x: 549, startPoint y: 423, endPoint x: 1256, endPoint y: 435, distance: 706.4
click at [1251, 429] on html "Menu Boards Boards Boards All jobs Status Workforce Workforce My Workforce Recr…" at bounding box center [625, 399] width 1251 height 799
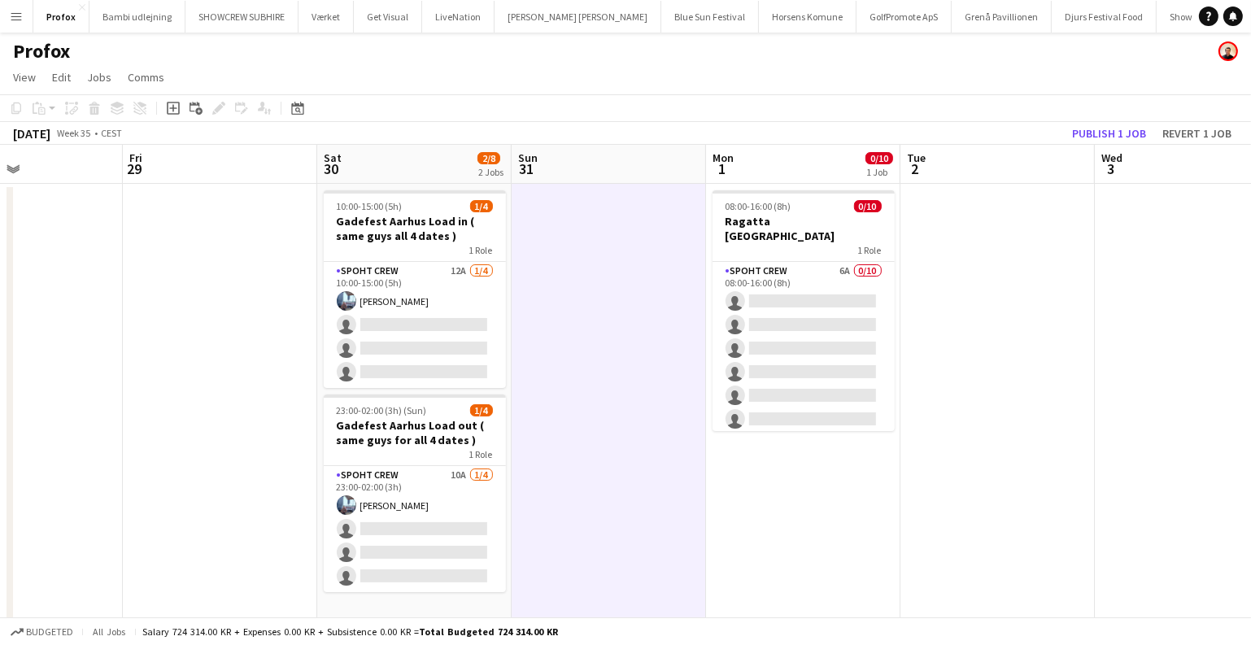
drag, startPoint x: 223, startPoint y: 389, endPoint x: 401, endPoint y: 387, distance: 178.2
click at [229, 389] on app-calendar-viewport "Tue 26 Wed 27 Thu 28 Fri 29 Sat 30 2/8 2 Jobs Sun 31 Mon 1 0/10 1 Job Tue 2 Wed…" at bounding box center [625, 458] width 1251 height 627
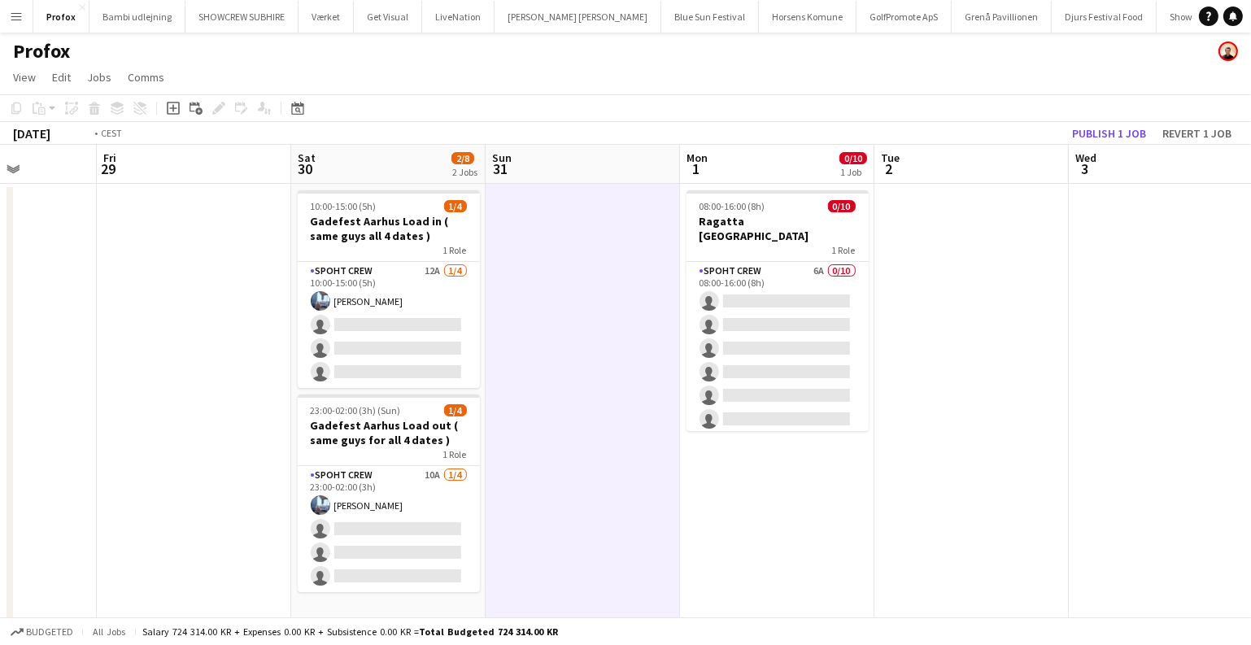
drag, startPoint x: 401, startPoint y: 387, endPoint x: 1261, endPoint y: 442, distance: 861.9
click at [1251, 437] on html "Menu Boards Boards Boards All jobs Status Workforce Workforce My Workforce Recr…" at bounding box center [625, 399] width 1251 height 799
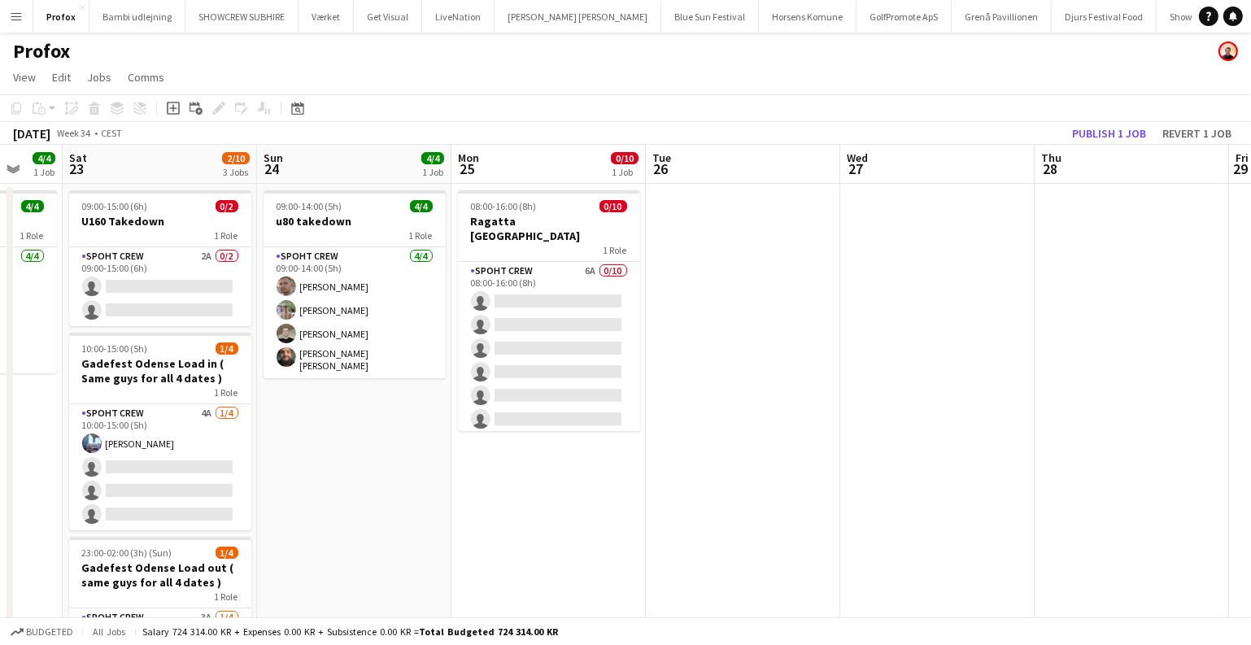
drag, startPoint x: 662, startPoint y: 430, endPoint x: 1177, endPoint y: 451, distance: 515.5
click at [1177, 451] on app-calendar-viewport "Thu 21 Fri 22 4/4 1 Job Sat 23 2/10 3 Jobs Sun 24 4/4 1 Job Mon 25 0/10 1 Job T…" at bounding box center [625, 458] width 1251 height 627
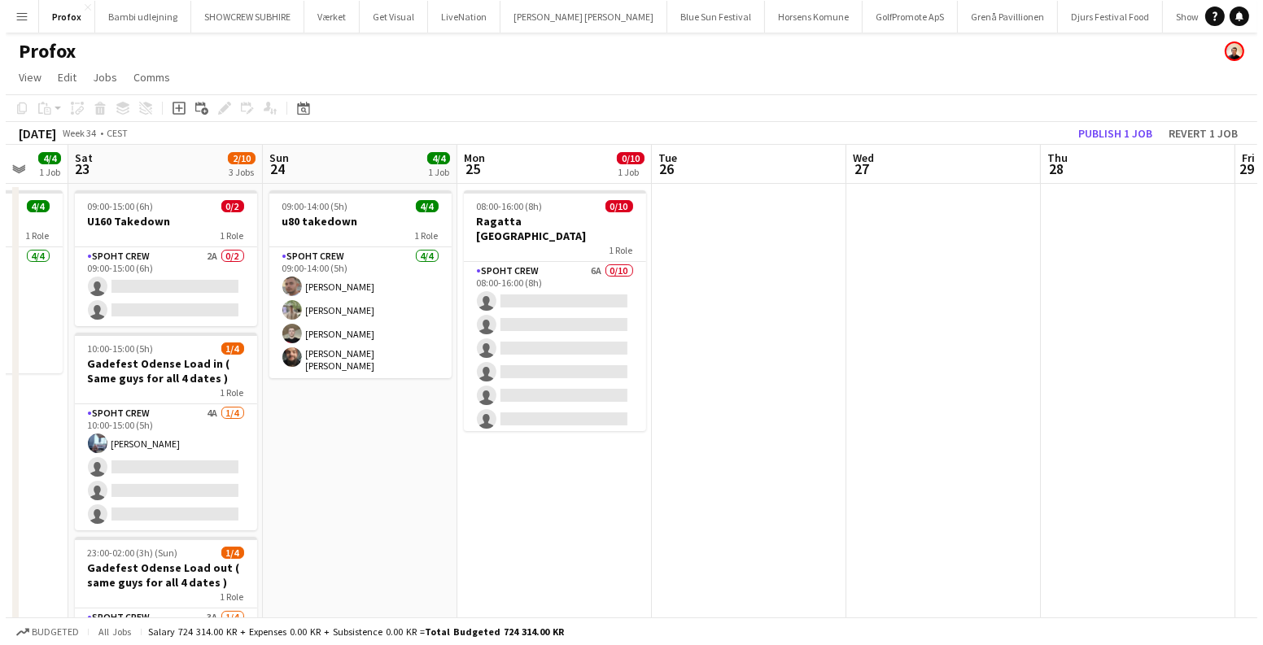
scroll to position [0, 512]
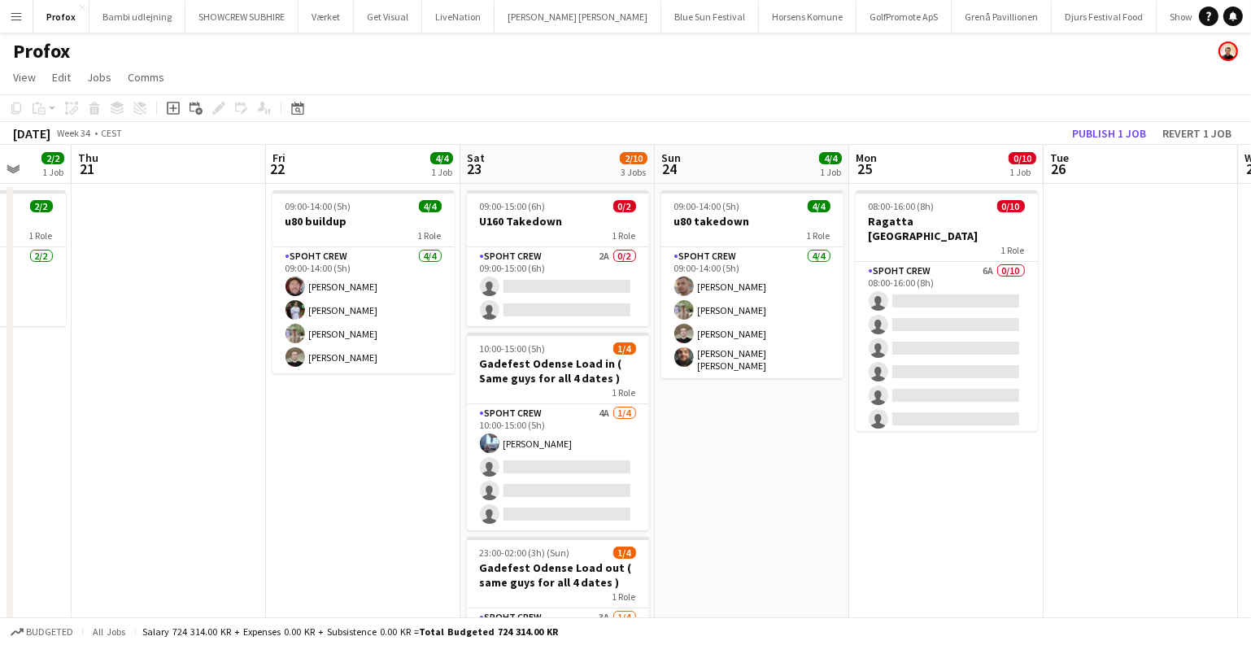
click at [20, 20] on app-icon "Menu" at bounding box center [16, 16] width 13 height 13
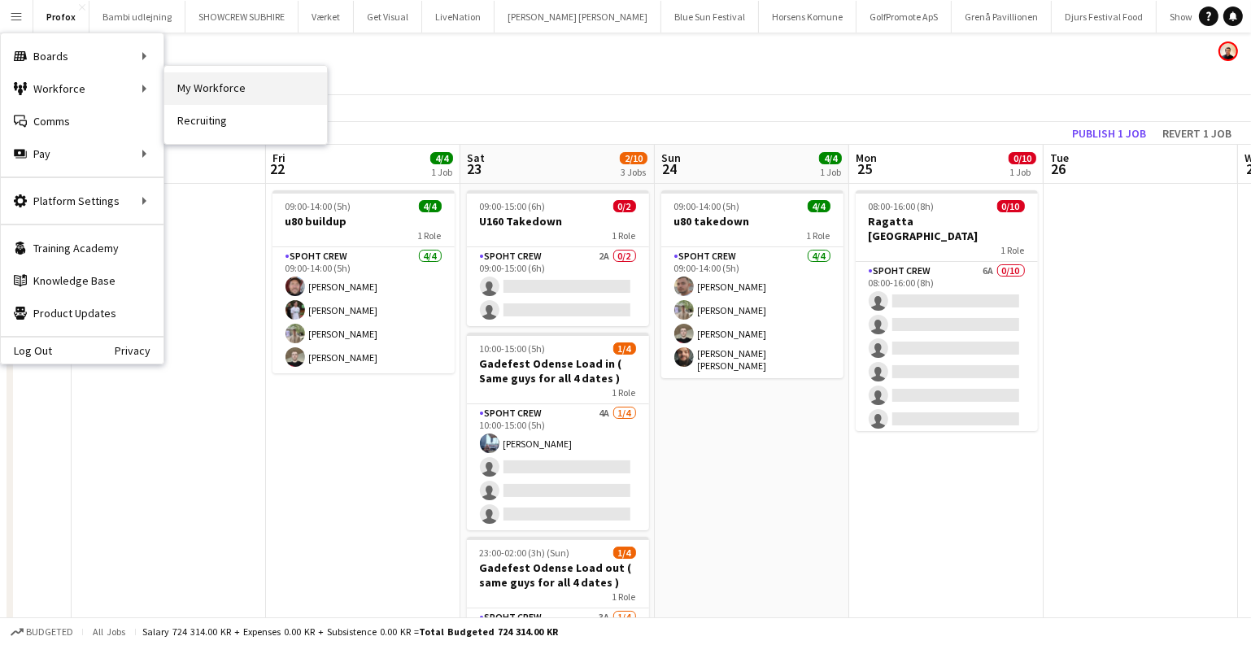
click at [237, 92] on link "My Workforce" at bounding box center [245, 88] width 163 height 33
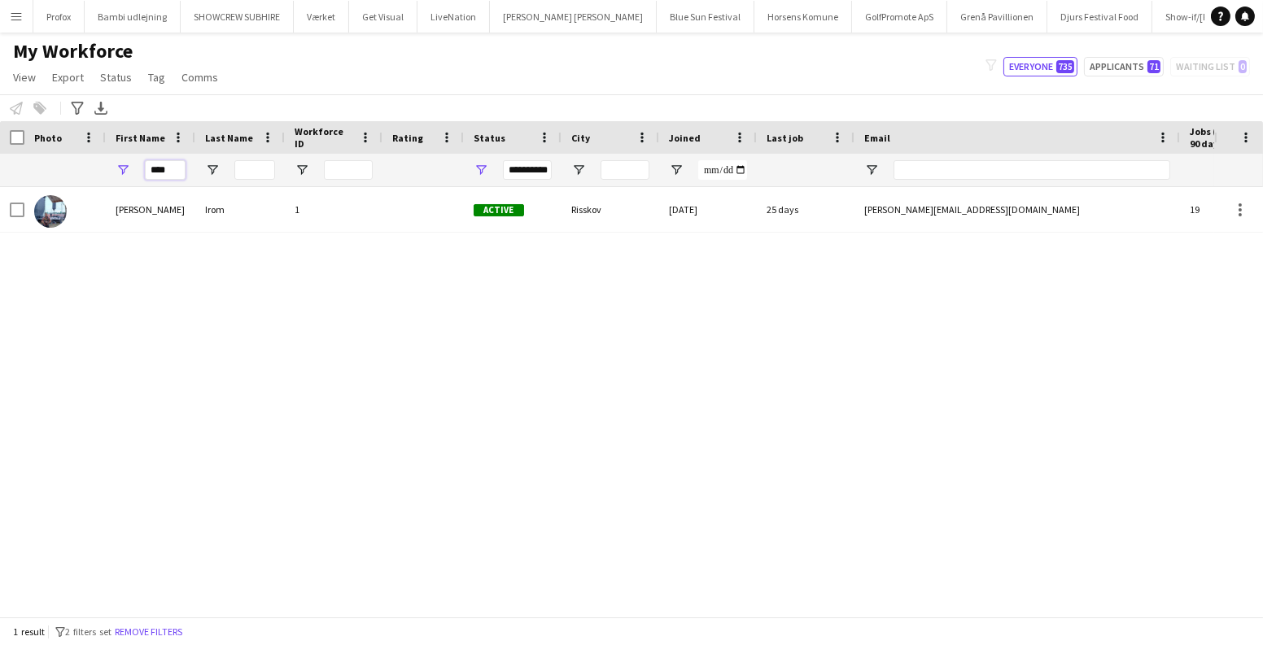
drag, startPoint x: 63, startPoint y: 170, endPoint x: 45, endPoint y: 170, distance: 18.7
click at [45, 170] on div "**********" at bounding box center [882, 170] width 1764 height 33
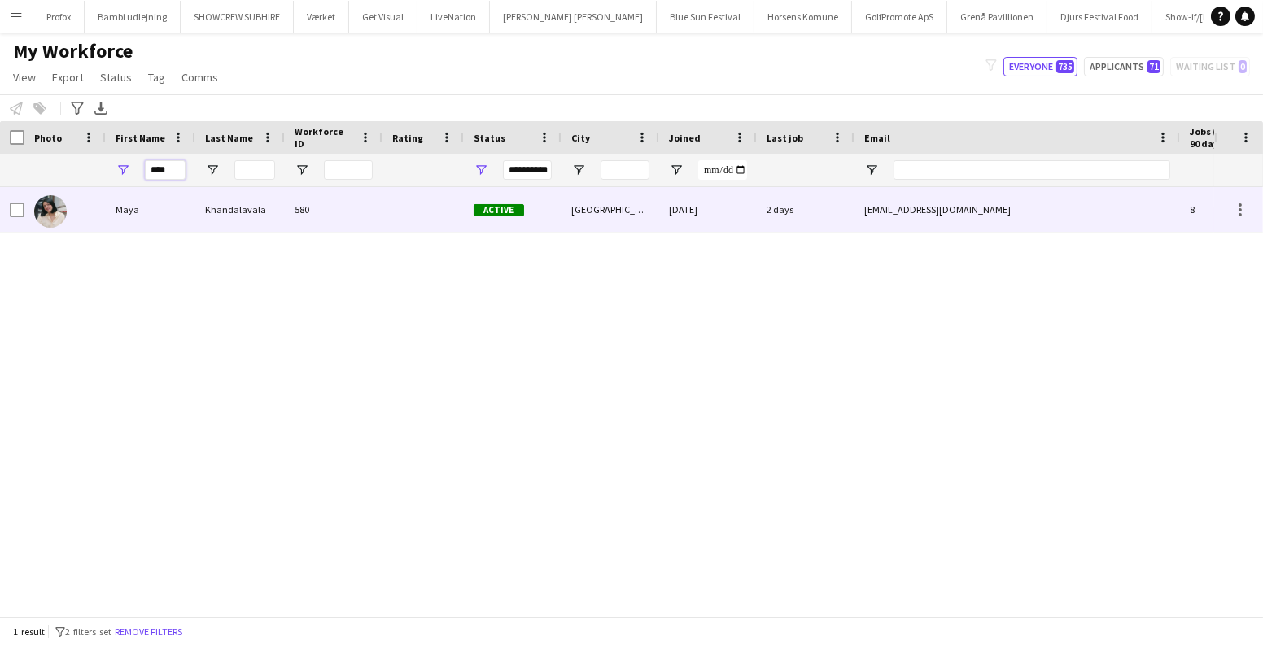
type input "****"
click at [140, 214] on div "Maya" at bounding box center [151, 209] width 90 height 45
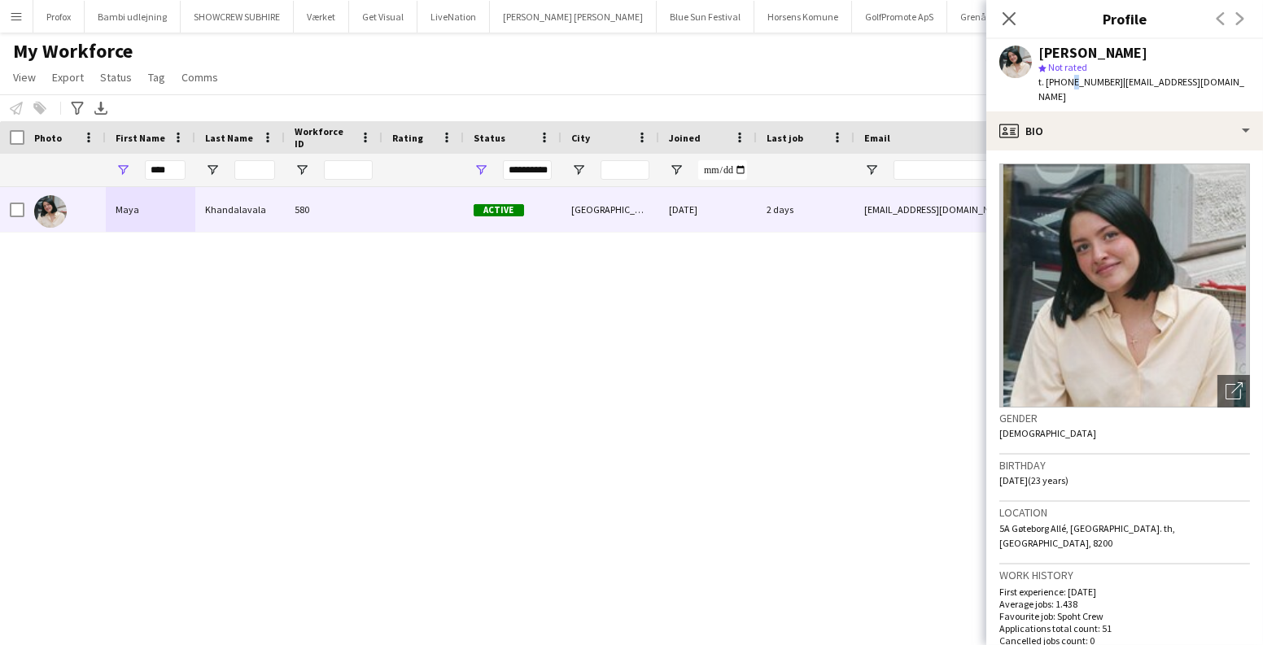
click at [1070, 84] on span "t. +4555221542" at bounding box center [1080, 82] width 85 height 12
drag, startPoint x: 1061, startPoint y: 84, endPoint x: 1103, endPoint y: 84, distance: 41.5
click at [1103, 84] on div "t. +4555221542 | mayakhandalavala2002@yahoo.com" at bounding box center [1144, 89] width 212 height 29
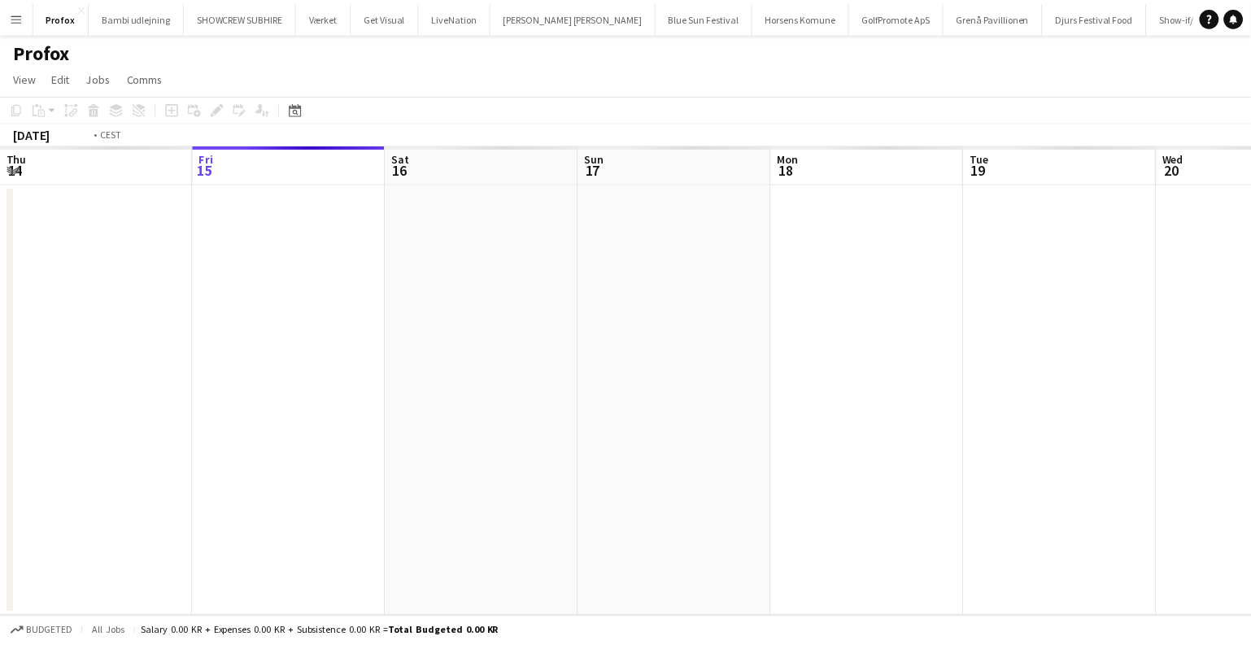
scroll to position [0, 559]
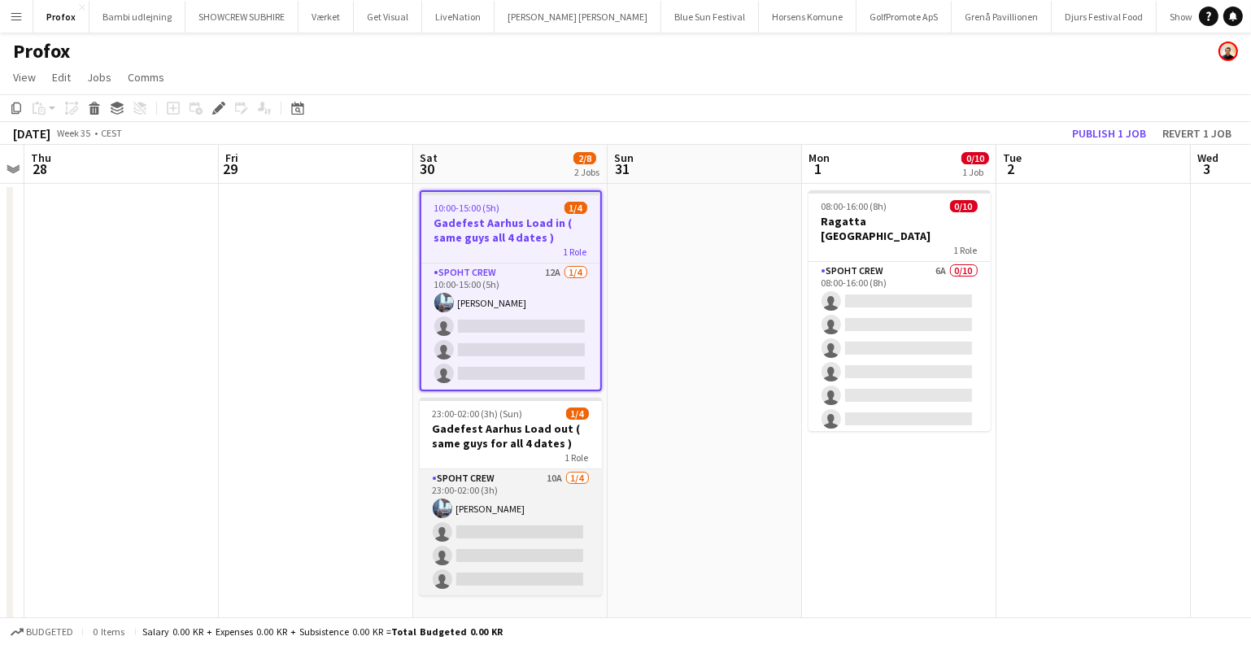
click at [499, 561] on app-card-role "Spoht Crew 10A 1/4 23:00-02:00 (3h) Armando Irom single-neutral-actions single-…" at bounding box center [511, 533] width 182 height 126
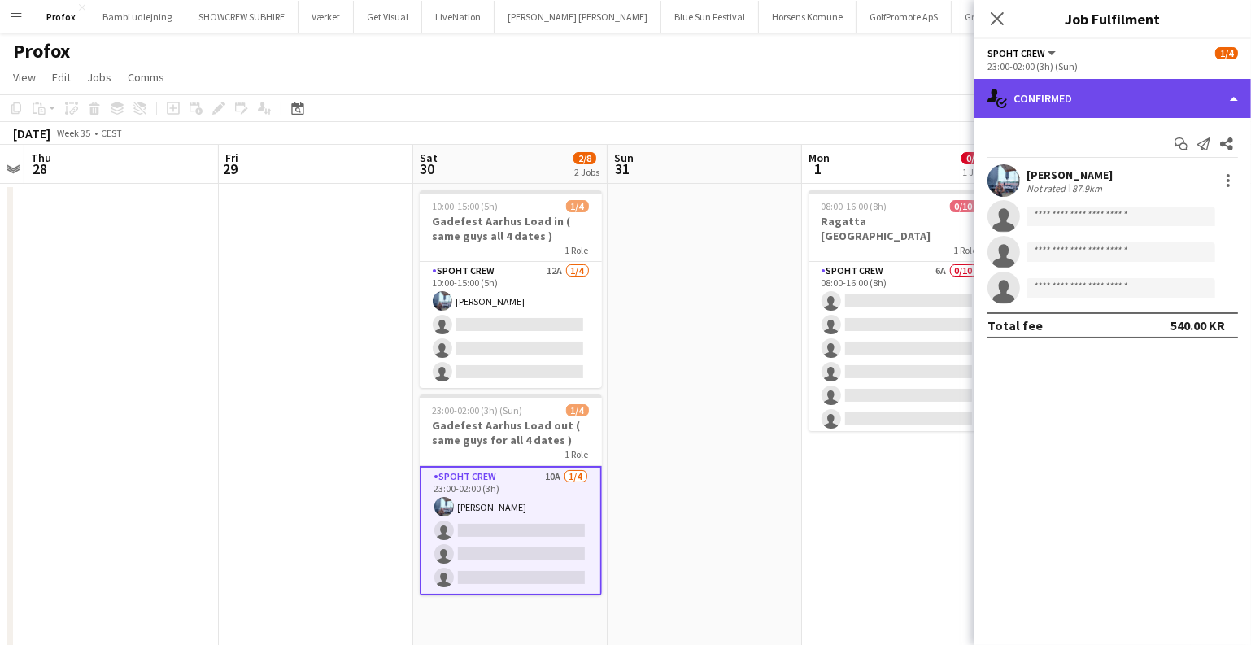
click at [1086, 103] on div "single-neutral-actions-check-2 Confirmed" at bounding box center [1113, 98] width 277 height 39
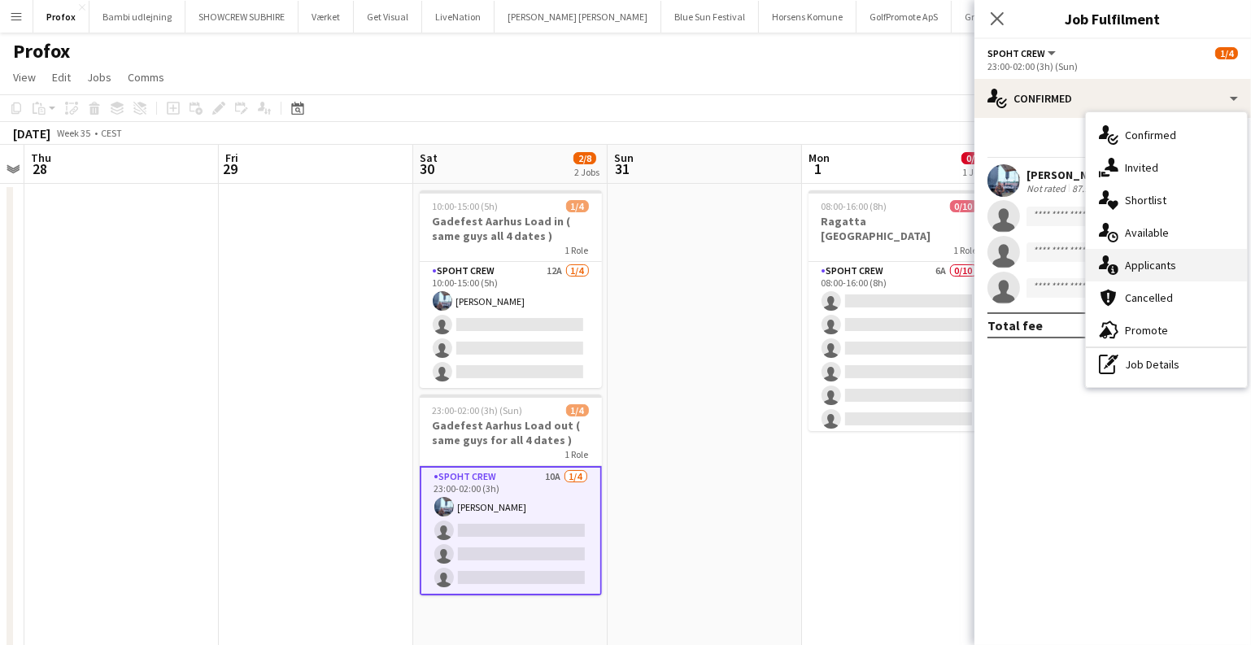
click at [1133, 260] on div "single-neutral-actions-information Applicants" at bounding box center [1166, 265] width 161 height 33
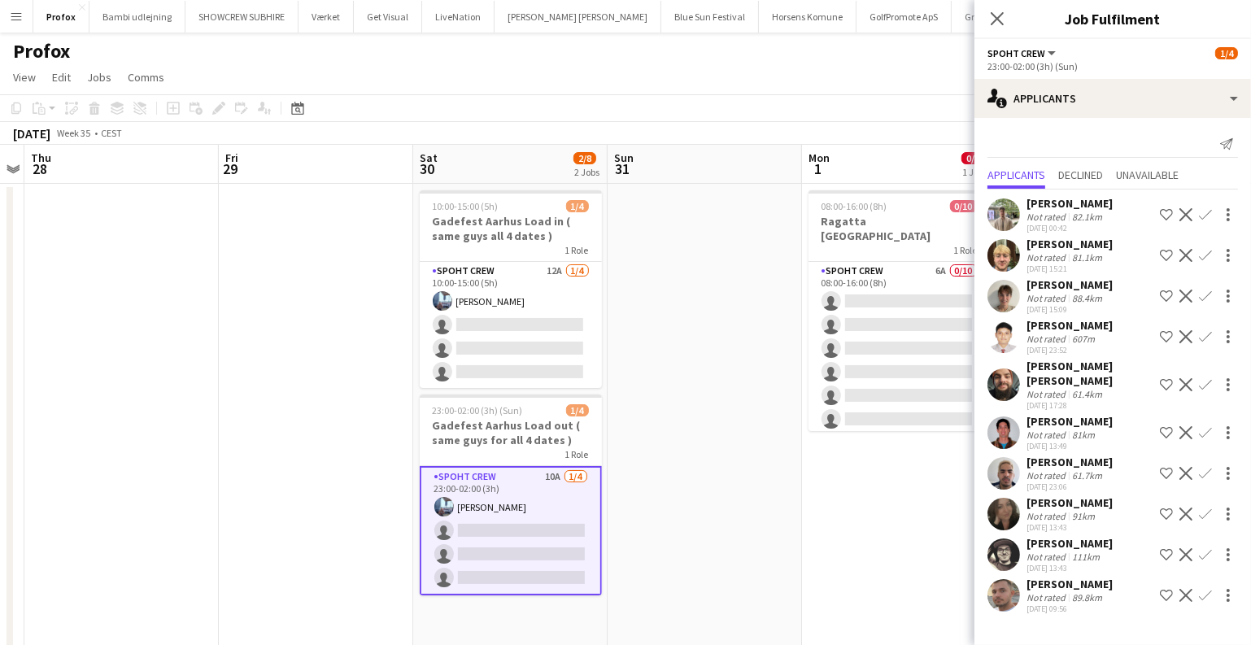
scroll to position [0, 0]
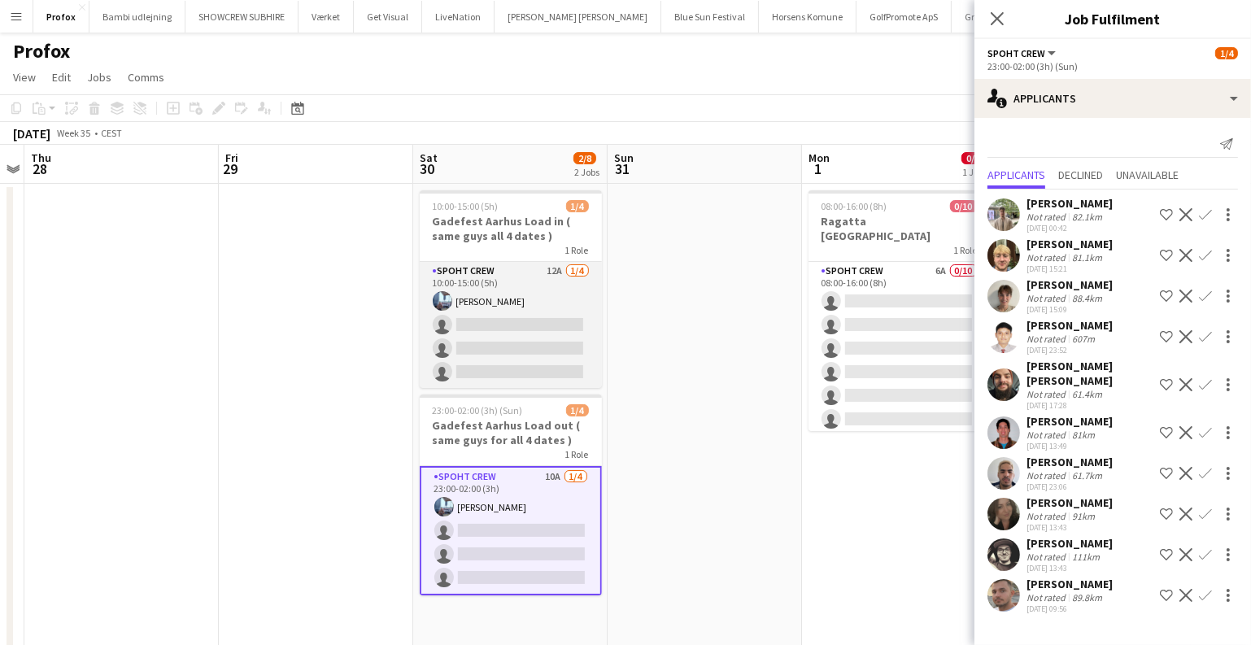
click at [516, 336] on app-card-role "Spoht Crew 12A 1/4 10:00-15:00 (5h) Armando Irom single-neutral-actions single-…" at bounding box center [511, 325] width 182 height 126
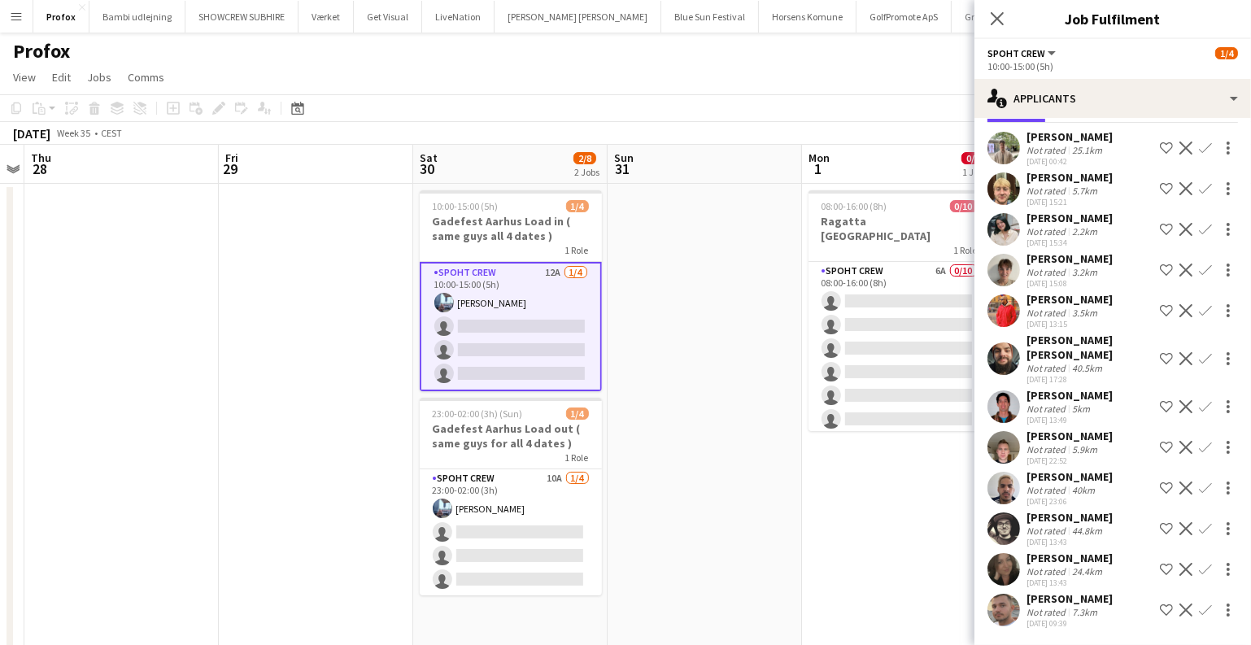
scroll to position [124, 0]
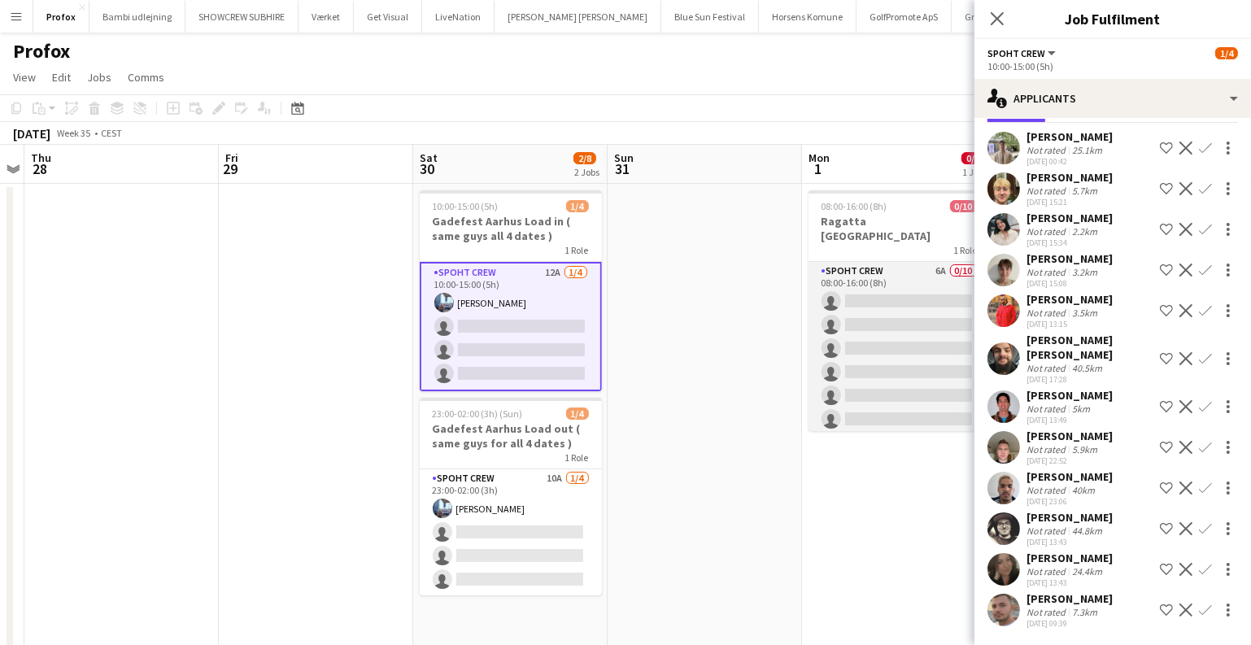
click at [871, 363] on app-card-role "Spoht Crew 6A 0/10 08:00-16:00 (8h) single-neutral-actions single-neutral-actio…" at bounding box center [900, 396] width 182 height 268
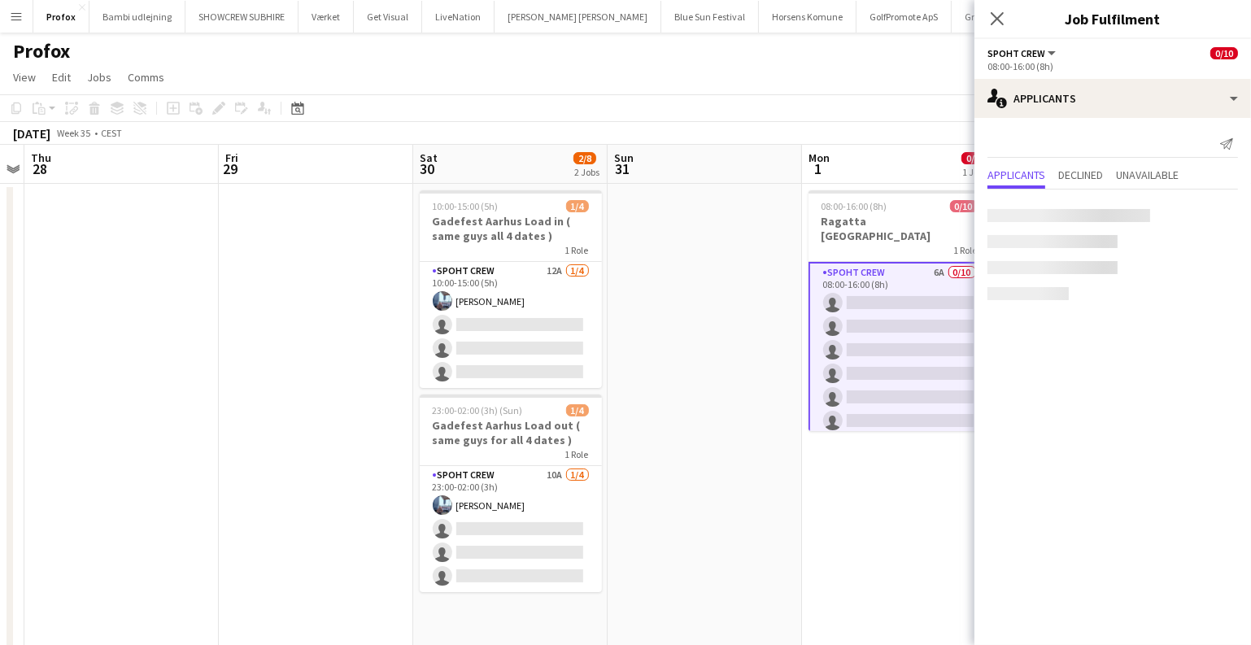
scroll to position [0, 0]
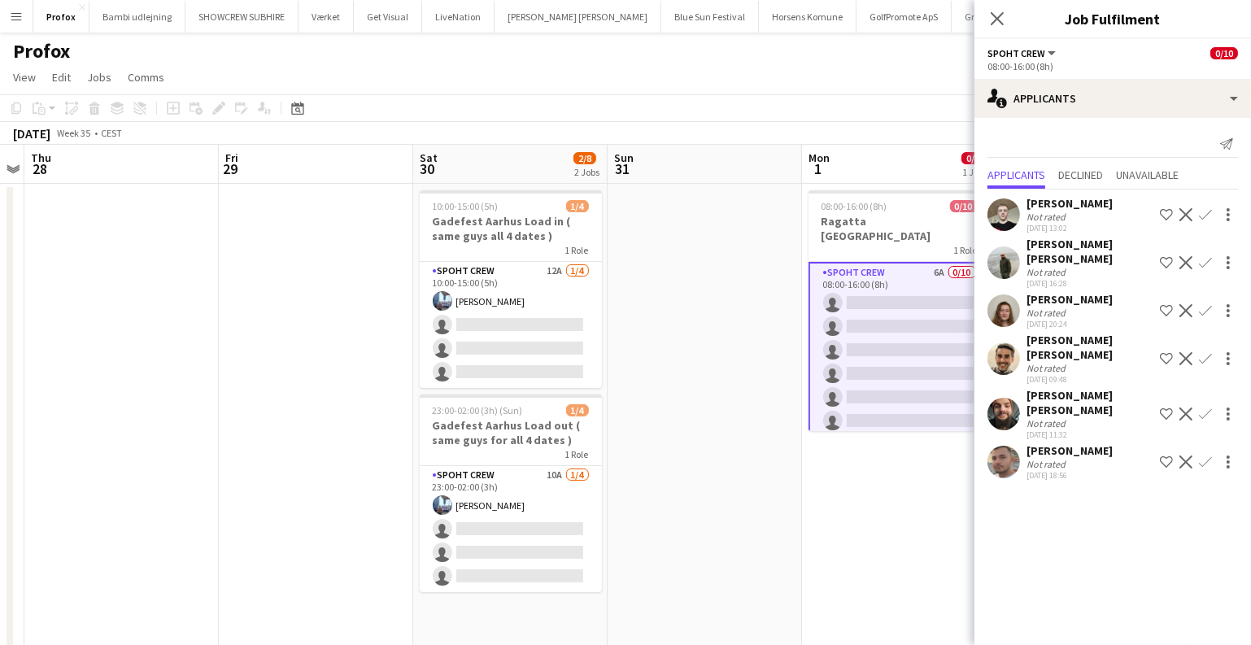
click at [726, 432] on app-date-cell at bounding box center [705, 477] width 194 height 587
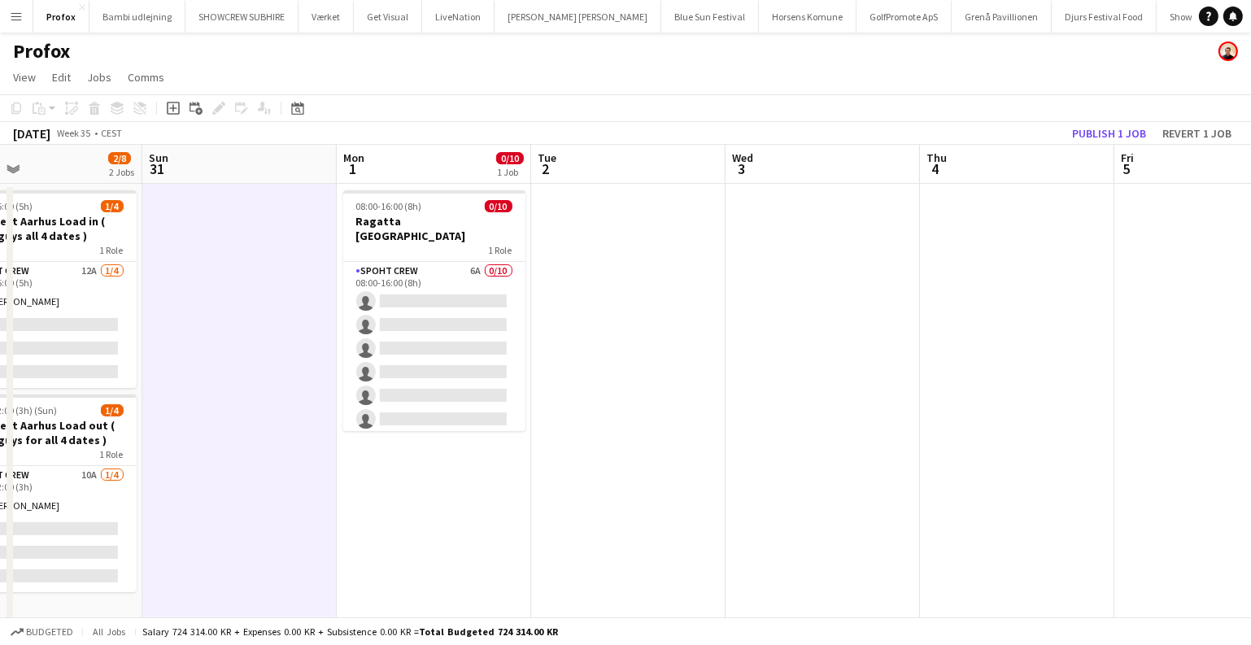
scroll to position [0, 484]
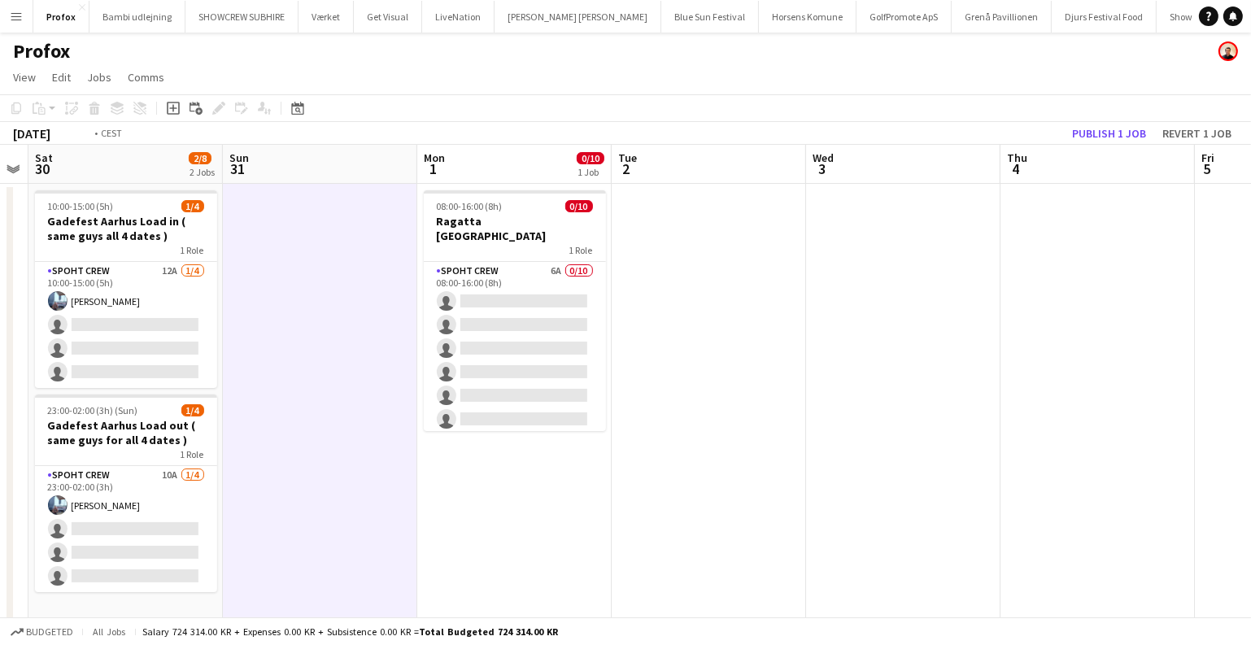
drag, startPoint x: 981, startPoint y: 459, endPoint x: 131, endPoint y: 431, distance: 850.0
click at [84, 448] on app-calendar-viewport "Wed 27 Thu 28 Fri 29 Sat 30 2/8 2 Jobs Sun 31 Mon 1 0/10 1 Job Tue 2 Wed 3 Thu …" at bounding box center [625, 458] width 1251 height 627
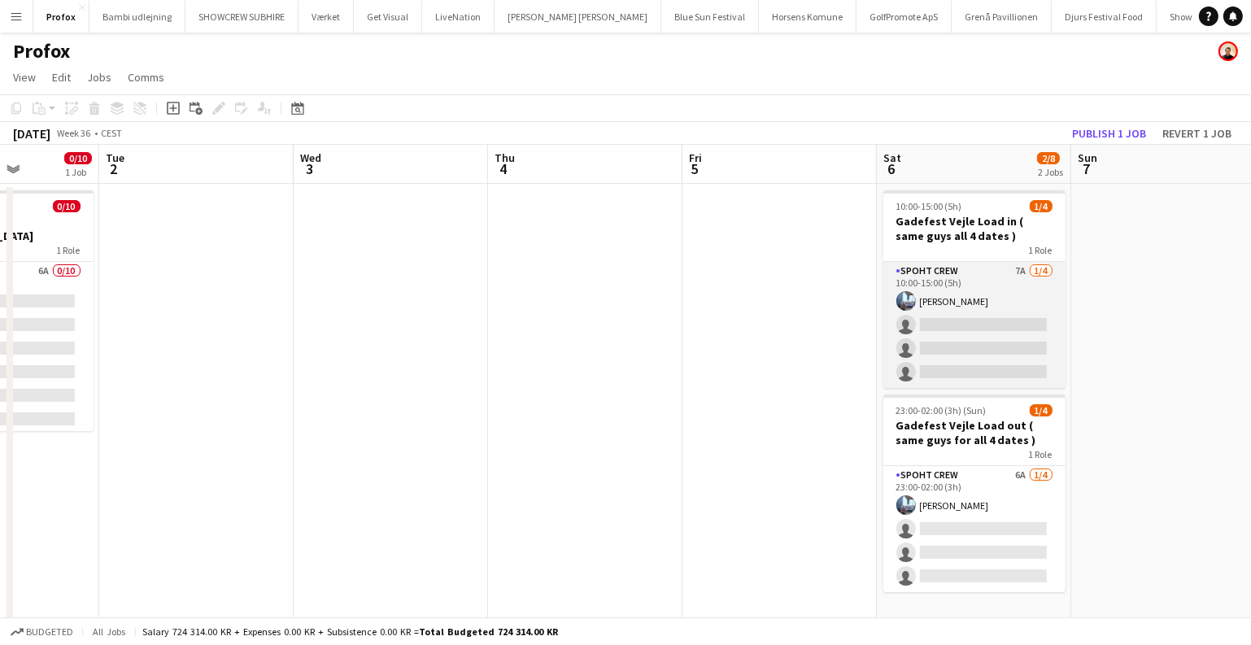
click at [942, 355] on app-card-role "Spoht Crew 7A 1/4 10:00-15:00 (5h) Armando Irom single-neutral-actions single-n…" at bounding box center [975, 325] width 182 height 126
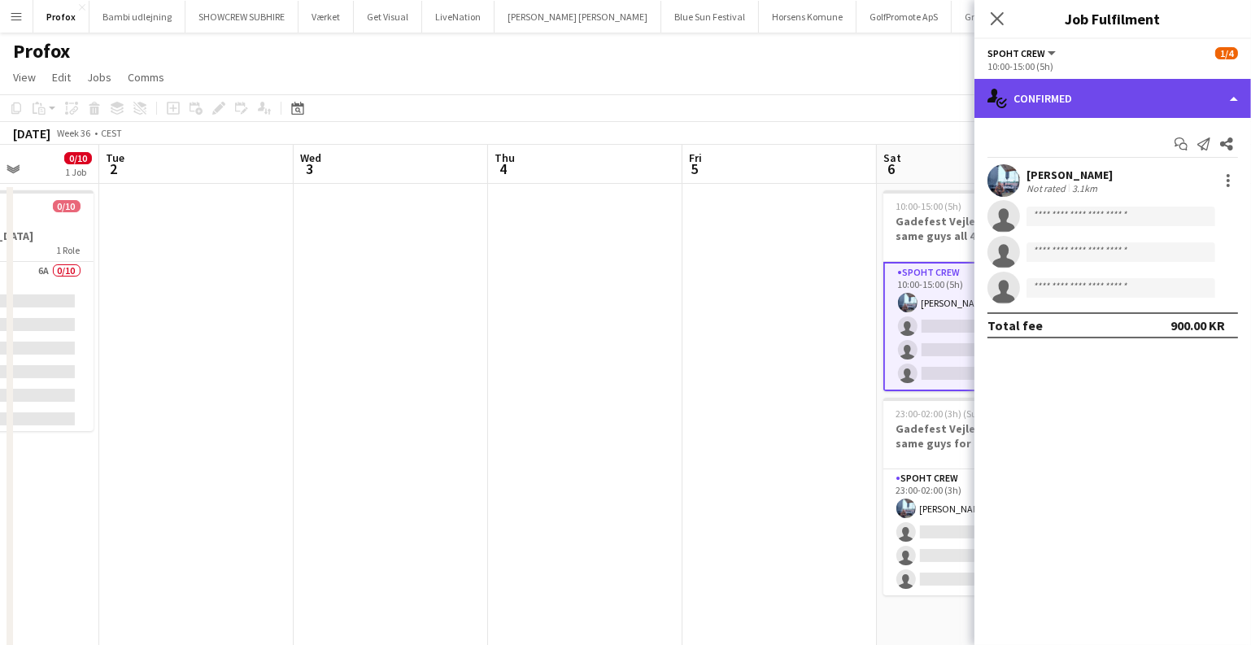
click at [1168, 90] on div "single-neutral-actions-check-2 Confirmed" at bounding box center [1113, 98] width 277 height 39
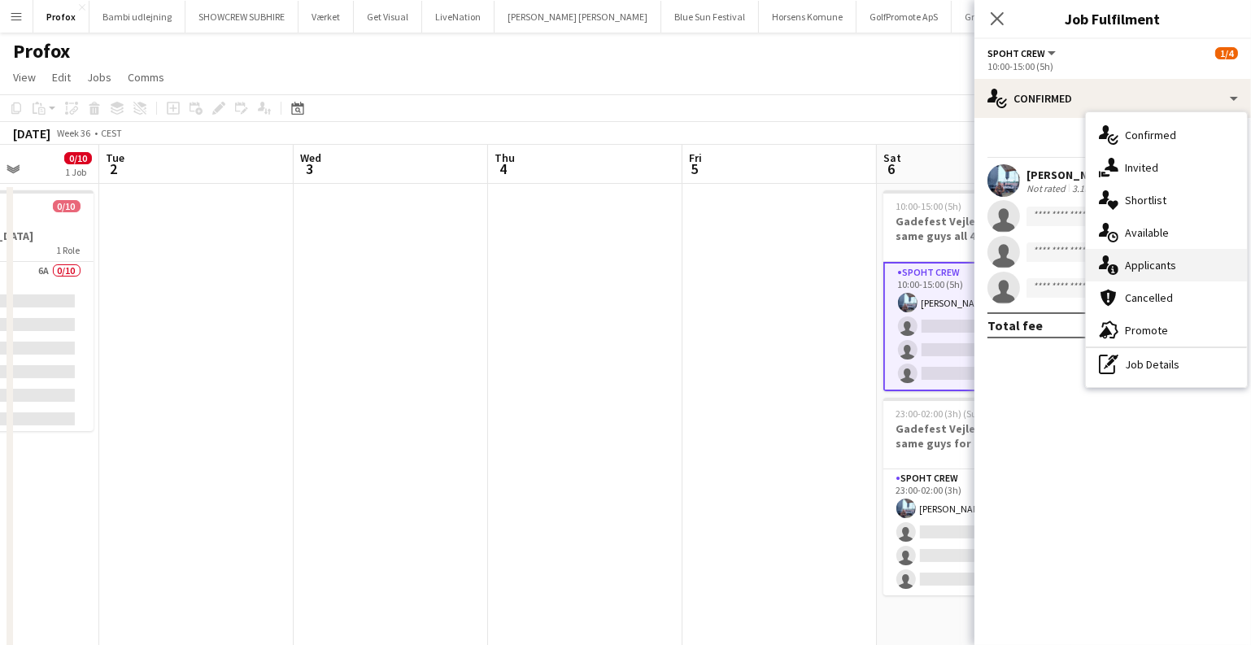
click at [1147, 272] on div "single-neutral-actions-information Applicants" at bounding box center [1166, 265] width 161 height 33
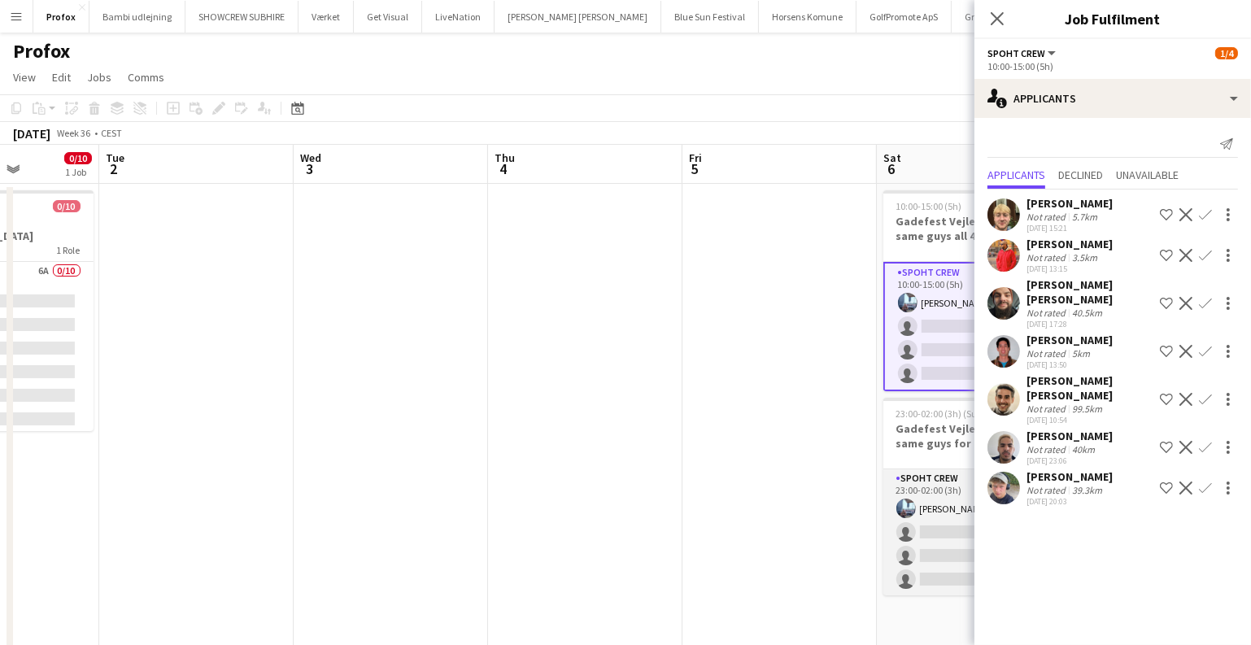
click at [919, 531] on app-card-role "Spoht Crew 6A 1/4 23:00-02:00 (3h) Armando Irom single-neutral-actions single-n…" at bounding box center [975, 533] width 182 height 126
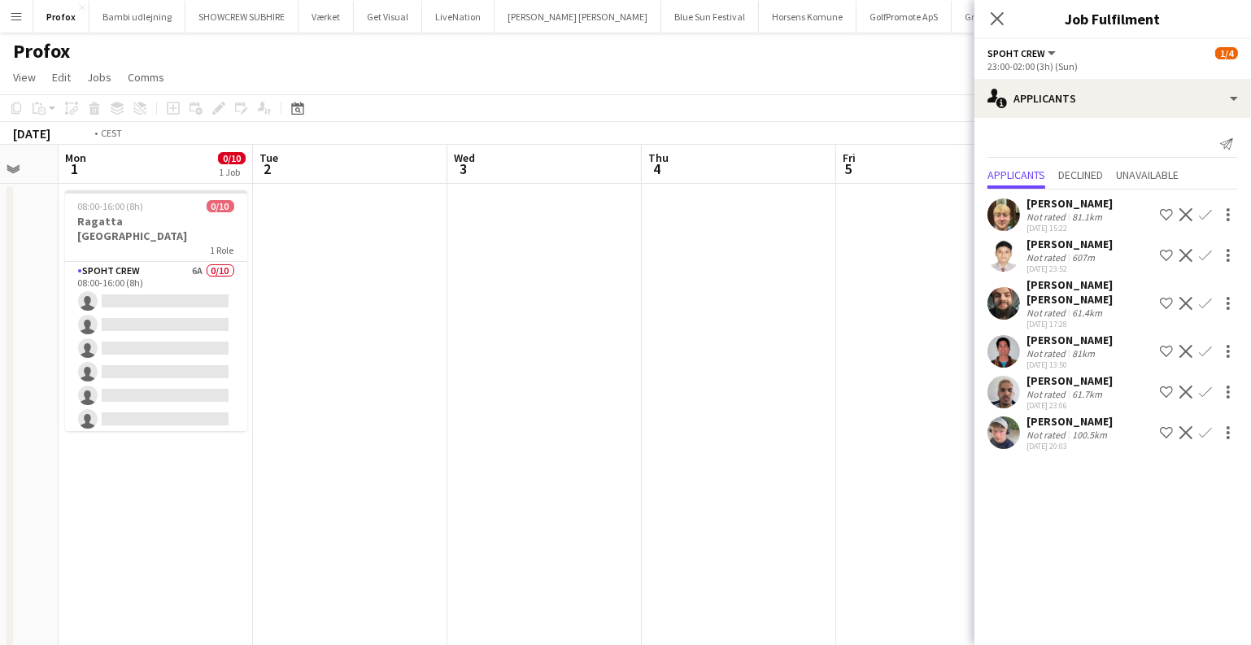
drag, startPoint x: 400, startPoint y: 481, endPoint x: 997, endPoint y: 514, distance: 598.2
click at [1114, 508] on body "Menu Boards Boards Boards All jobs Status Workforce Workforce My Workforce Recr…" at bounding box center [625, 399] width 1251 height 799
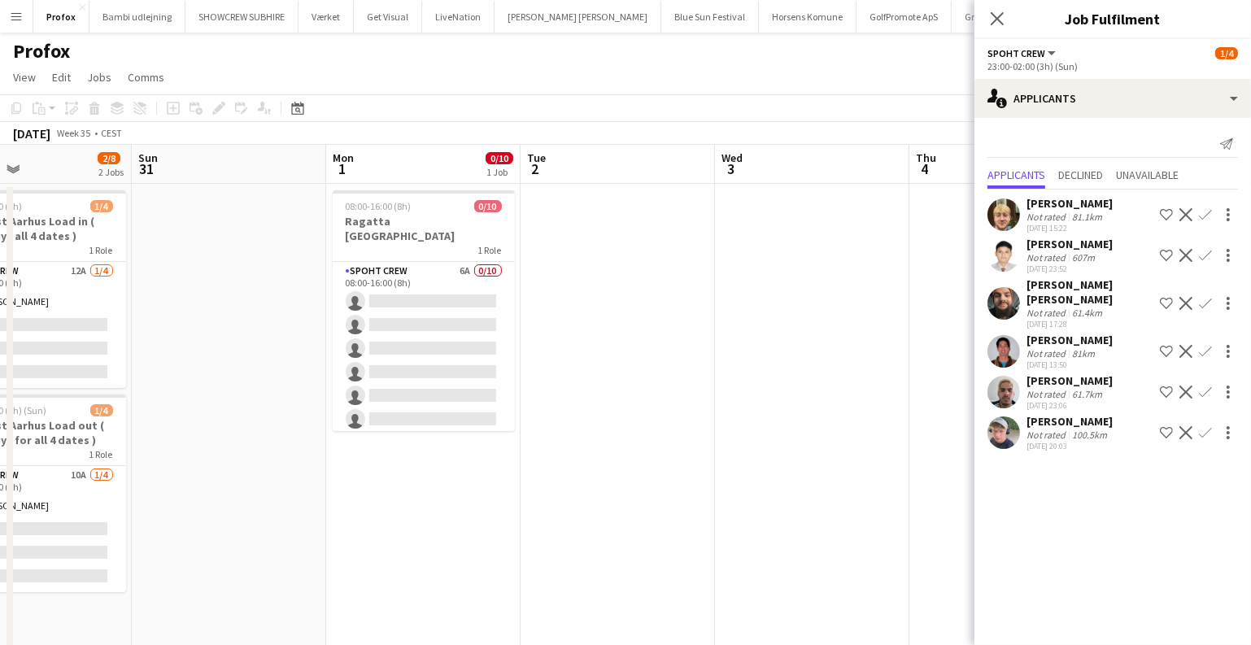
drag, startPoint x: 780, startPoint y: 502, endPoint x: 909, endPoint y: 516, distance: 130.1
click at [912, 518] on app-calendar-viewport "Thu 28 Fri 29 Sat 30 2/8 2 Jobs Sun 31 Mon 1 0/10 1 Job Tue 2 Wed 3 Thu 4 Fri 5…" at bounding box center [625, 458] width 1251 height 627
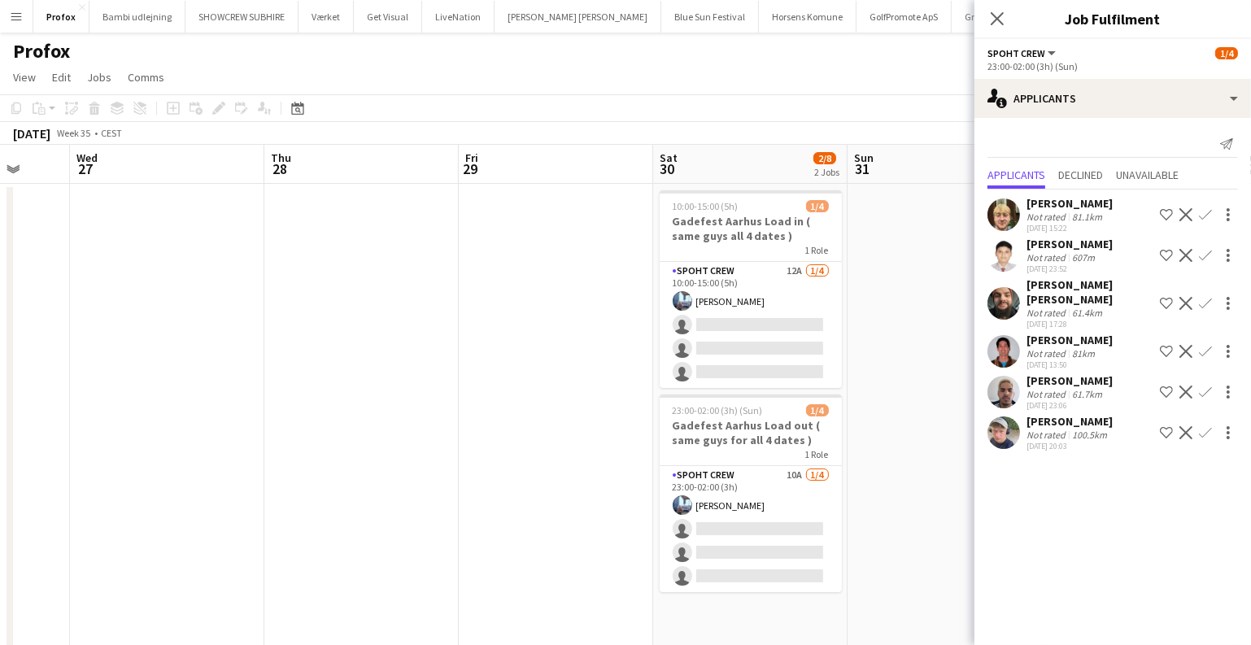
scroll to position [0, 513]
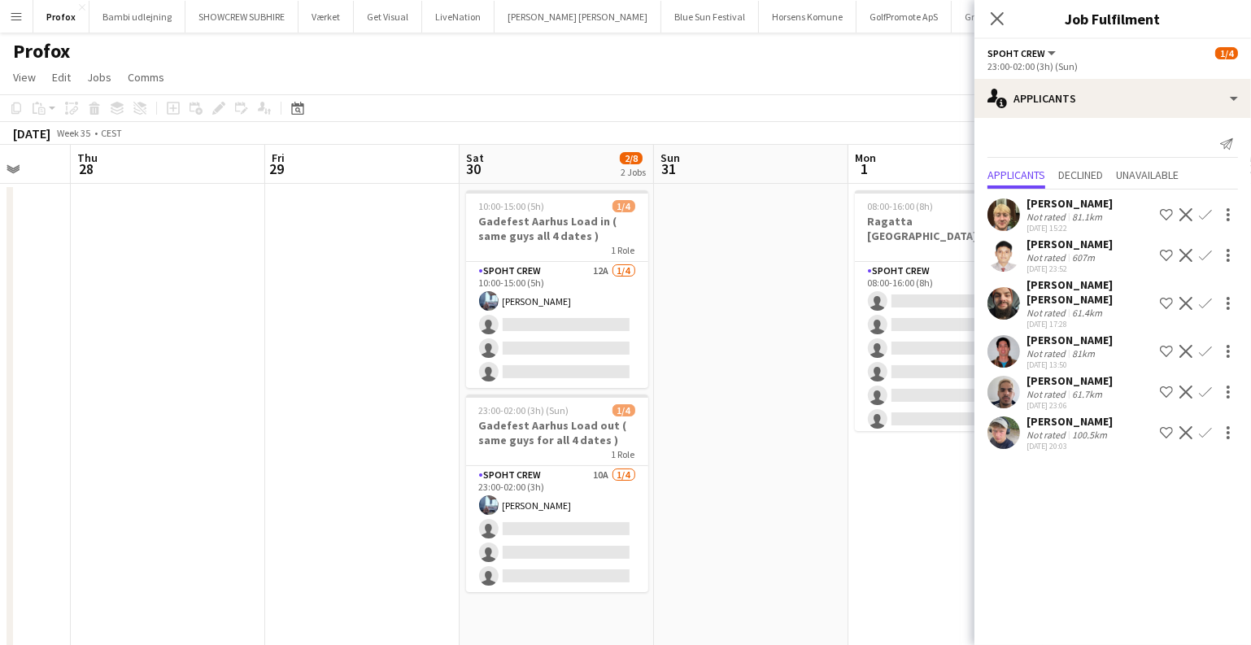
click at [654, 353] on app-date-cell at bounding box center [751, 477] width 194 height 587
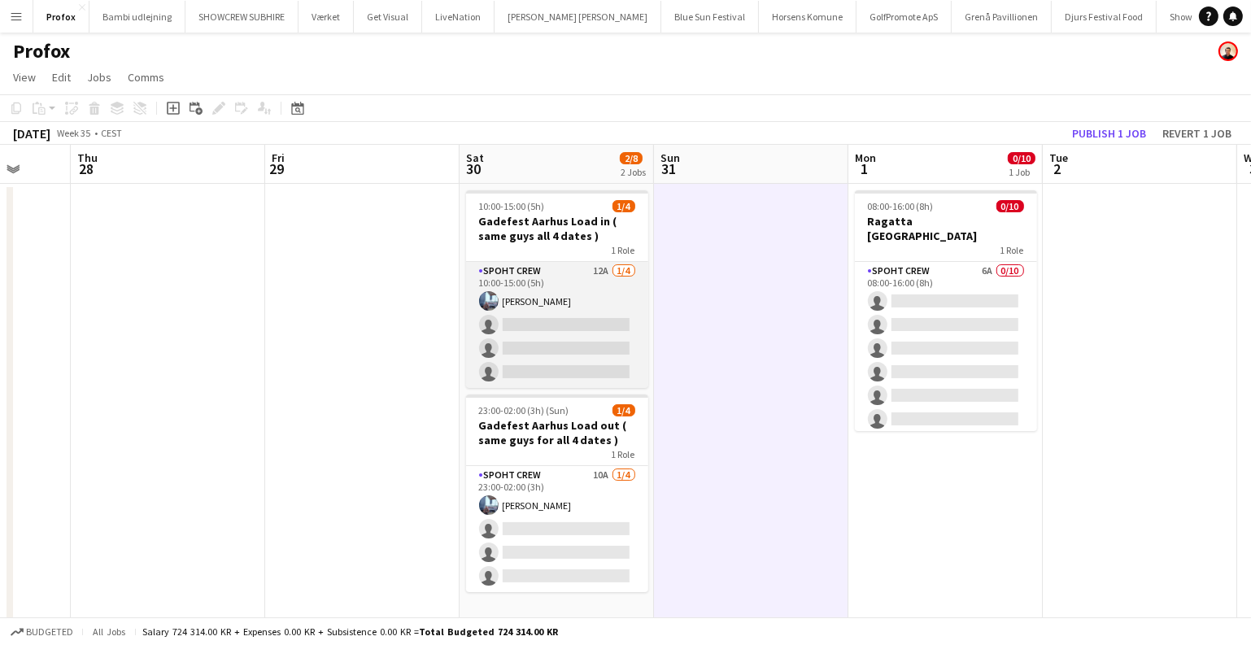
click at [600, 343] on app-card-role "Spoht Crew 12A 1/4 10:00-15:00 (5h) Armando Irom single-neutral-actions single-…" at bounding box center [557, 325] width 182 height 126
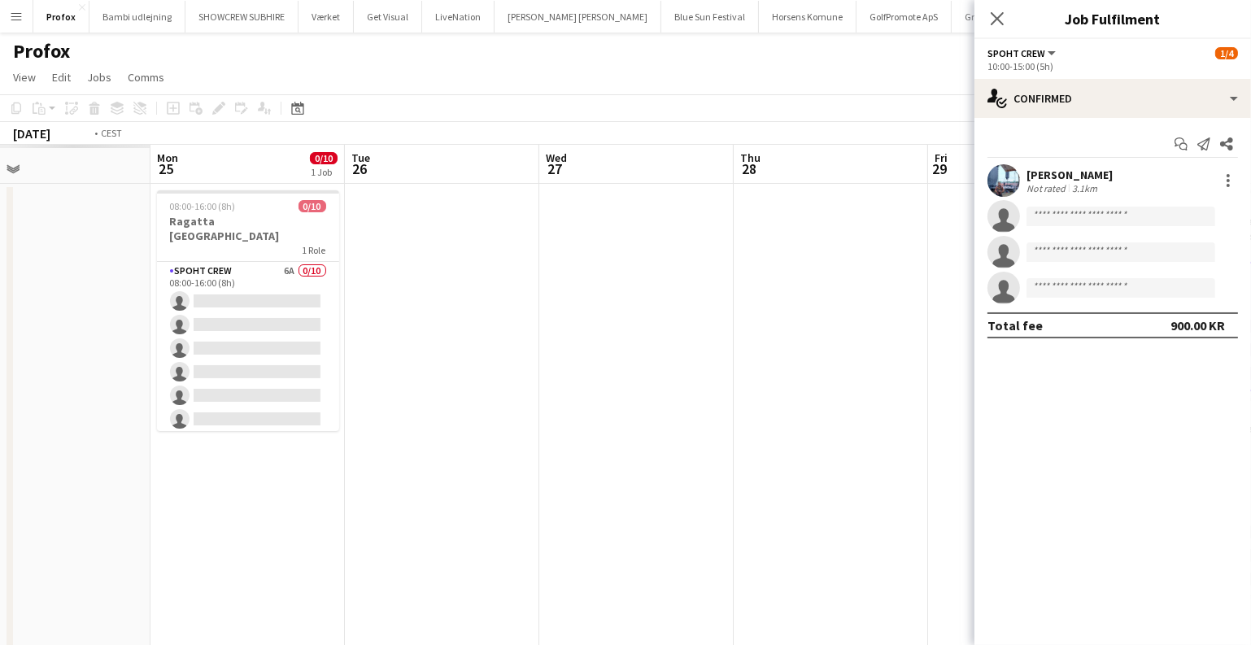
drag, startPoint x: 280, startPoint y: 378, endPoint x: 1044, endPoint y: 467, distance: 769.2
click at [975, 460] on body "Menu Boards Boards Boards All jobs Status Workforce Workforce My Workforce Recr…" at bounding box center [625, 399] width 1251 height 799
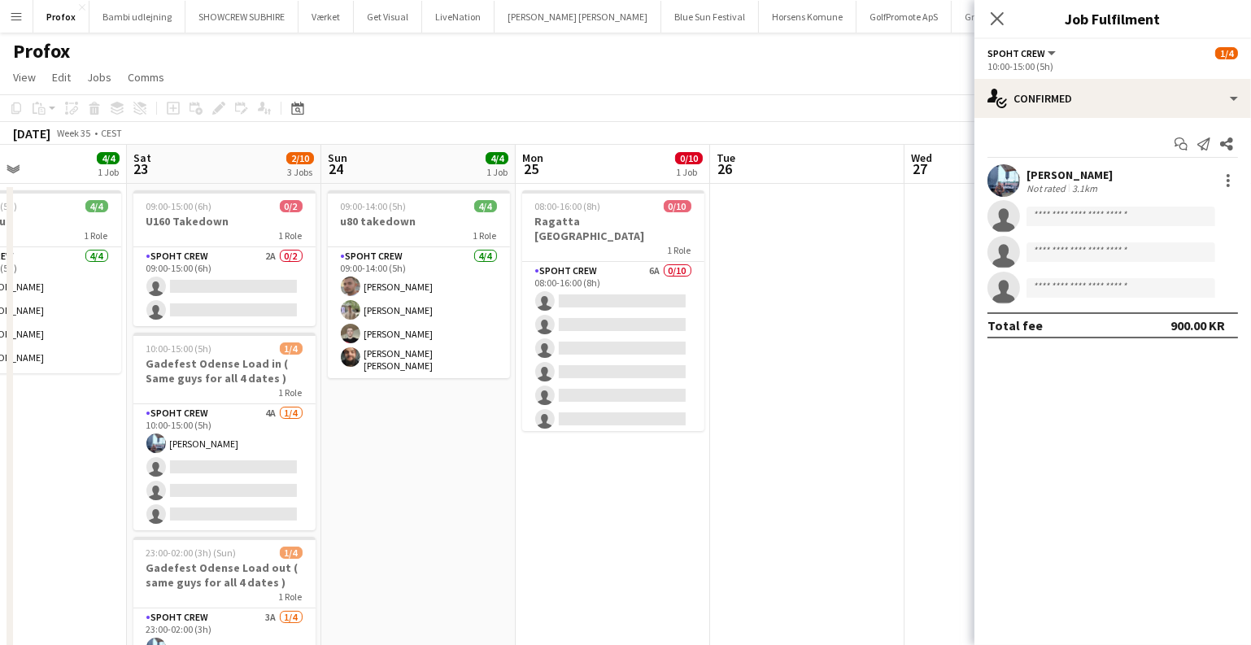
drag, startPoint x: 764, startPoint y: 430, endPoint x: 813, endPoint y: 438, distance: 49.4
click at [808, 437] on app-calendar-viewport "Thu 21 Fri 22 4/4 1 Job Sat 23 2/10 3 Jobs Sun 24 4/4 1 Job Mon 25 0/10 1 Job T…" at bounding box center [625, 458] width 1251 height 627
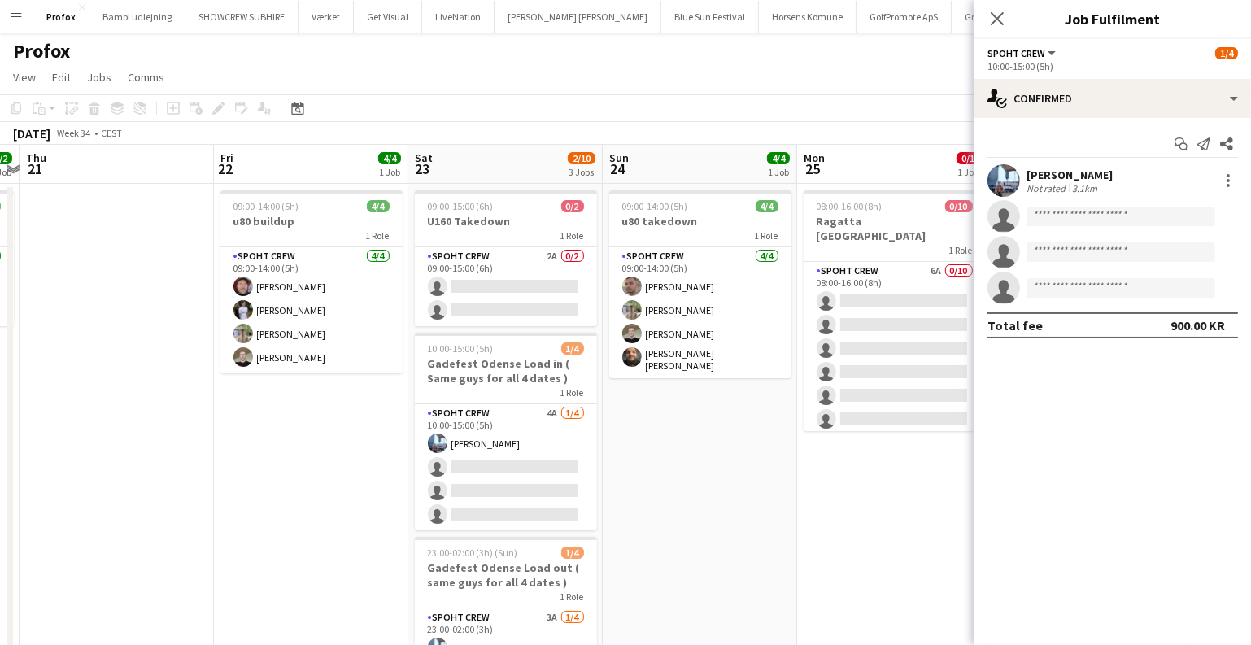
drag, startPoint x: 458, startPoint y: 465, endPoint x: 653, endPoint y: 479, distance: 195.8
click at [653, 479] on app-calendar-viewport "Tue 19 Wed 20 2/2 1 Job Thu 21 Fri 22 4/4 1 Job Sat 23 2/10 3 Jobs Sun 24 4/4 1…" at bounding box center [625, 458] width 1251 height 627
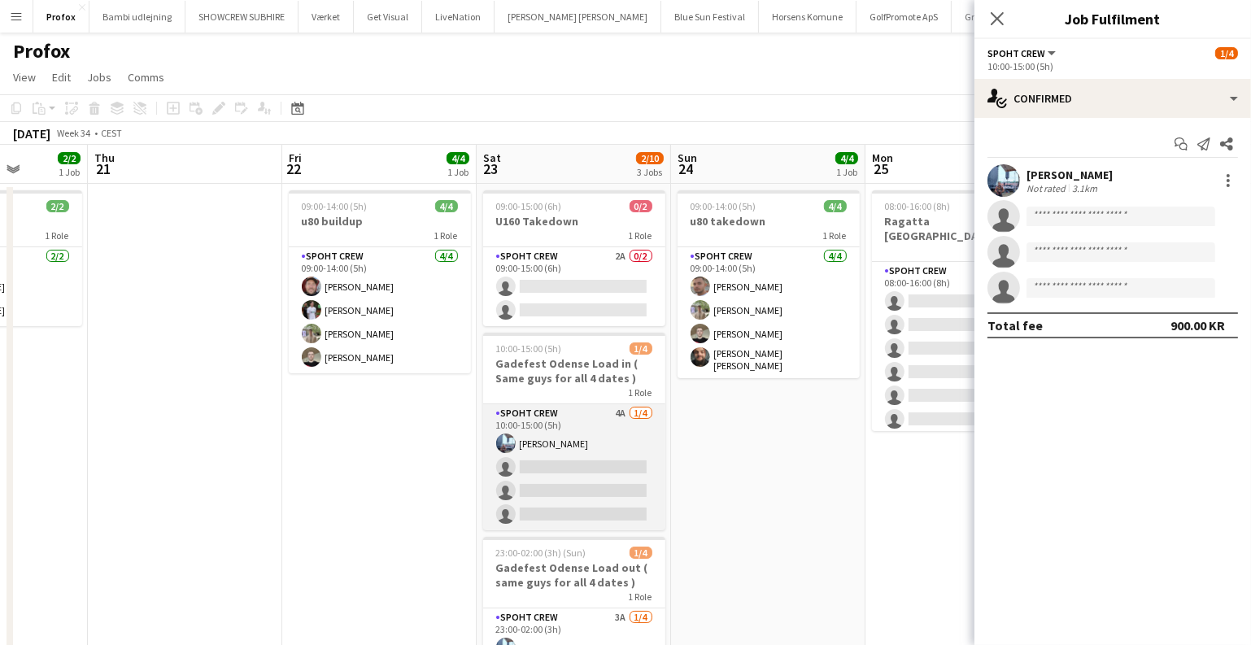
click at [617, 483] on app-card-role "Spoht Crew 4A 1/4 10:00-15:00 (5h) Armando Irom single-neutral-actions single-n…" at bounding box center [574, 467] width 182 height 126
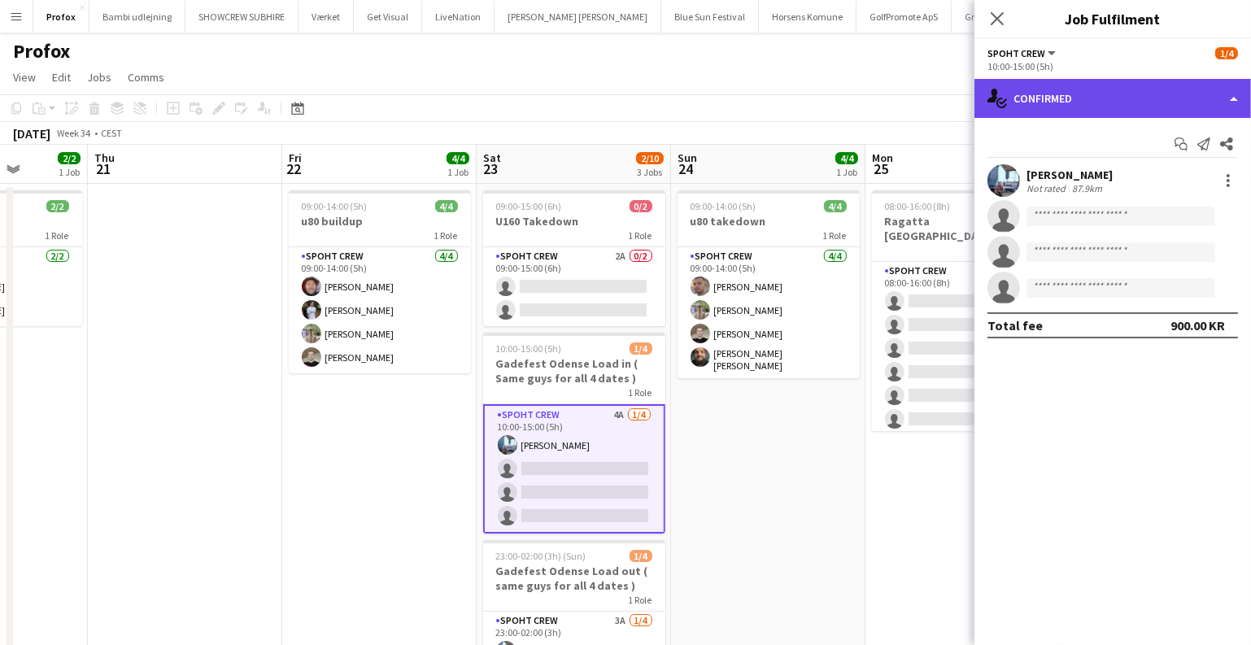
click at [1142, 113] on div "single-neutral-actions-check-2 Confirmed" at bounding box center [1113, 98] width 277 height 39
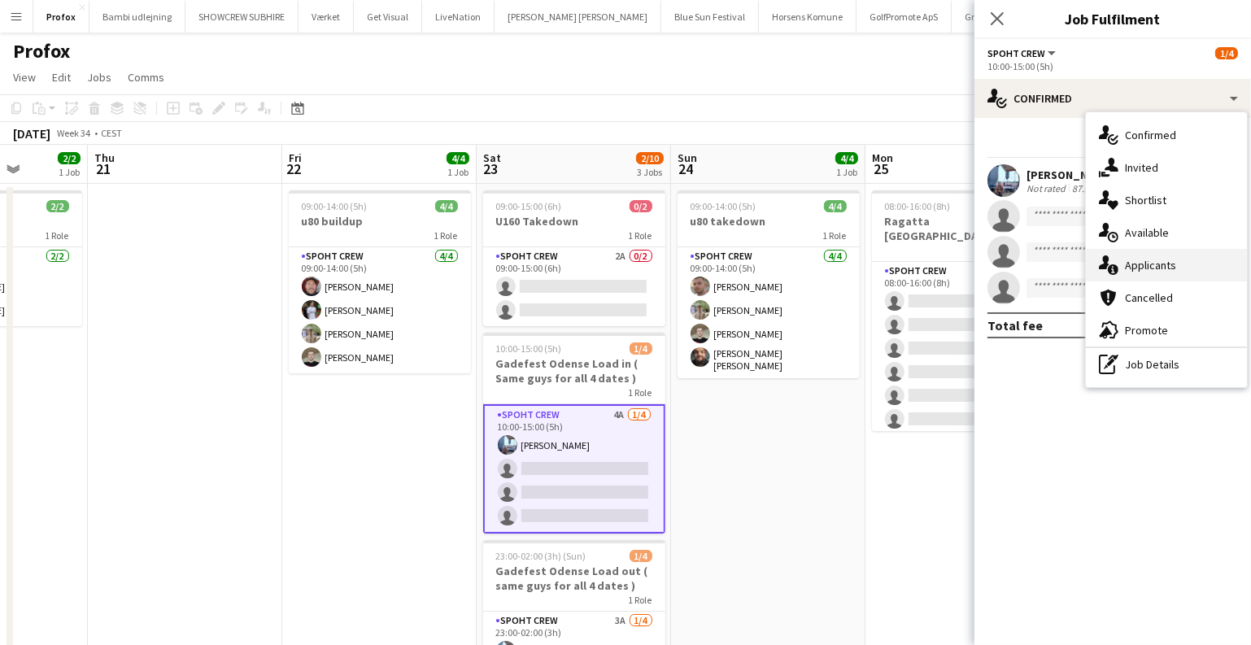
click at [1128, 257] on div "single-neutral-actions-information Applicants" at bounding box center [1166, 265] width 161 height 33
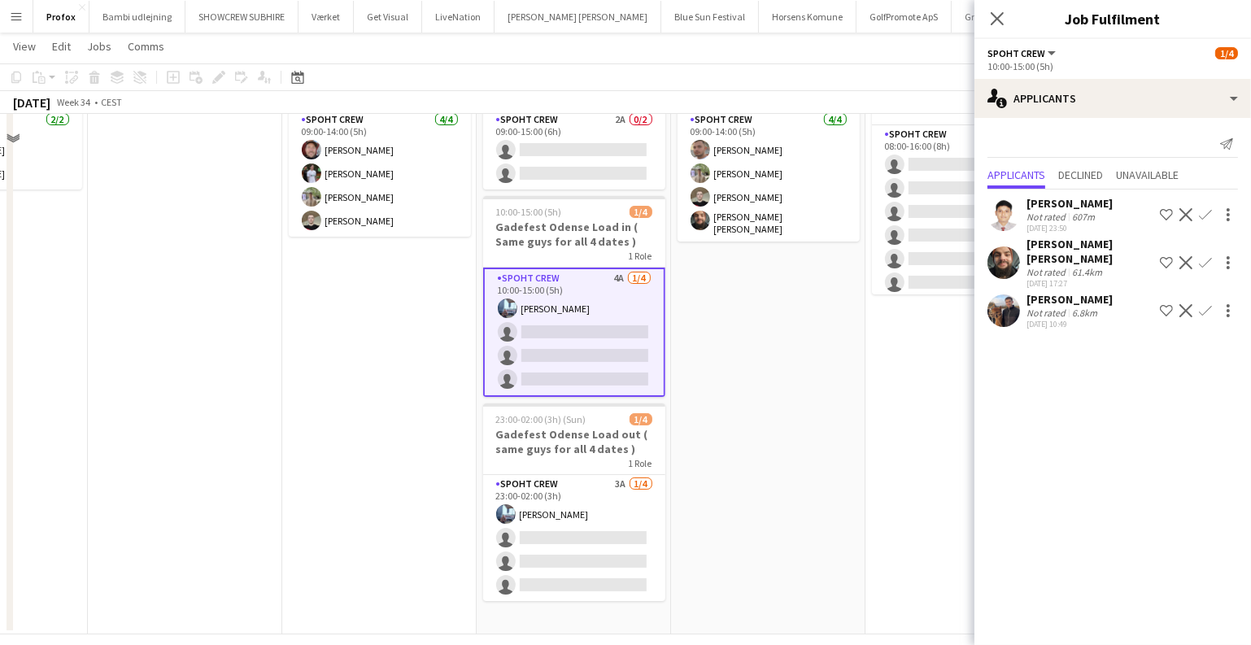
scroll to position [151, 0]
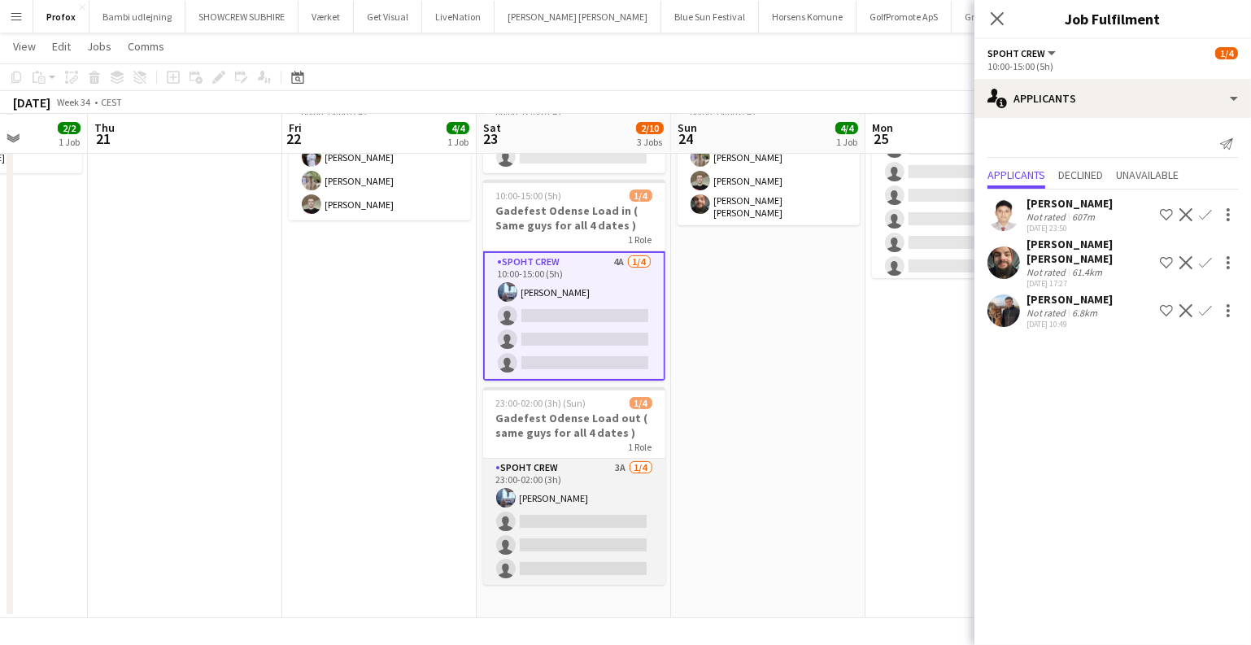
click at [618, 492] on app-card-role "Spoht Crew 3A 1/4 23:00-02:00 (3h) Armando Irom single-neutral-actions single-n…" at bounding box center [574, 522] width 182 height 126
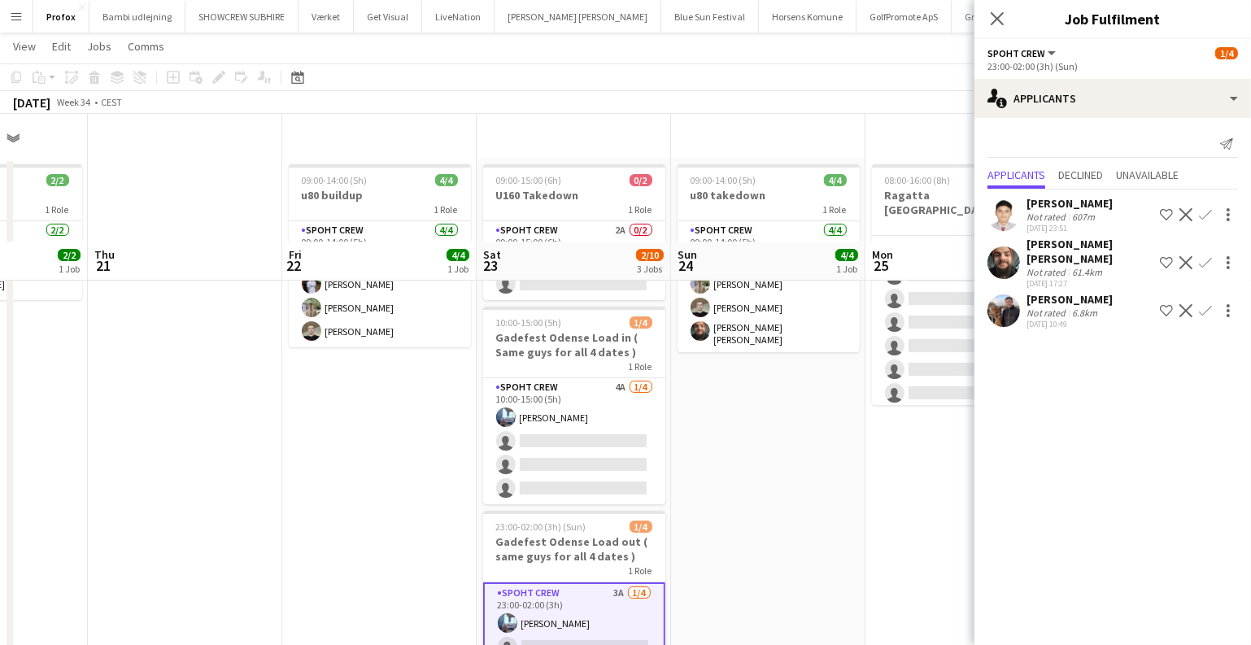
scroll to position [3, 0]
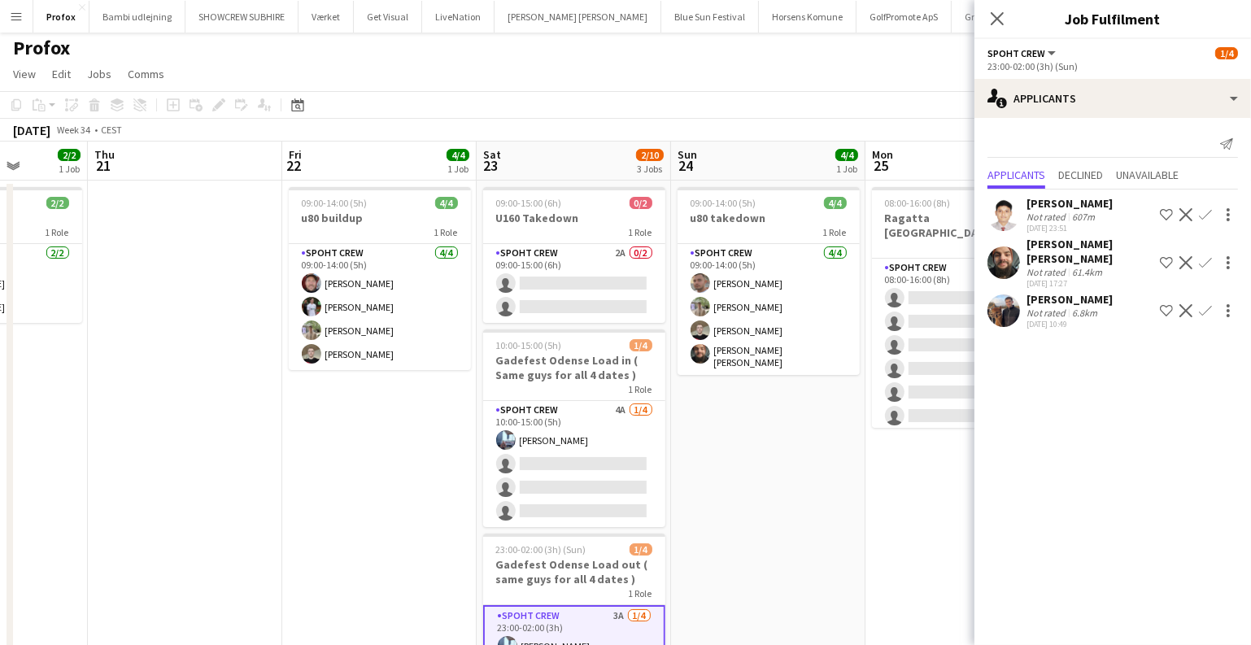
click at [789, 435] on app-date-cell "09:00-14:00 (5h) 4/4 u80 takedown 1 Role Spoht Crew 4/4 09:00-14:00 (5h) Tomas …" at bounding box center [768, 474] width 194 height 587
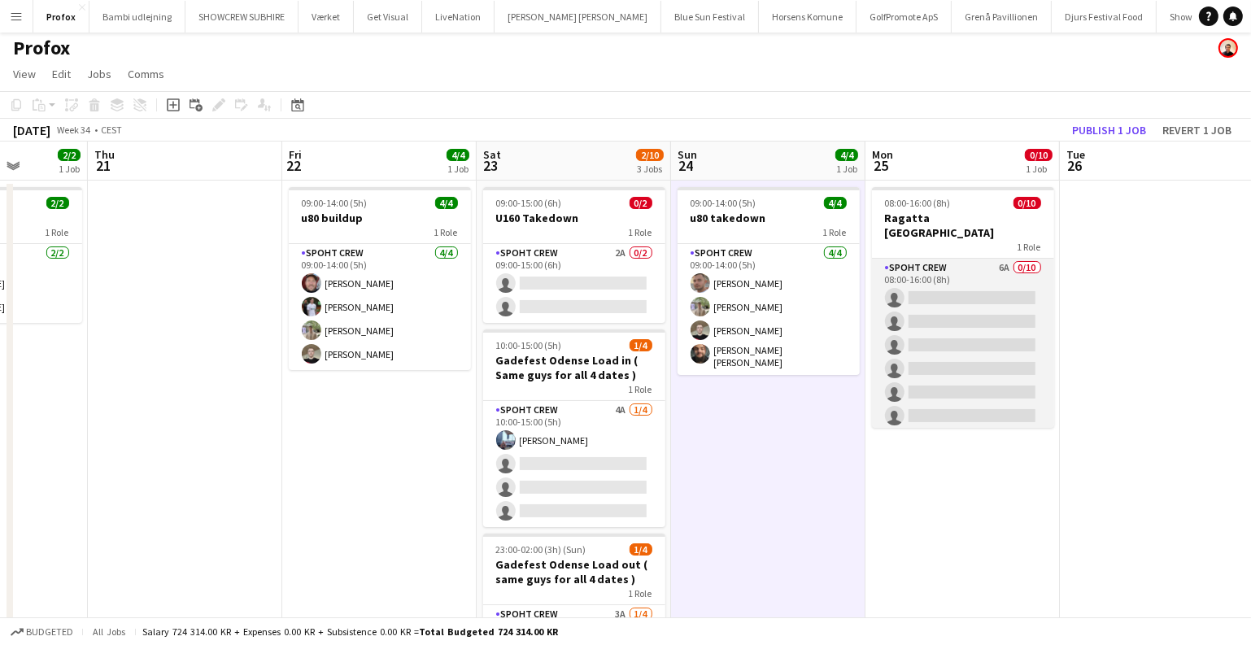
click at [950, 387] on app-card-role "Spoht Crew 6A 0/10 08:00-16:00 (8h) single-neutral-actions single-neutral-actio…" at bounding box center [963, 393] width 182 height 268
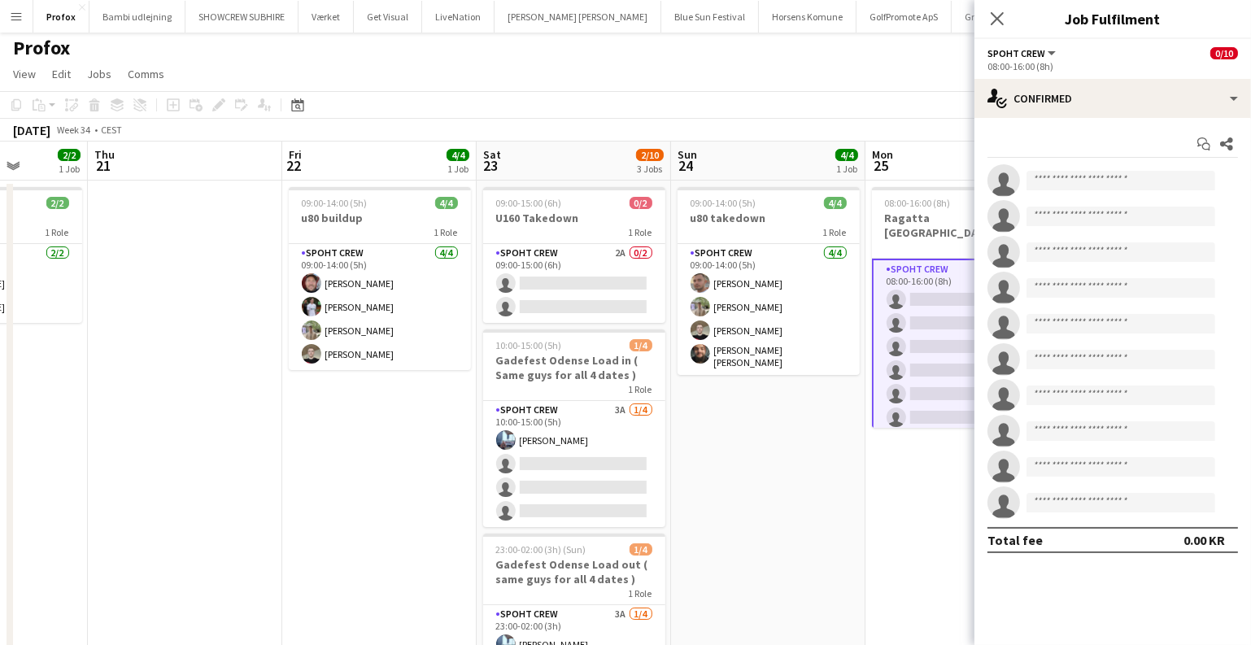
click at [756, 461] on app-date-cell "09:00-14:00 (5h) 4/4 u80 takedown 1 Role Spoht Crew 4/4 09:00-14:00 (5h) Tomas …" at bounding box center [768, 474] width 194 height 587
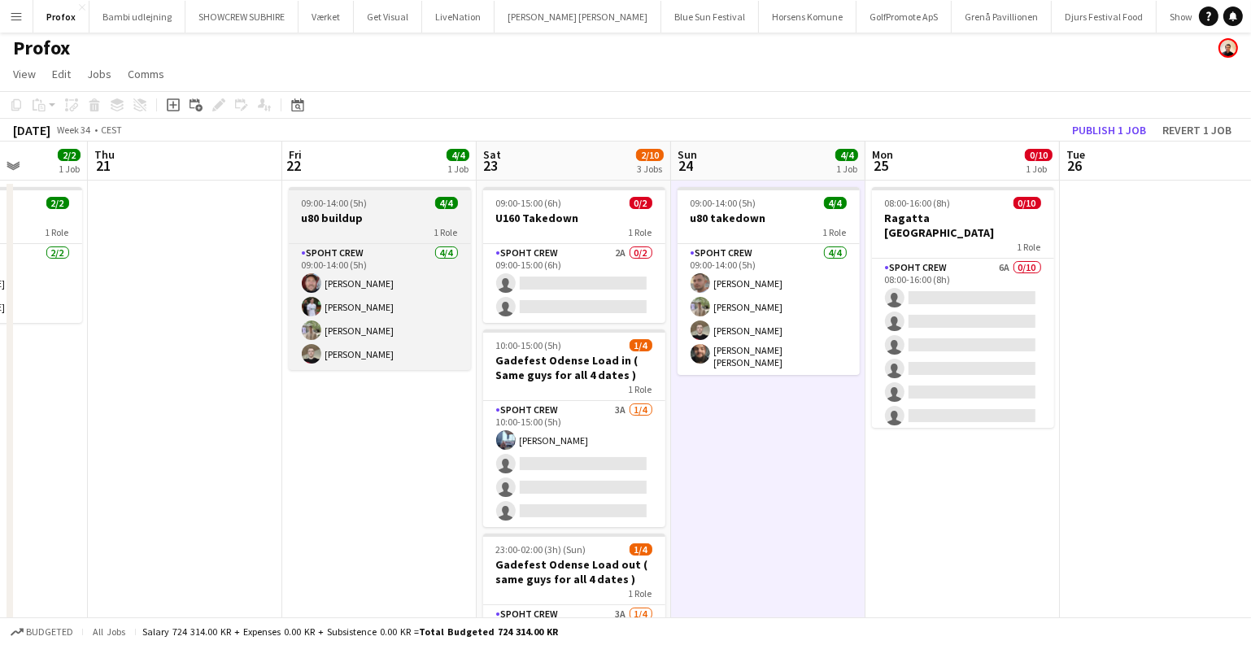
click at [377, 212] on h3 "u80 buildup" at bounding box center [380, 218] width 182 height 15
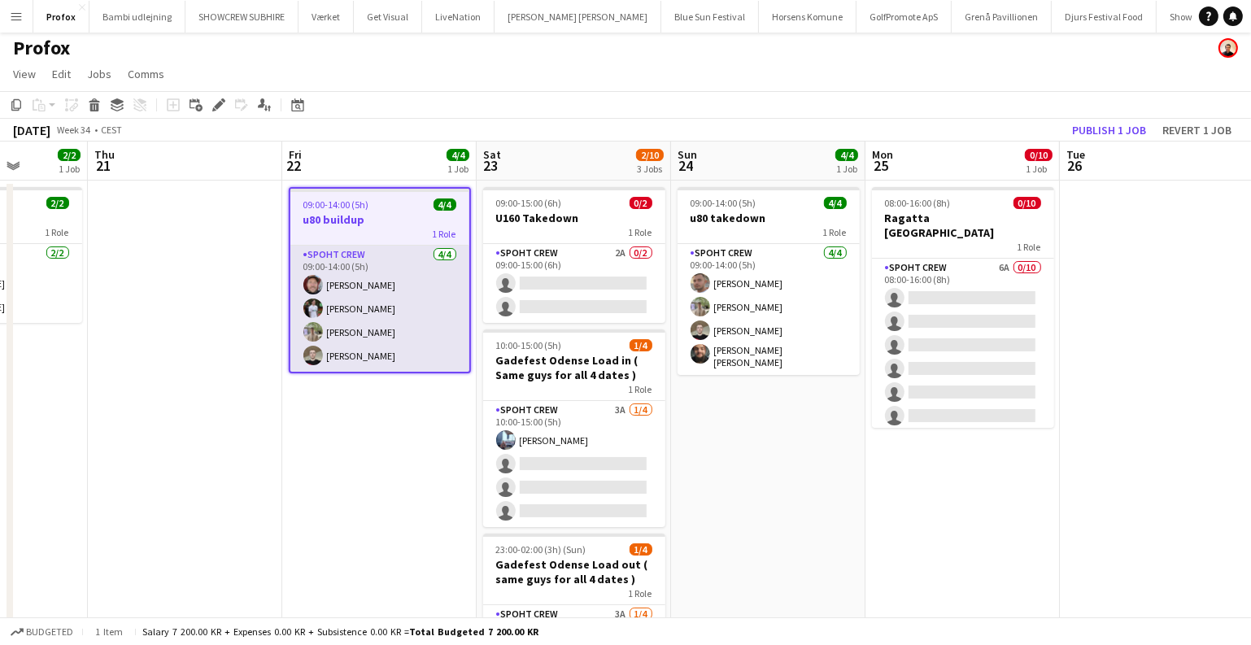
click at [368, 308] on app-card-role "Spoht Crew 4/4 09:00-14:00 (5h) Jesper Lau-Nielsen Tomas Gaita Arthur Daval-Mar…" at bounding box center [379, 309] width 179 height 126
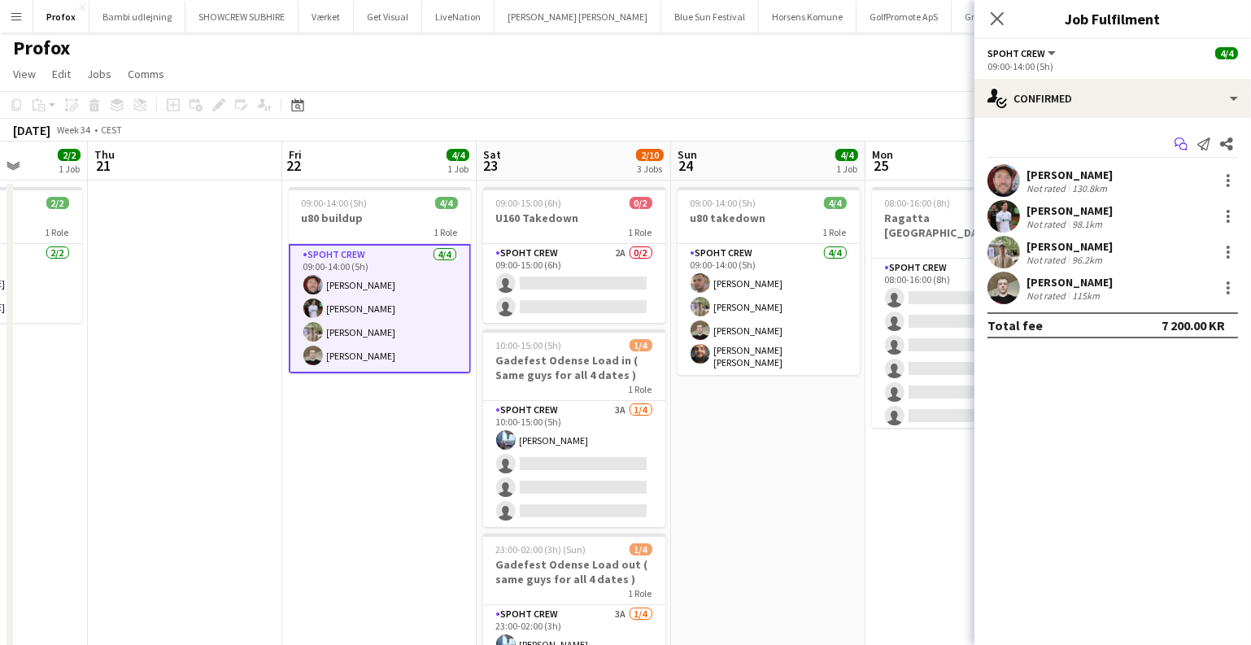
click at [1180, 142] on icon "Start chat" at bounding box center [1181, 144] width 13 height 13
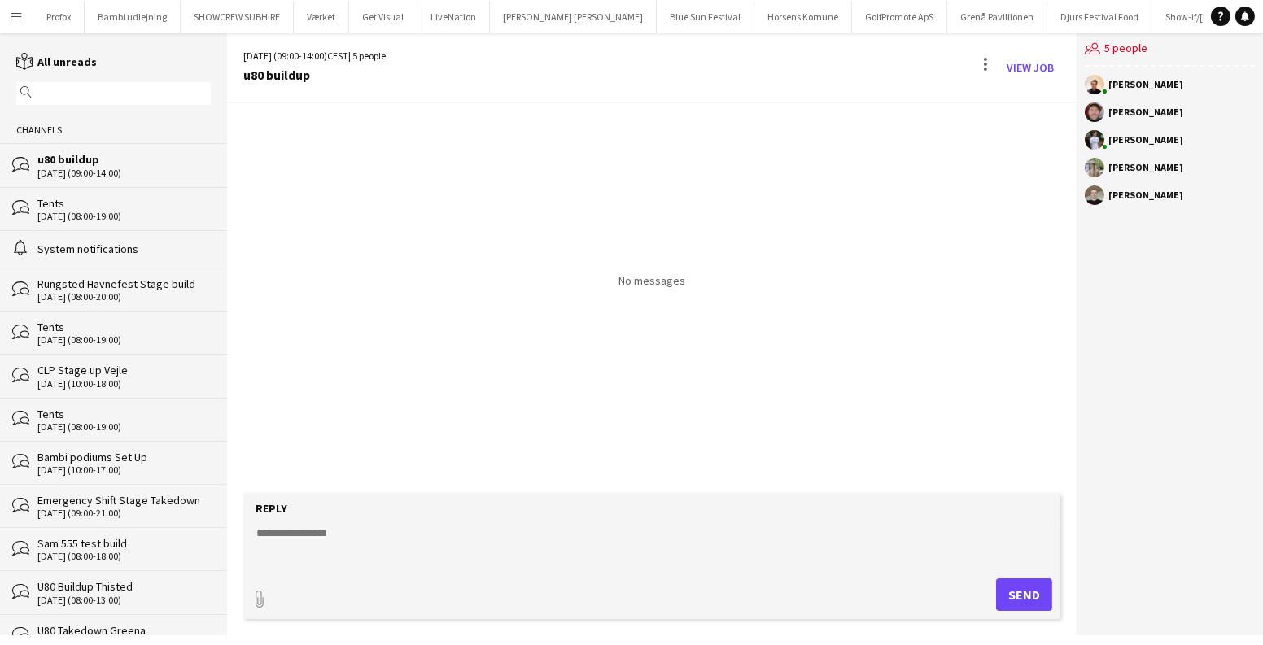
click at [485, 549] on textarea at bounding box center [655, 546] width 801 height 42
type textarea "*"
drag, startPoint x: 626, startPoint y: 526, endPoint x: 155, endPoint y: 537, distance: 470.4
click at [155, 537] on div "reading All unreads magnifier Channels bubbles u80 buildup 22-08-2025 (09:00-14…" at bounding box center [631, 334] width 1263 height 603
type textarea "**********"
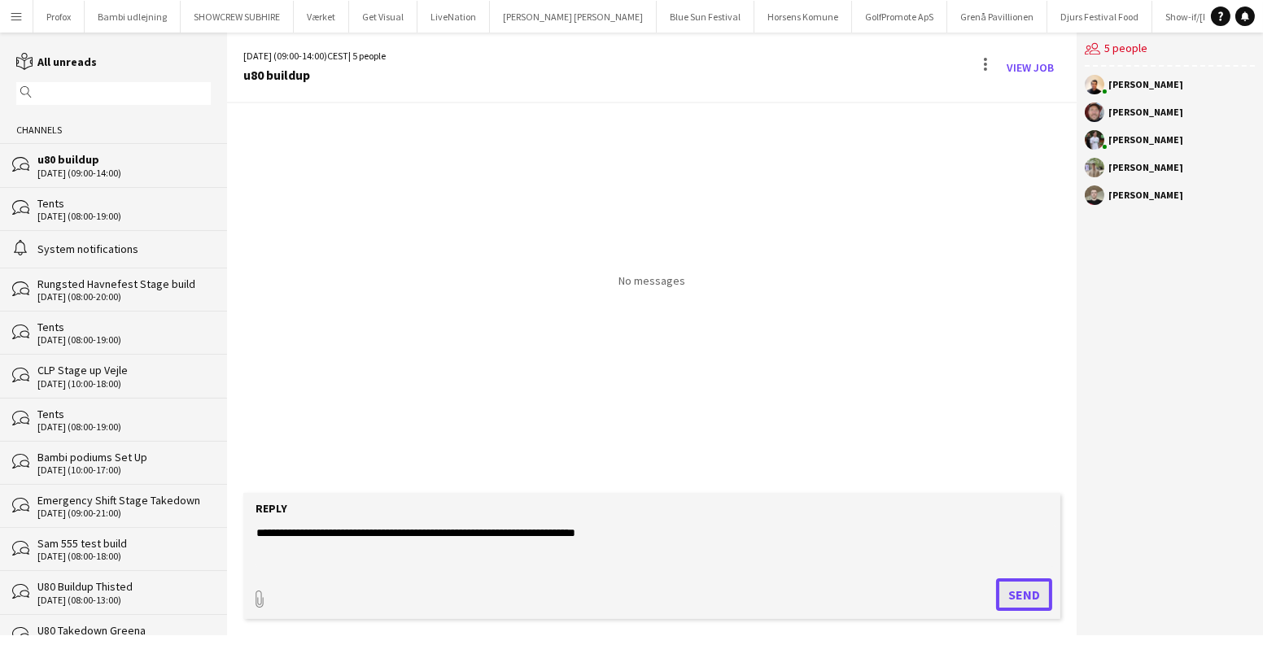
click at [1025, 594] on button "Send" at bounding box center [1024, 595] width 56 height 33
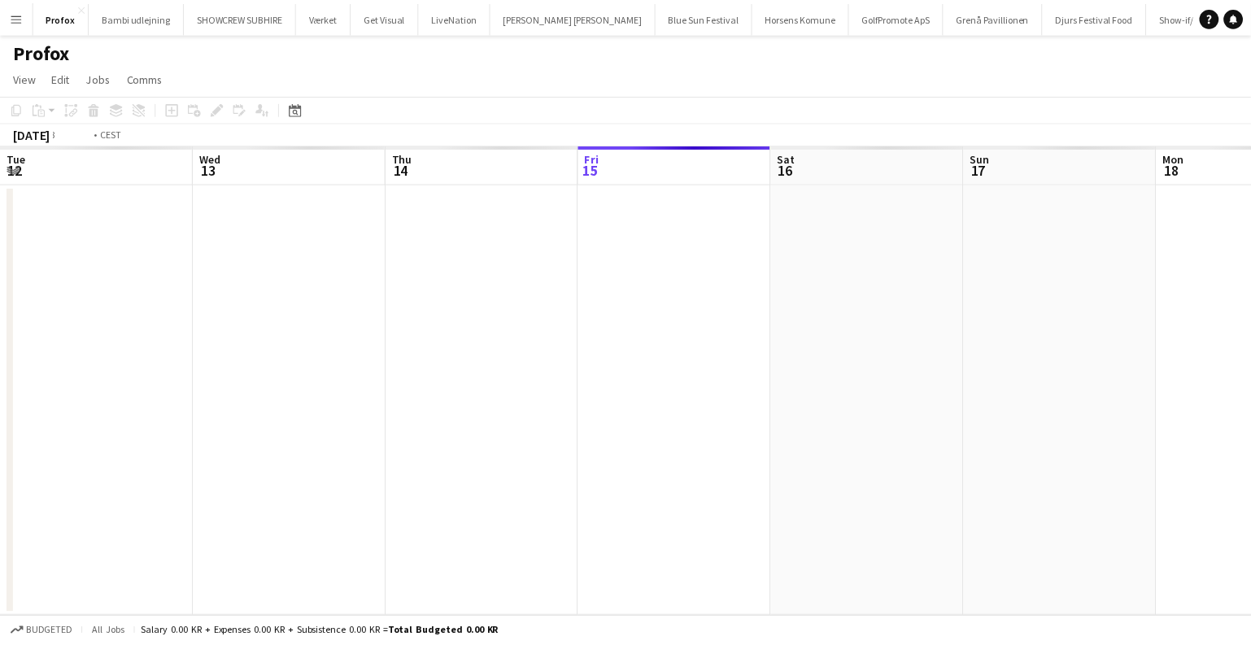
scroll to position [0, 559]
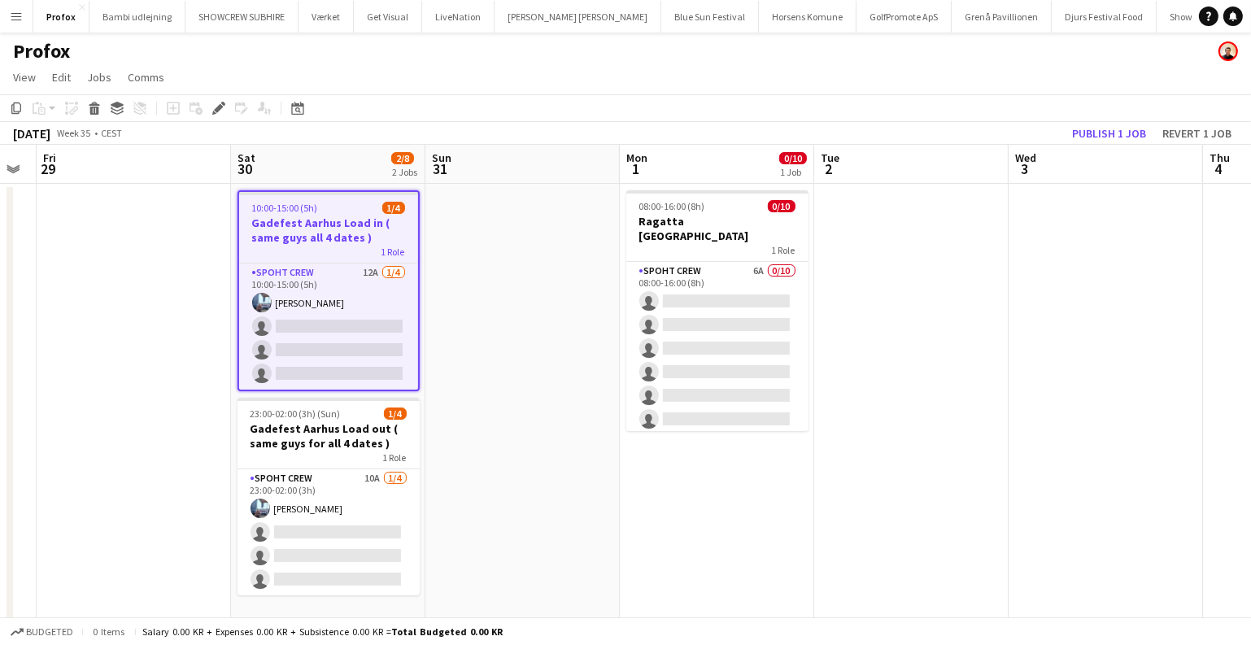
drag, startPoint x: 760, startPoint y: 308, endPoint x: 597, endPoint y: 346, distance: 167.0
click at [592, 346] on app-calendar-viewport "Wed 27 Thu 28 Fri 29 Sat 30 2/8 2 Jobs Sun 31 Mon 1 0/10 1 Job Tue 2 Wed 3 Thu …" at bounding box center [625, 458] width 1251 height 627
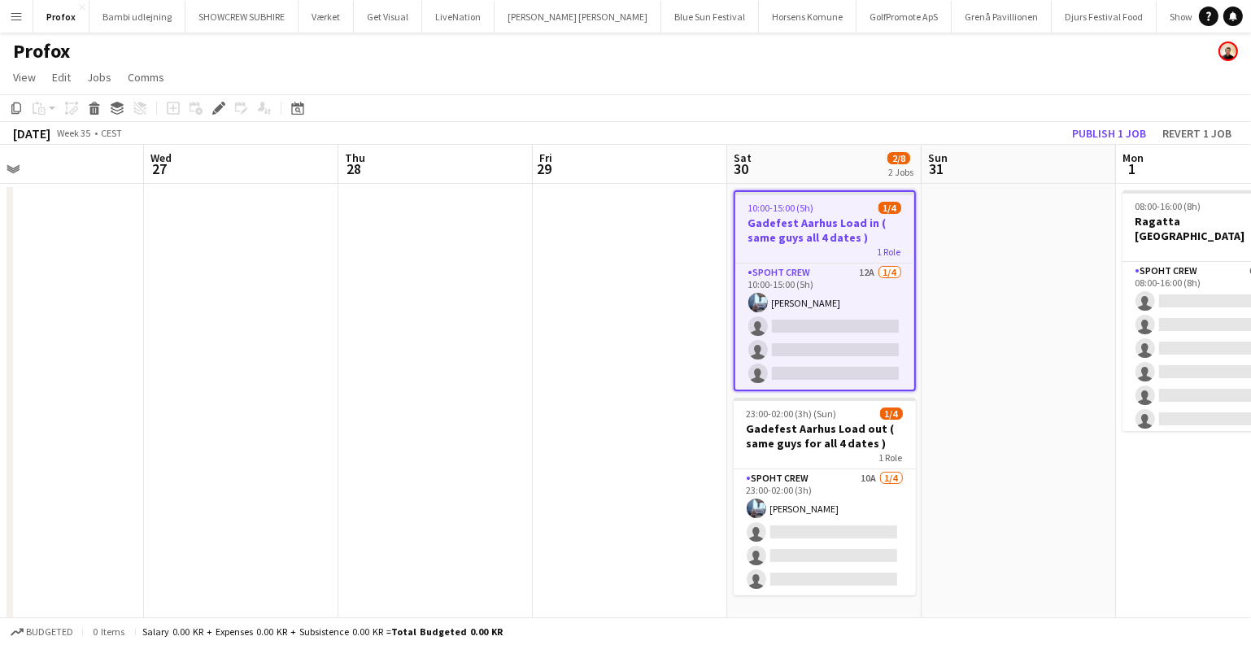
drag, startPoint x: 952, startPoint y: 350, endPoint x: 1261, endPoint y: 355, distance: 309.2
click at [1251, 355] on html "Menu Boards Boards Boards All jobs Status Workforce Workforce My Workforce Recr…" at bounding box center [625, 399] width 1251 height 799
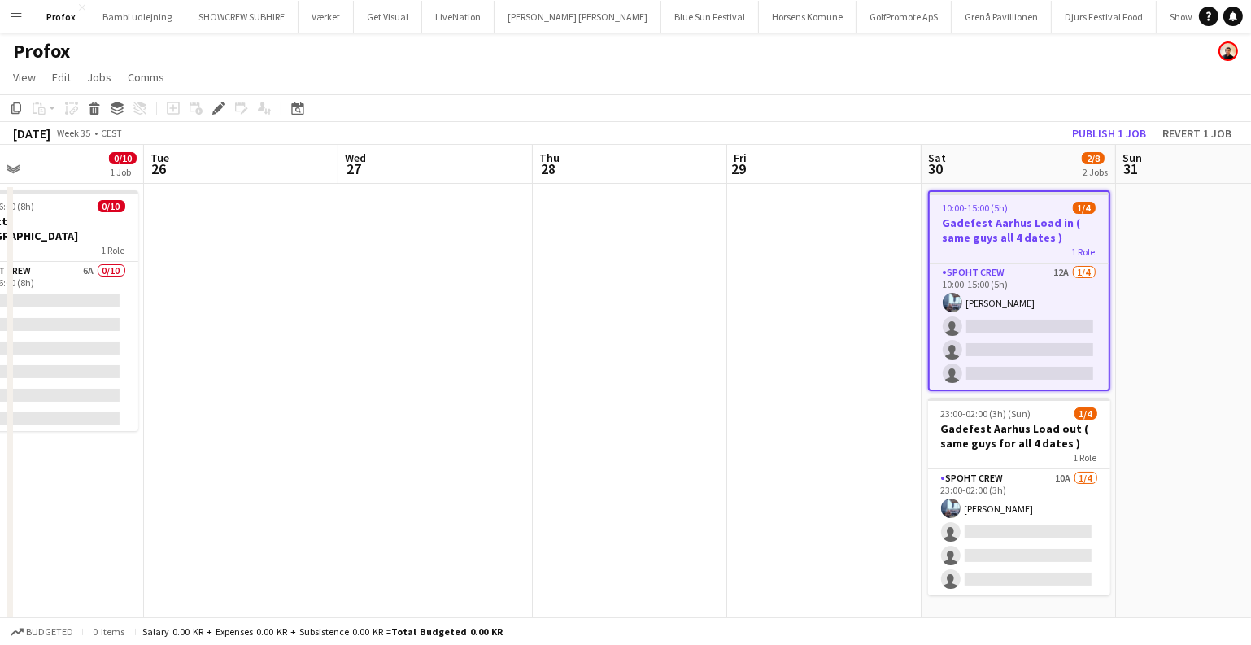
click at [335, 339] on app-calendar-viewport "Sat 23 2/10 3 Jobs Sun 24 4/4 1 Job Mon 25 0/10 1 Job Tue 26 Wed 27 Thu 28 Fri …" at bounding box center [625, 458] width 1251 height 627
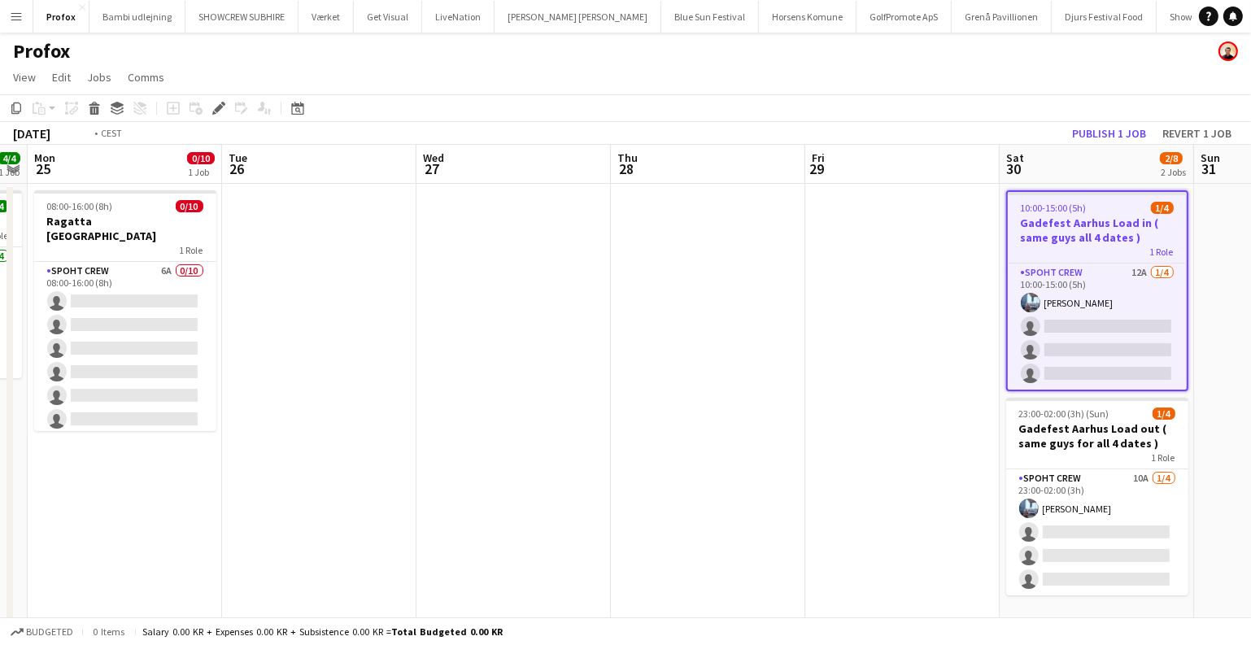
drag, startPoint x: 510, startPoint y: 356, endPoint x: 858, endPoint y: 365, distance: 348.4
click at [857, 365] on app-calendar-viewport "Sat 23 2/10 3 Jobs Sun 24 4/4 1 Job Mon 25 0/10 1 Job Tue 26 Wed 27 Thu 28 Fri …" at bounding box center [625, 458] width 1251 height 627
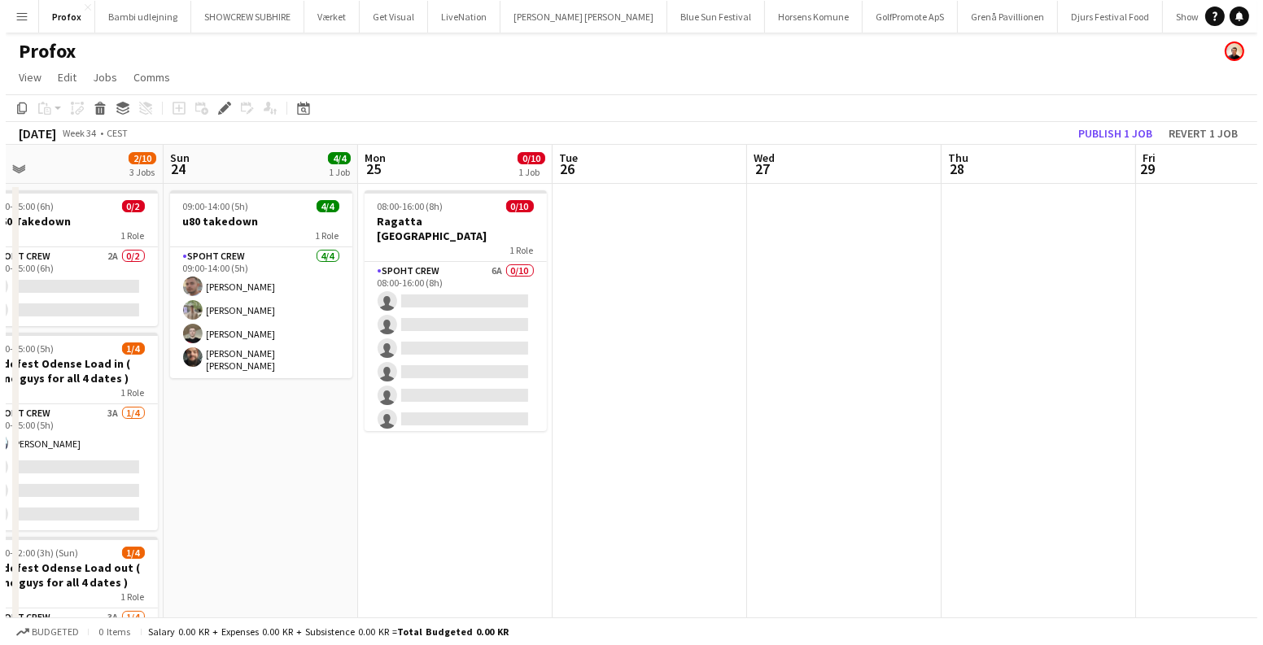
scroll to position [0, 365]
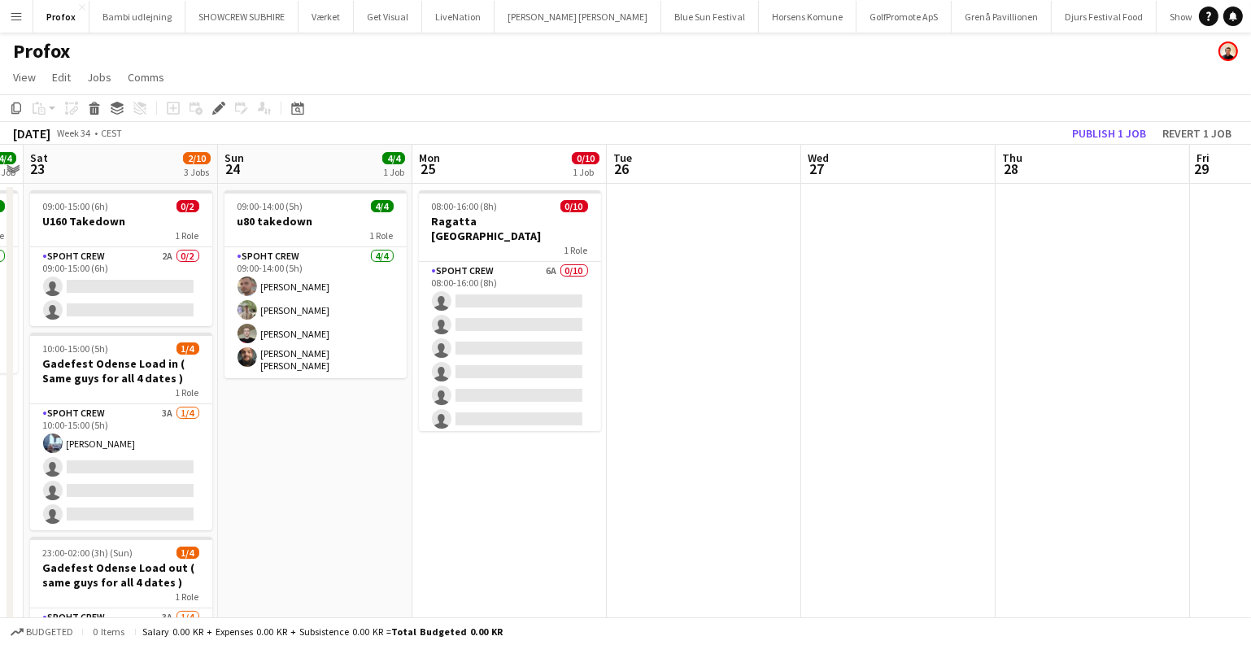
click at [1070, 374] on app-calendar-viewport "Thu 21 Fri 22 4/4 1 Job Sat 23 2/10 3 Jobs Sun 24 4/4 1 Job Mon 25 0/10 1 Job T…" at bounding box center [625, 458] width 1251 height 627
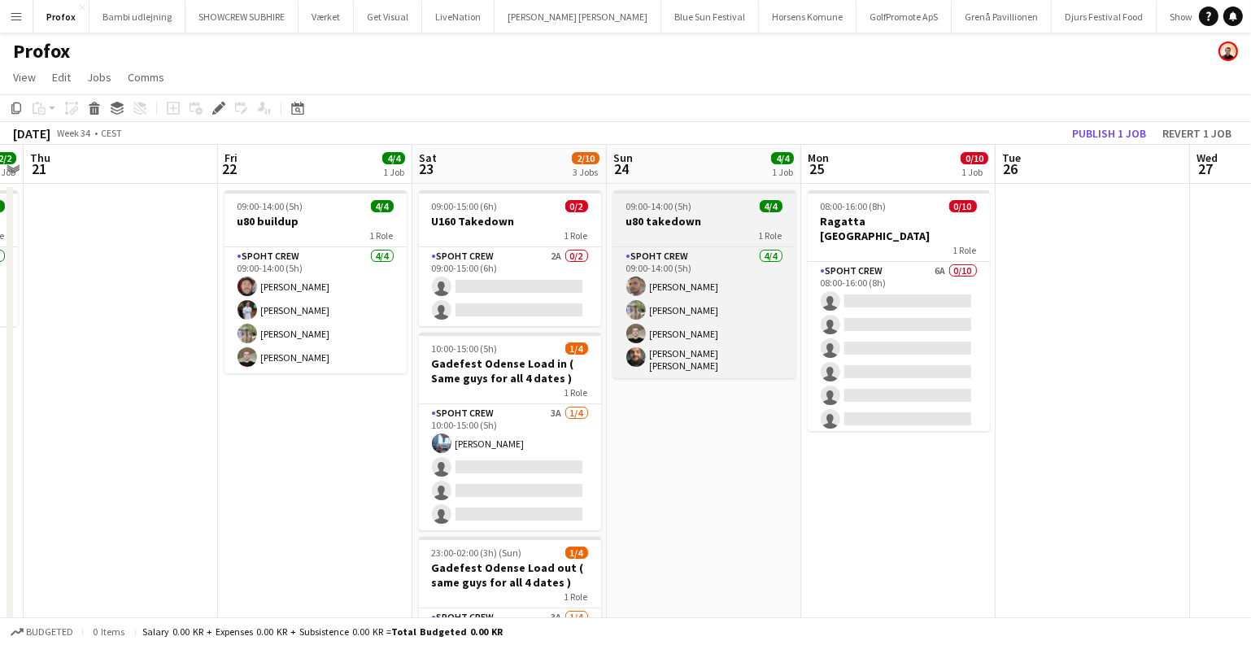
click at [708, 229] on div "1 Role" at bounding box center [705, 235] width 182 height 13
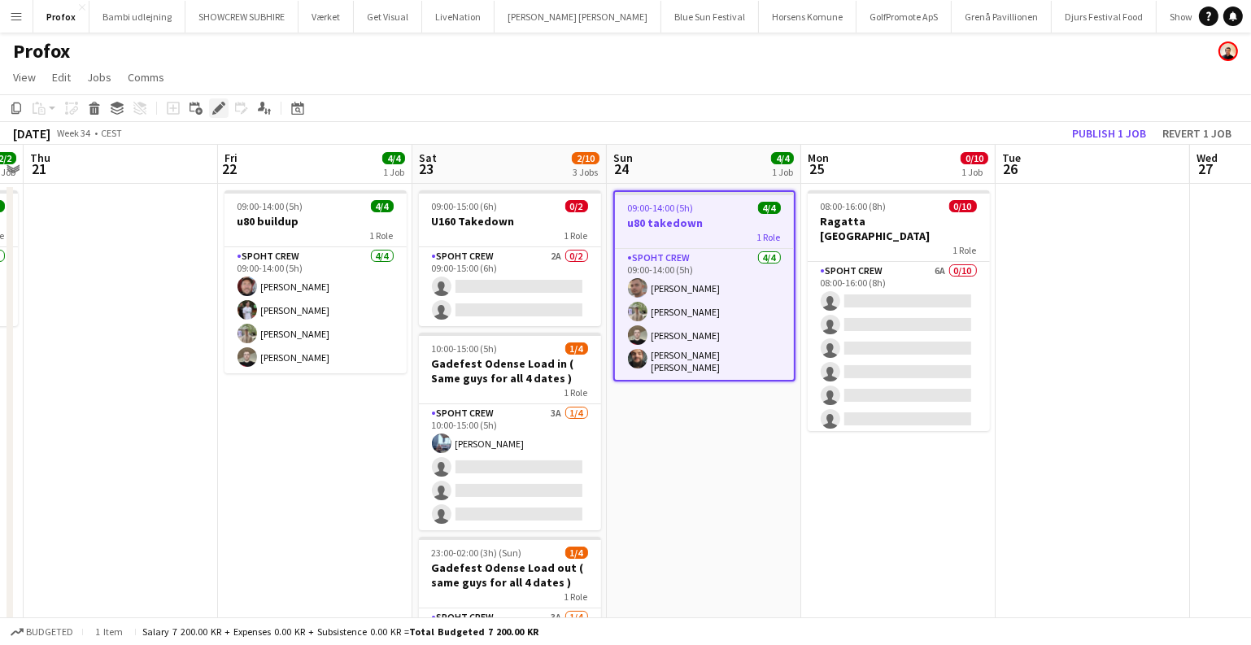
click at [216, 116] on div "Edit" at bounding box center [219, 108] width 20 height 20
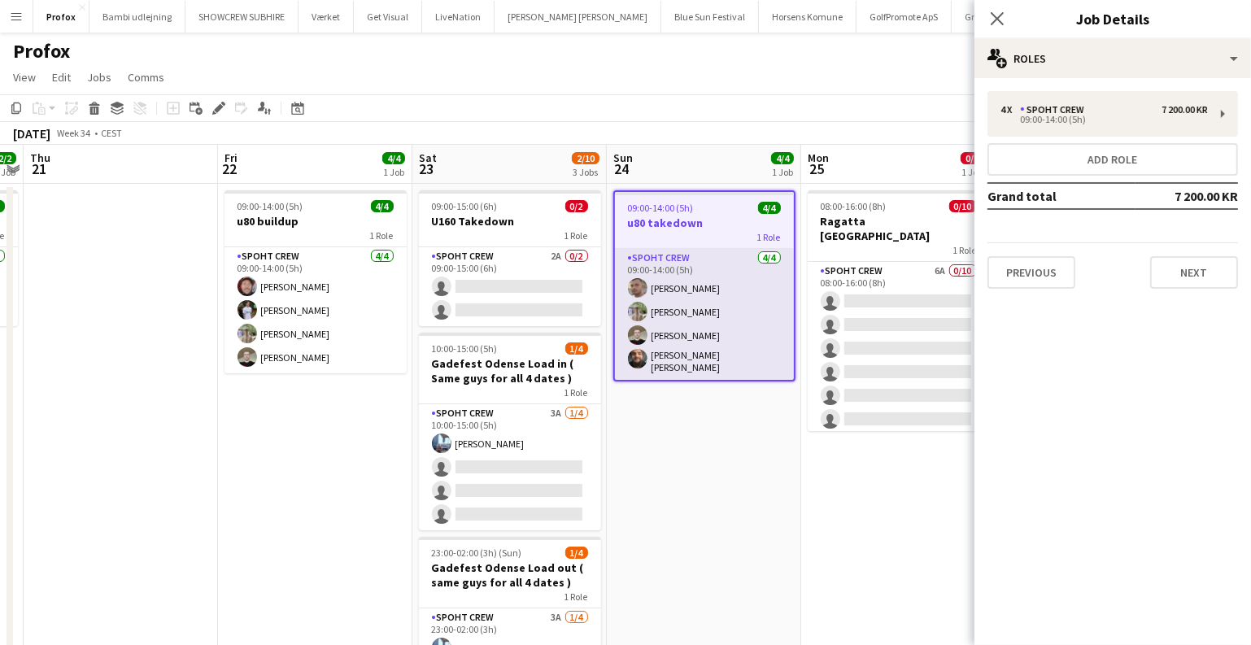
click at [636, 285] on app-user-avatar at bounding box center [638, 288] width 20 height 20
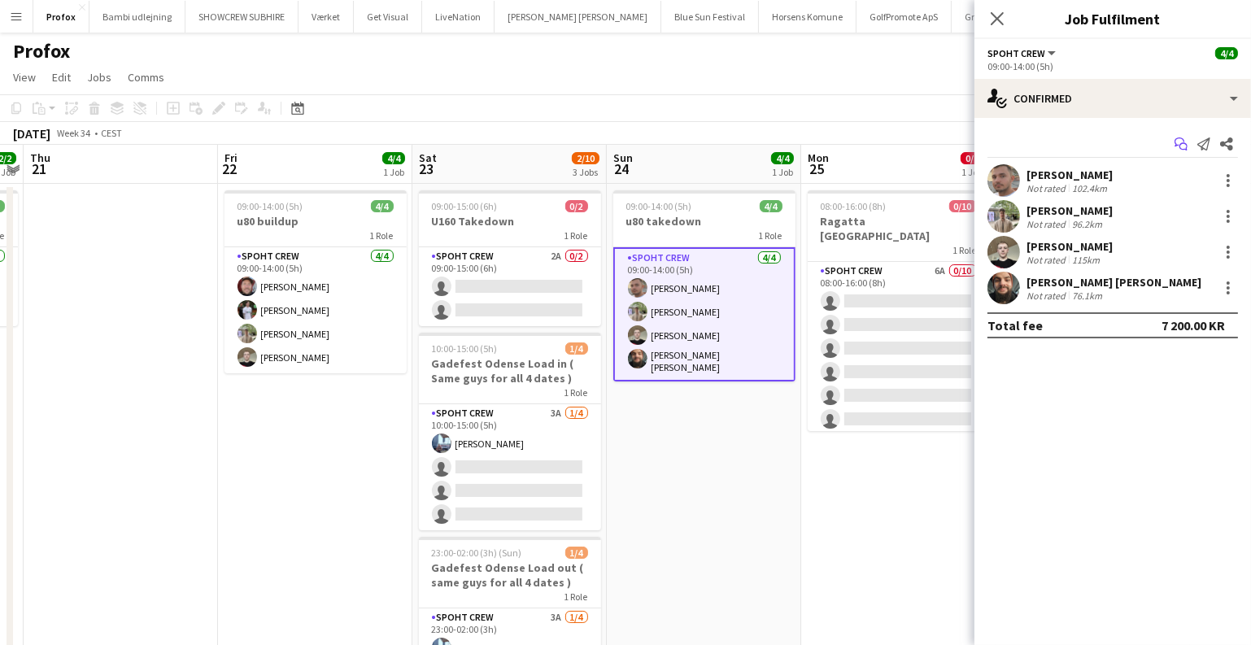
click at [1185, 143] on icon at bounding box center [1184, 147] width 8 height 8
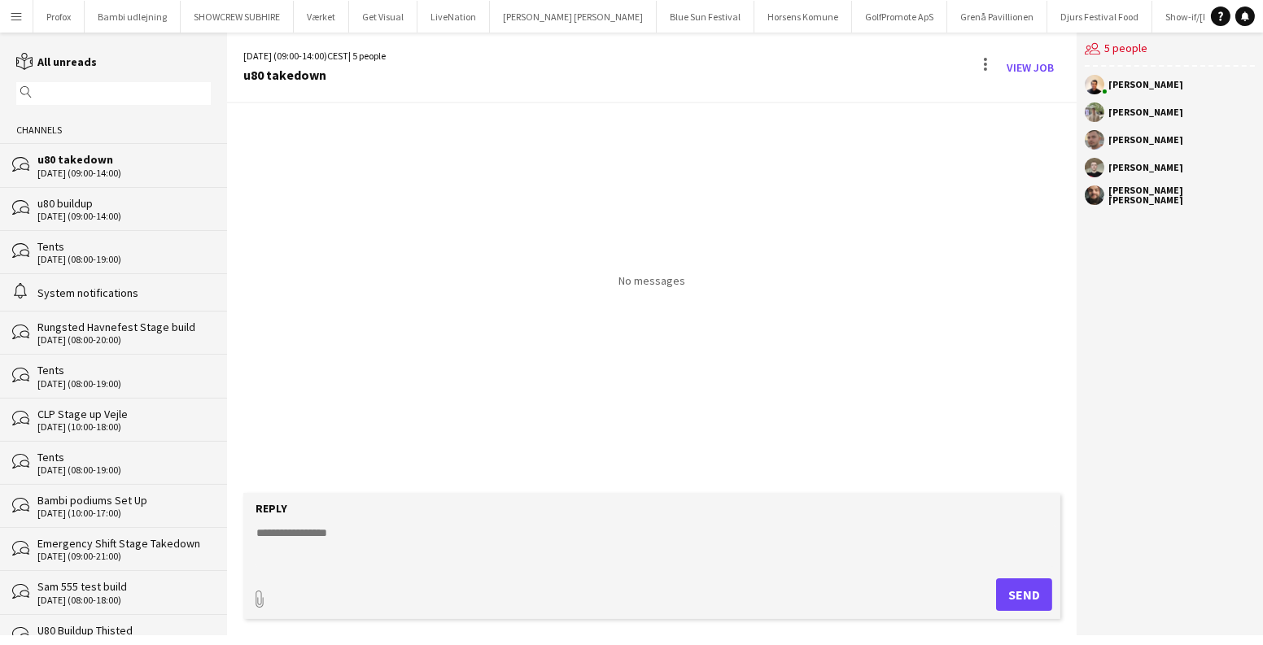
click at [405, 538] on textarea at bounding box center [655, 546] width 801 height 42
paste textarea "**********"
type textarea "**********"
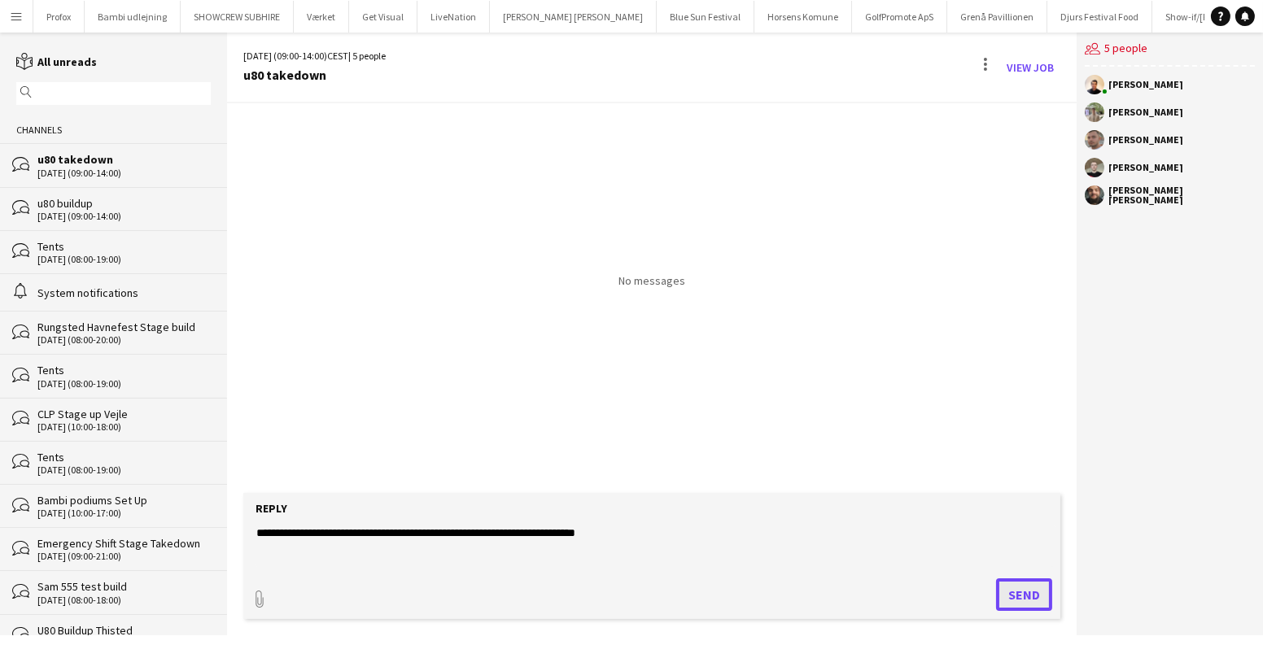
click at [1022, 585] on button "Send" at bounding box center [1024, 595] width 56 height 33
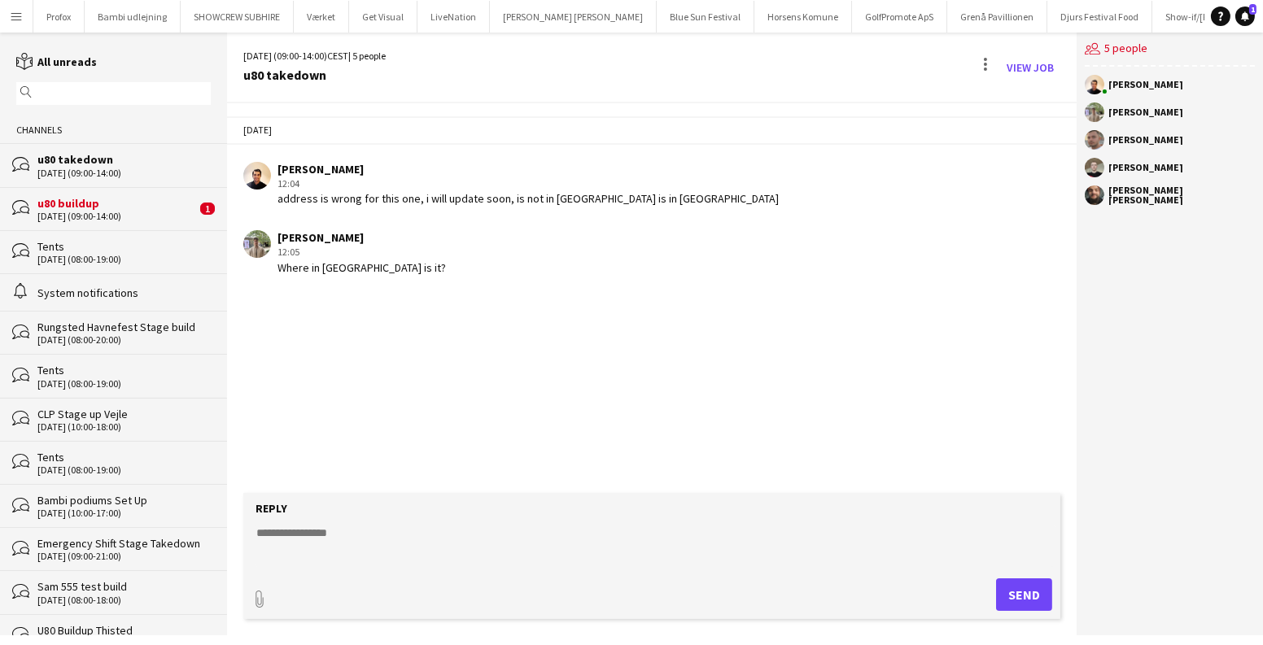
click at [108, 203] on div "u80 buildup" at bounding box center [116, 203] width 159 height 15
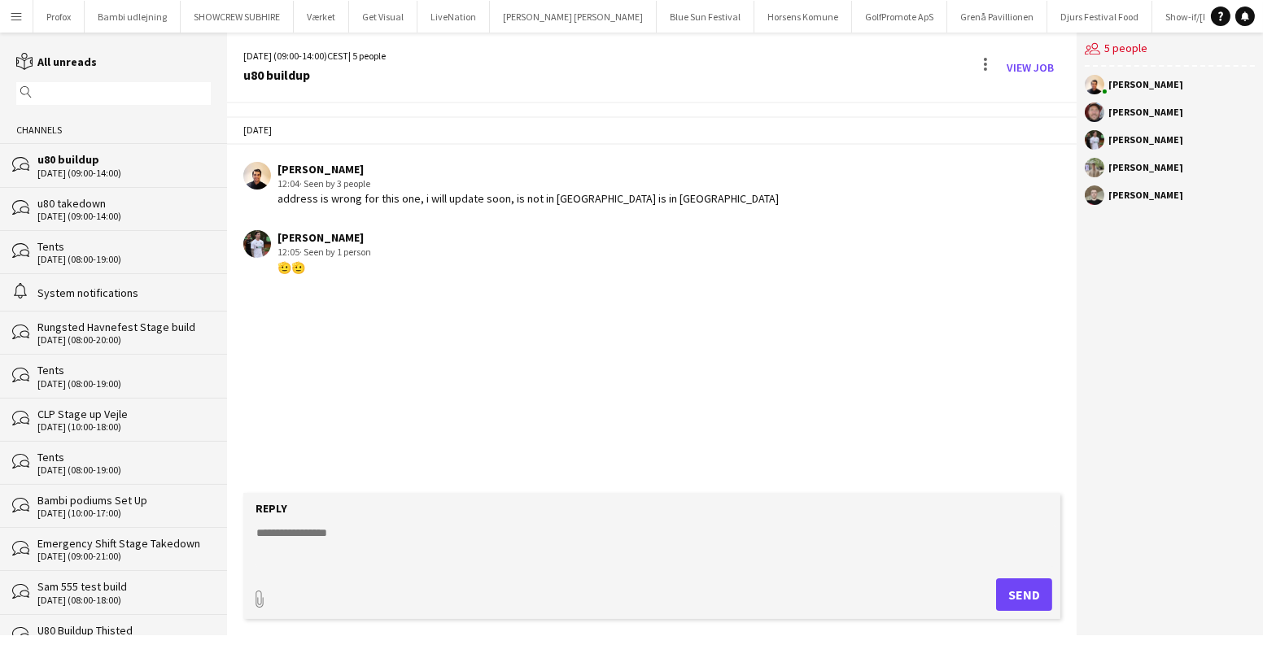
click at [121, 168] on div "22-08-2025 (09:00-14:00)" at bounding box center [123, 173] width 173 height 11
click at [103, 185] on div "bubbles u80 buildup 22-08-2025 (09:00-14:00)" at bounding box center [113, 164] width 227 height 43
click at [94, 221] on div "24-08-2025 (09:00-14:00)" at bounding box center [123, 216] width 173 height 11
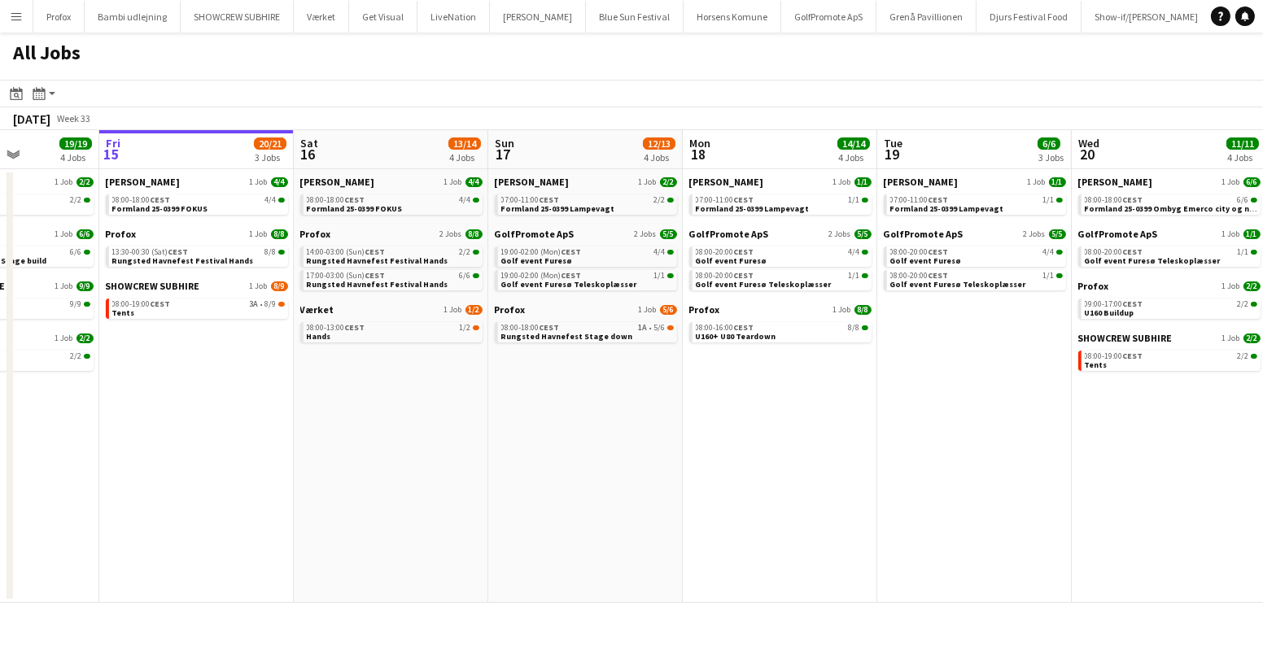
scroll to position [0, 479]
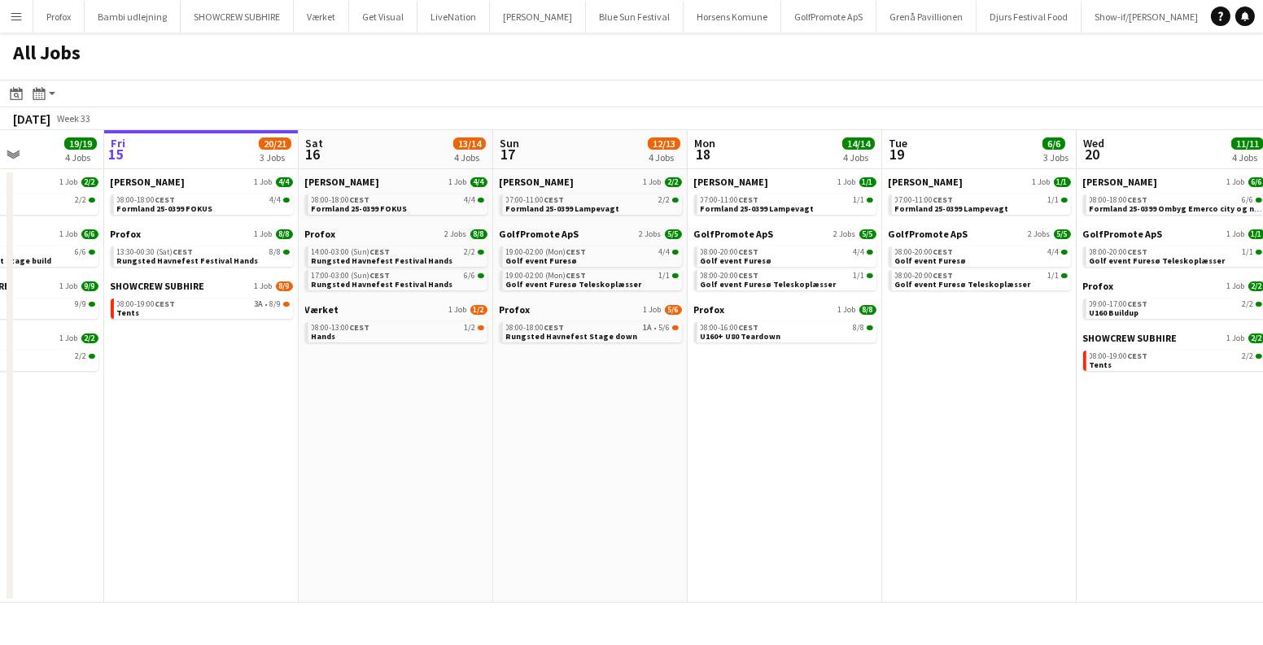
drag, startPoint x: 534, startPoint y: 408, endPoint x: 572, endPoint y: 408, distance: 38.2
click at [572, 408] on app-calendar-viewport "Tue 12 7/7 2 Jobs Wed 13 13/13 2 Jobs Thu 14 19/19 4 Jobs Fri 15 20/21 3 Jobs S…" at bounding box center [631, 366] width 1263 height 473
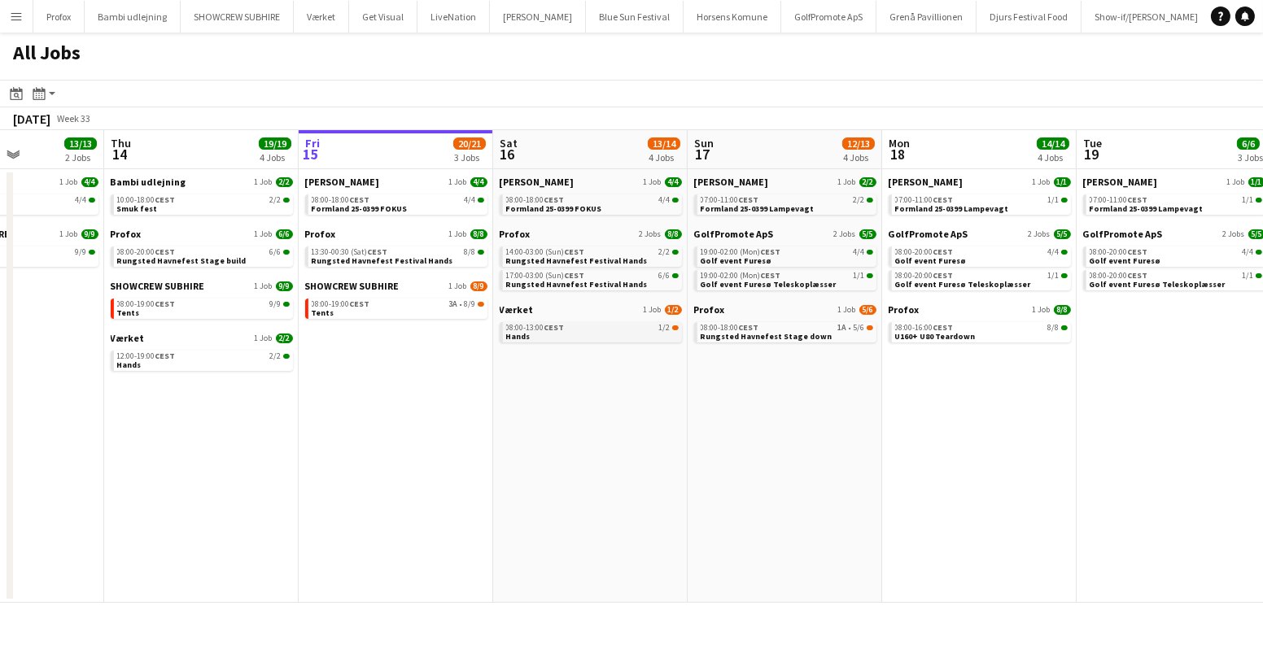
click at [615, 325] on div "08:00-13:00 CEST 1/2" at bounding box center [592, 328] width 173 height 8
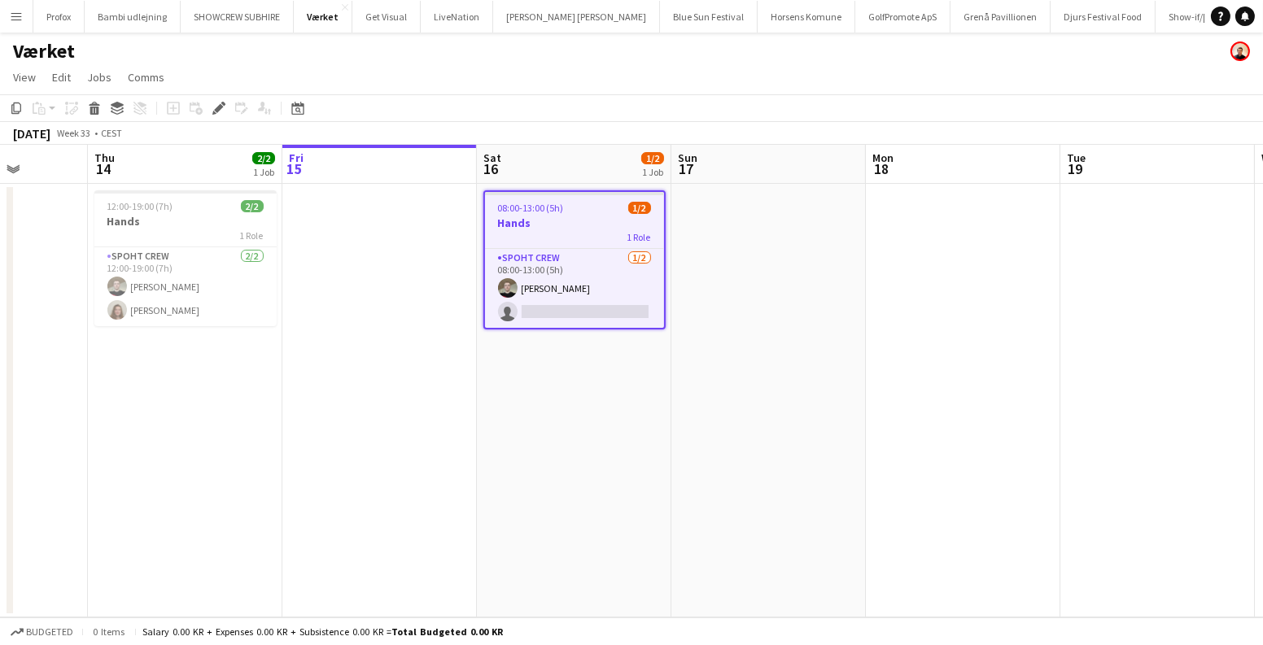
scroll to position [0, 387]
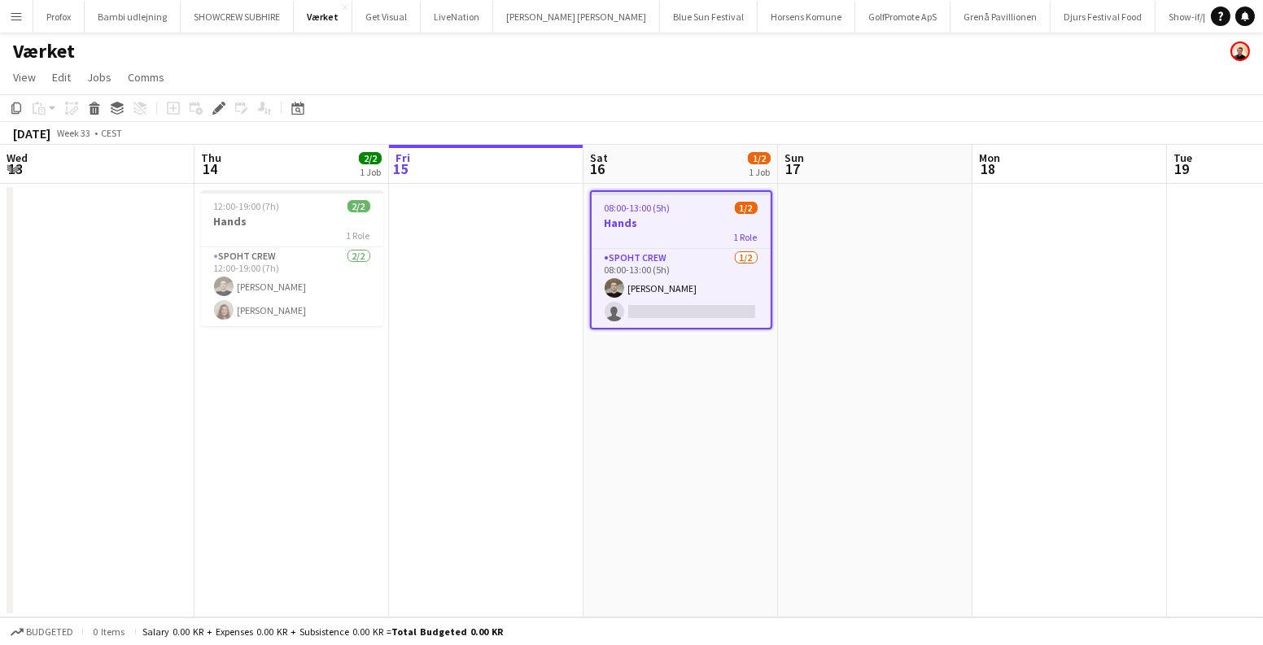
drag, startPoint x: 806, startPoint y: 349, endPoint x: 867, endPoint y: 355, distance: 62.1
click at [871, 355] on app-calendar-viewport "Mon 11 Tue 12 Wed 13 Thu 14 2/2 1 Job Fri 15 Sat 16 1/2 1 Job Sun 17 Mon 18 Tue…" at bounding box center [631, 381] width 1263 height 473
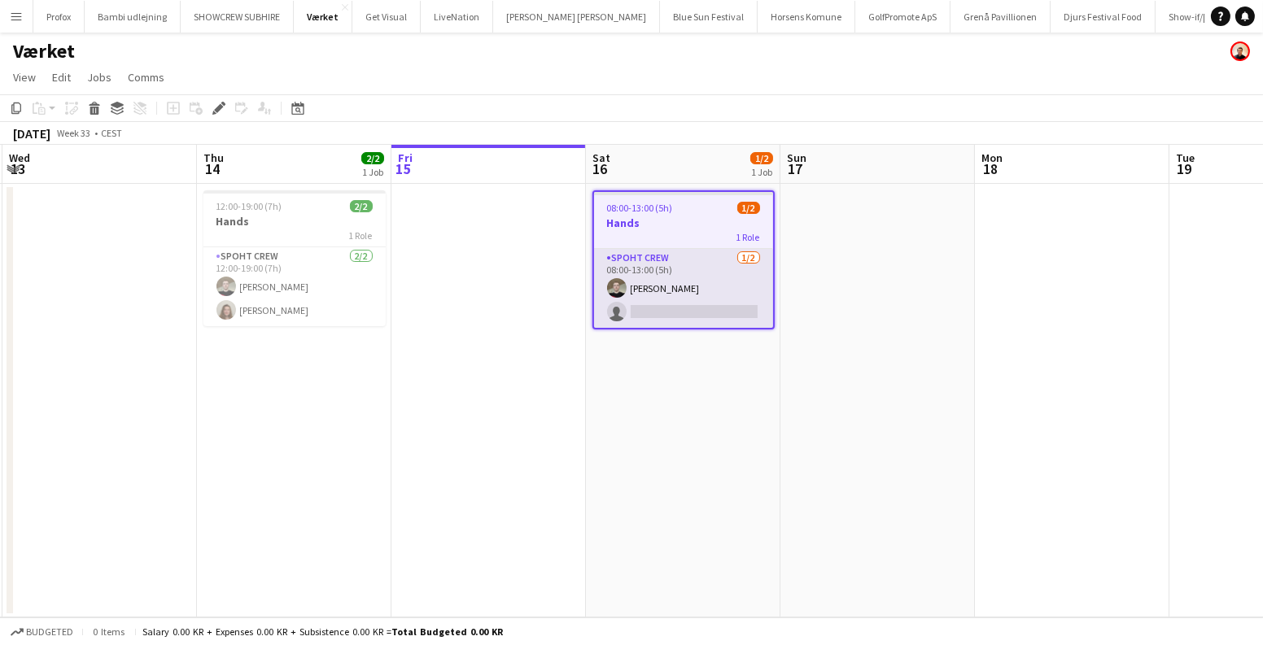
click at [737, 299] on app-card-role "Spoht Crew [DATE] 08:00-13:00 (5h) [PERSON_NAME] single-neutral-actions" at bounding box center [683, 288] width 179 height 79
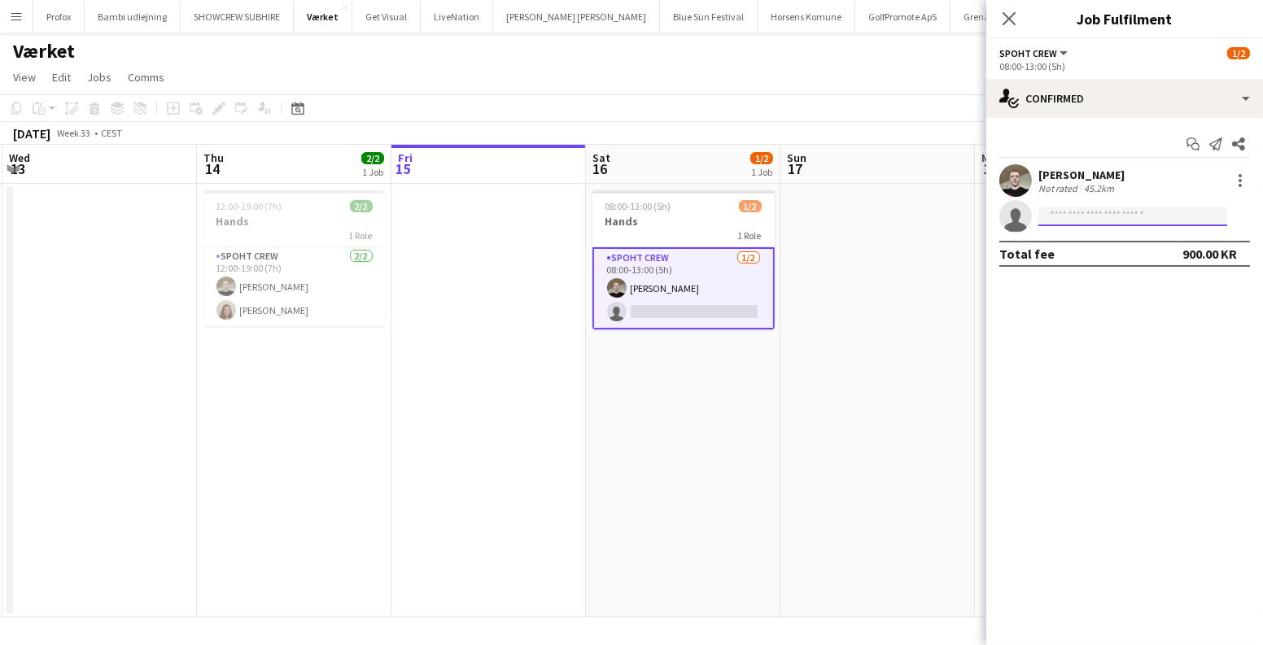
click at [1099, 211] on input at bounding box center [1132, 217] width 189 height 20
type input "*******"
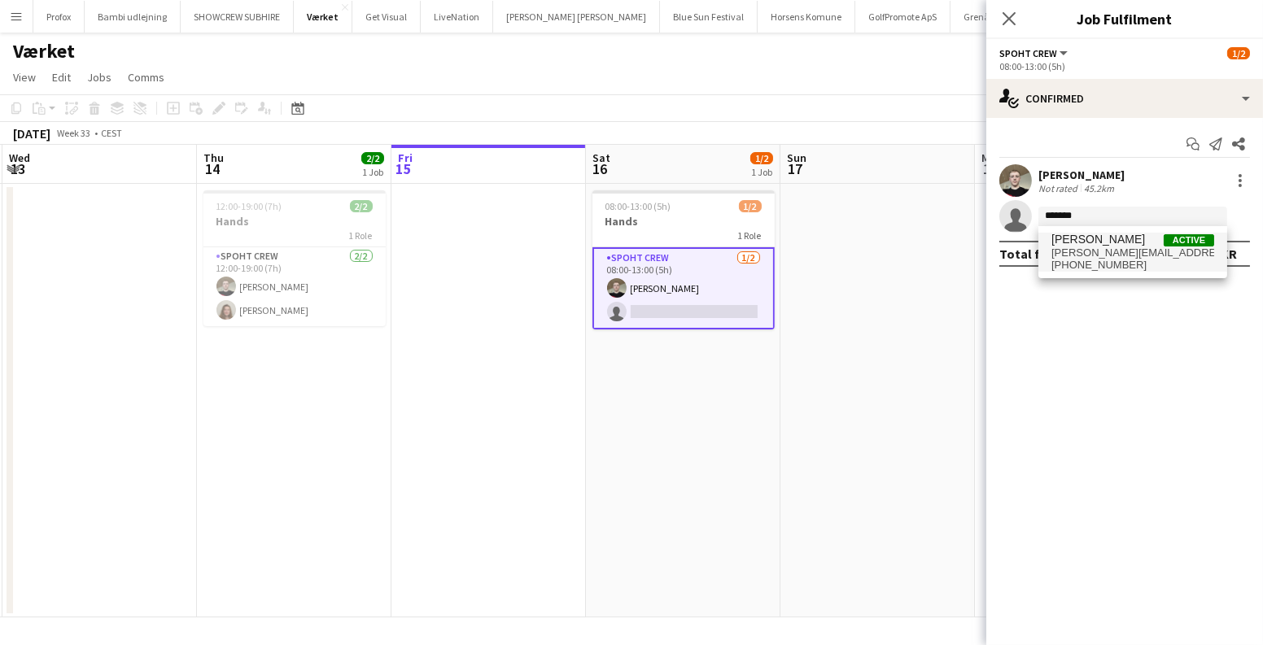
click at [1081, 241] on span "[PERSON_NAME]" at bounding box center [1098, 240] width 94 height 14
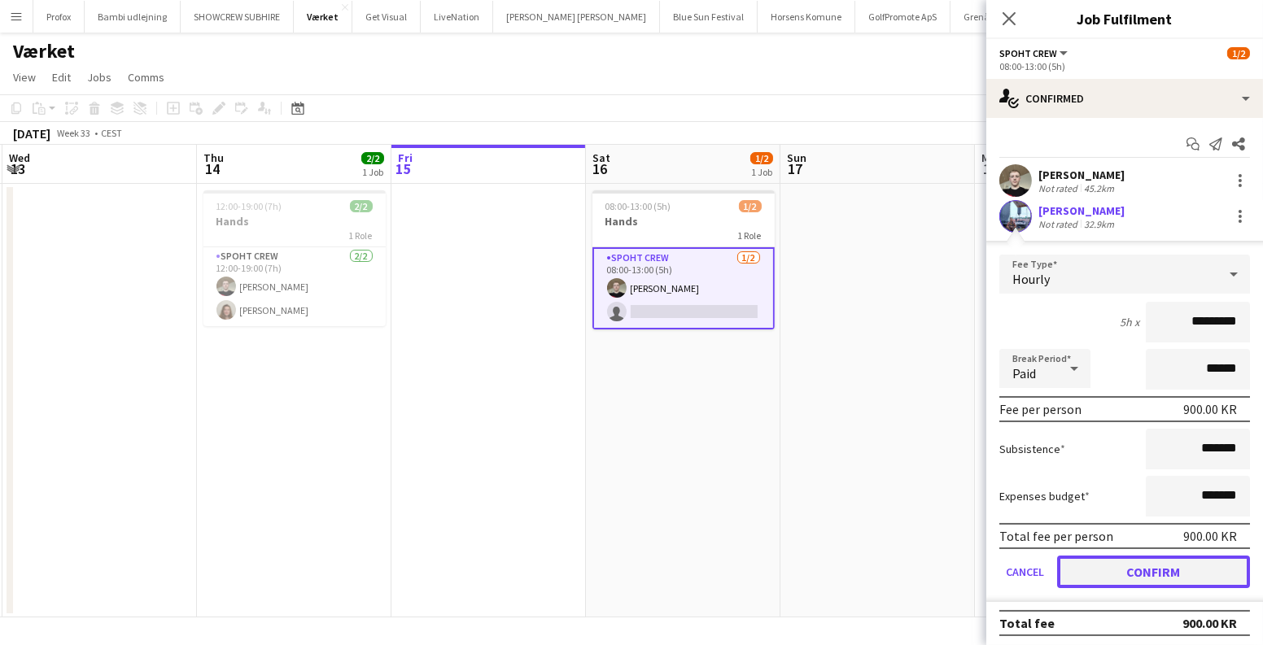
click at [1124, 561] on button "Confirm" at bounding box center [1153, 572] width 193 height 33
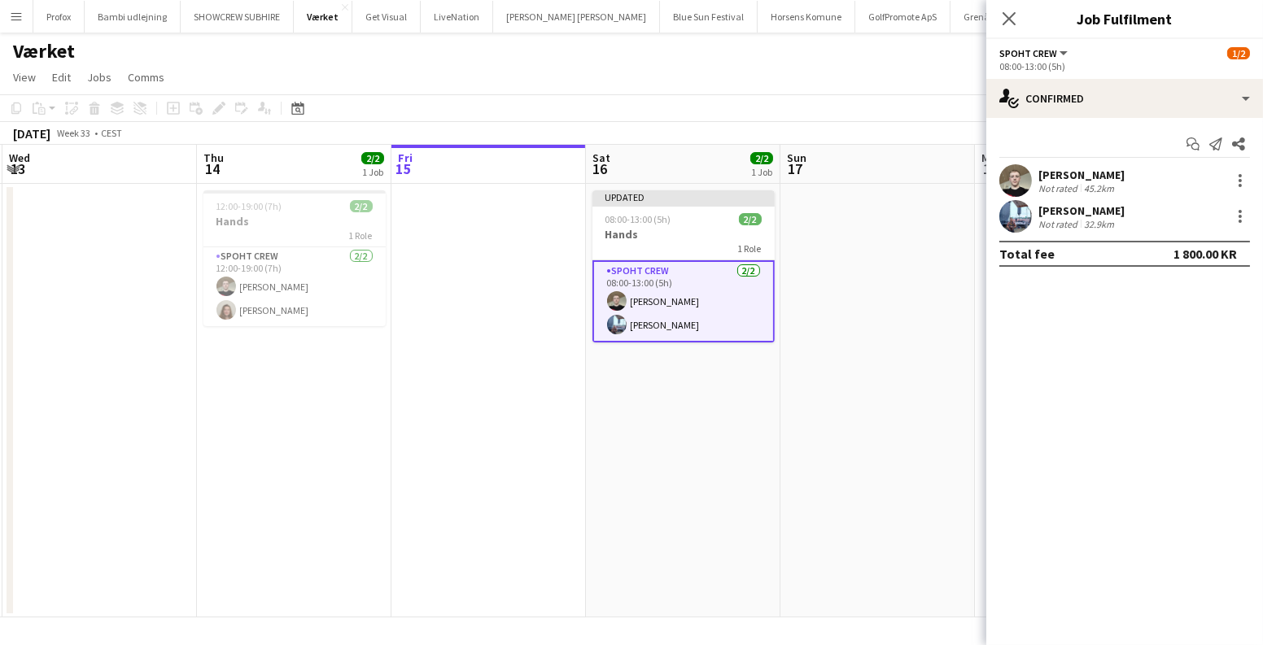
click at [827, 435] on app-date-cell at bounding box center [877, 401] width 194 height 434
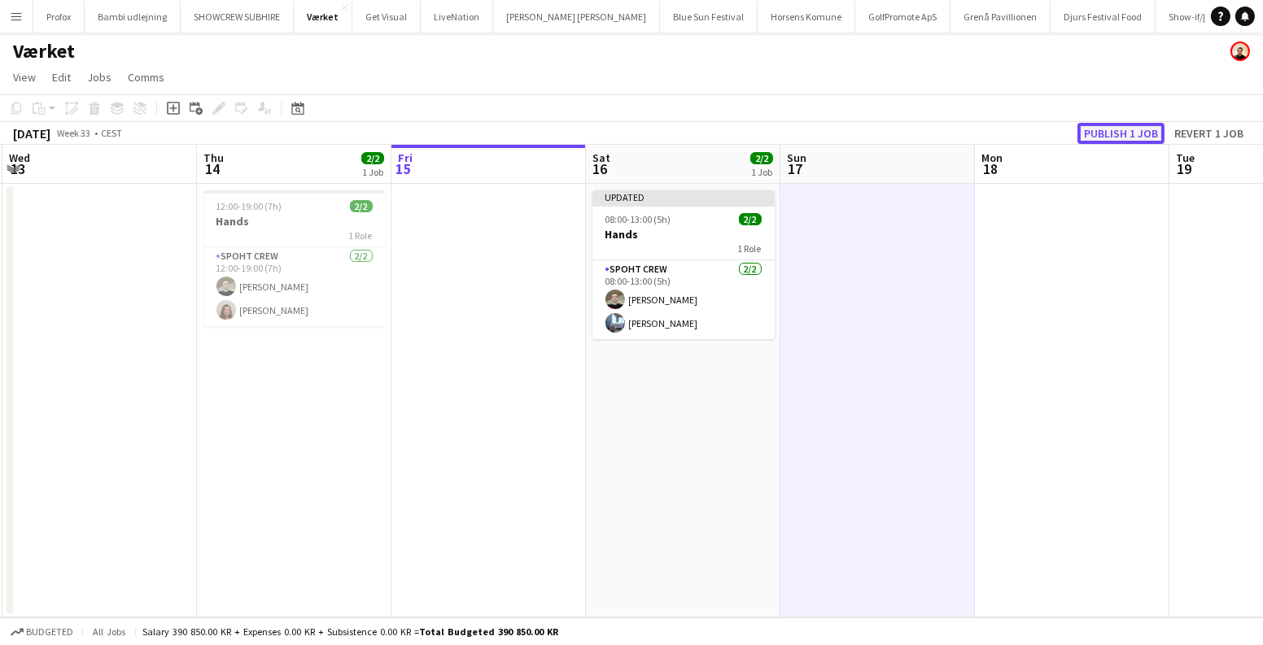
click at [1131, 130] on button "Publish 1 job" at bounding box center [1120, 133] width 87 height 21
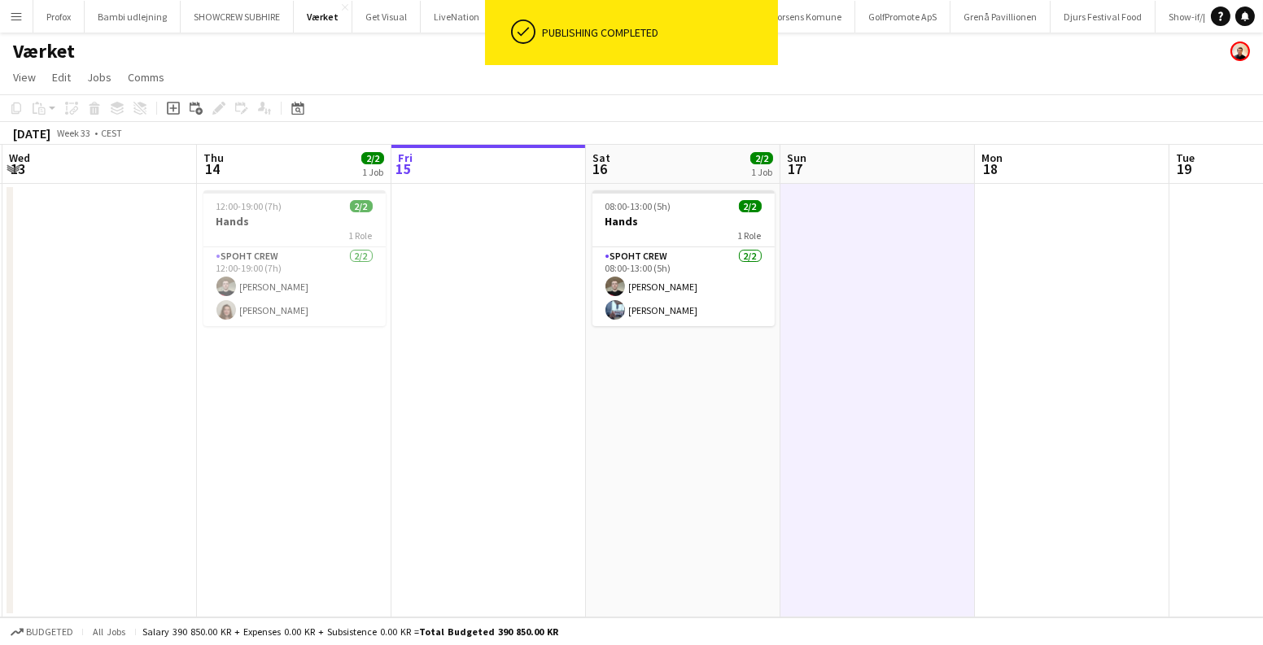
click at [11, 15] on app-icon "Menu" at bounding box center [16, 16] width 13 height 13
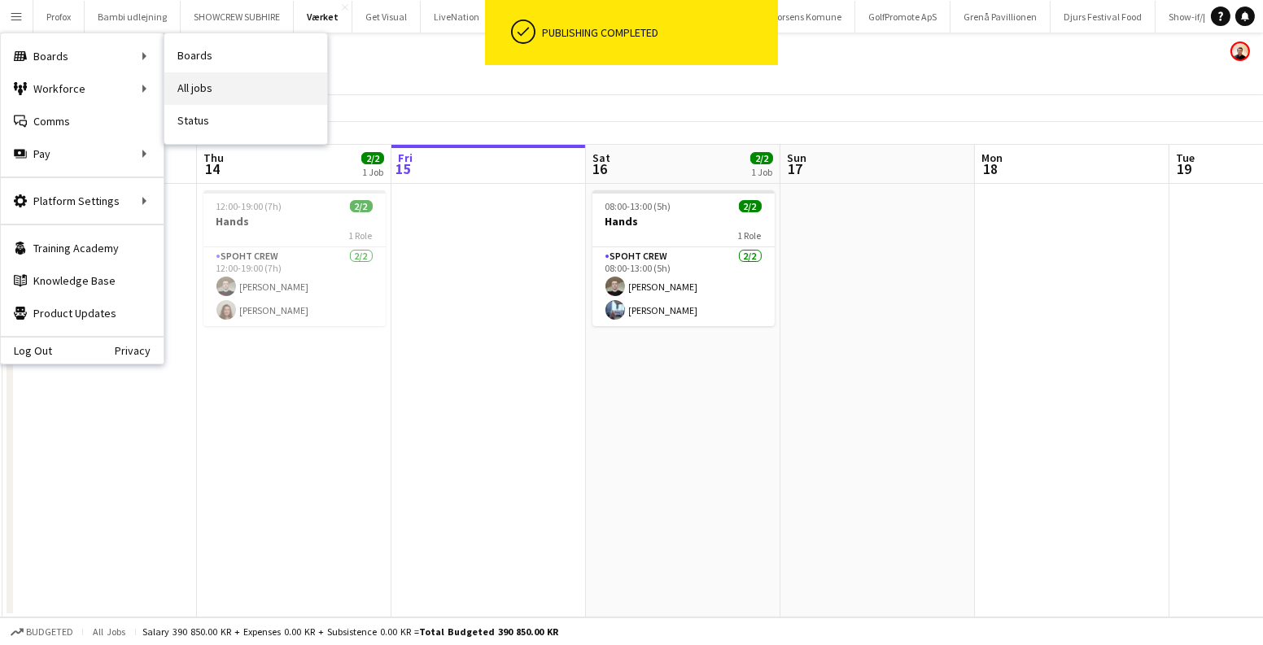
click at [259, 77] on link "All jobs" at bounding box center [245, 88] width 163 height 33
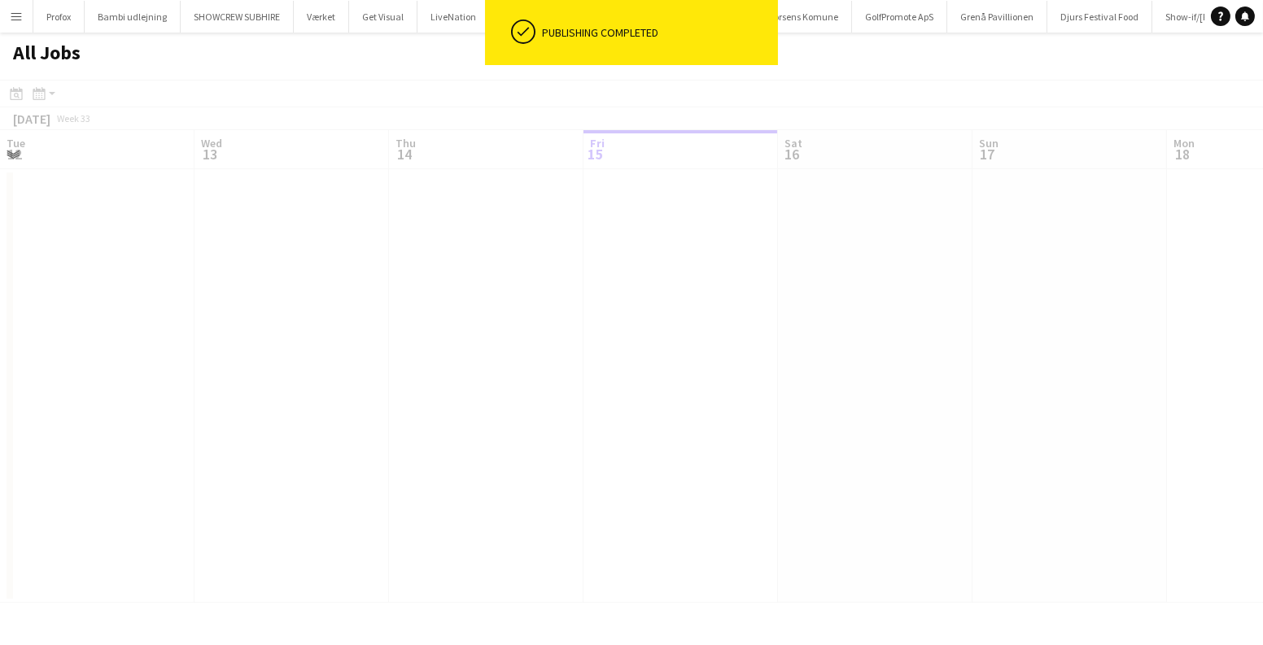
scroll to position [0, 389]
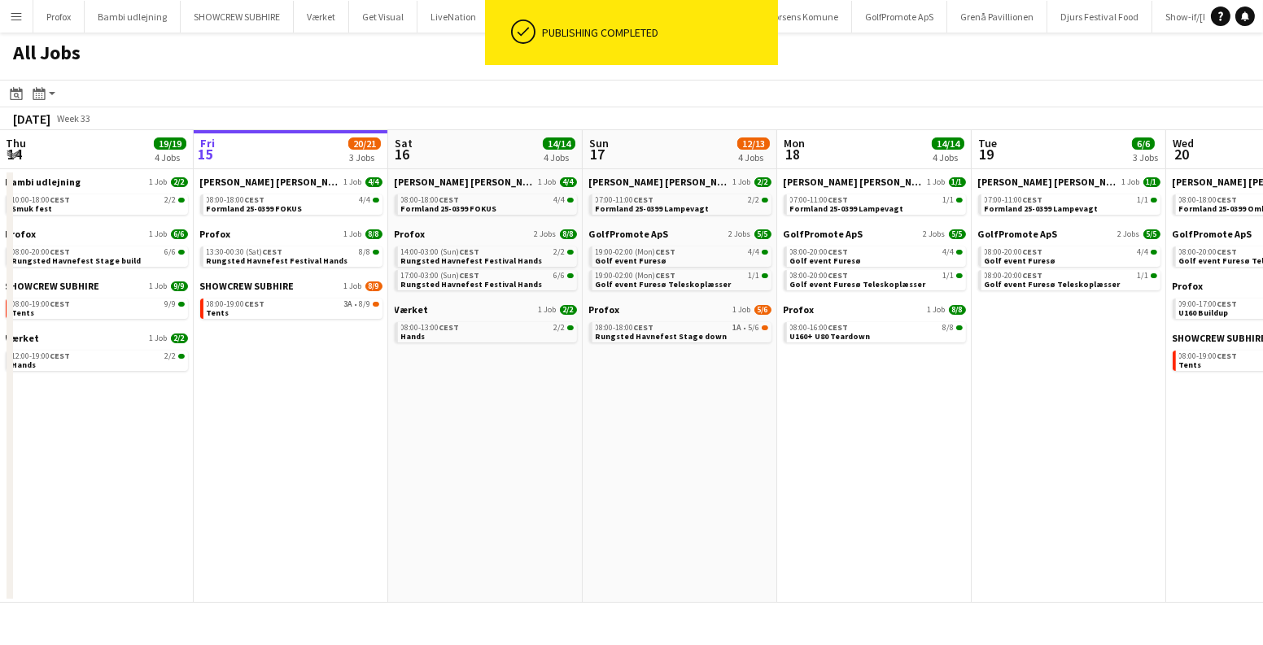
click at [819, 376] on app-date-cell "[PERSON_NAME] [PERSON_NAME] 1 Job [DATE] 07:00-11:00 CEST 1/1 Formland 25-0399 …" at bounding box center [874, 386] width 194 height 434
